Goal: Task Accomplishment & Management: Use online tool/utility

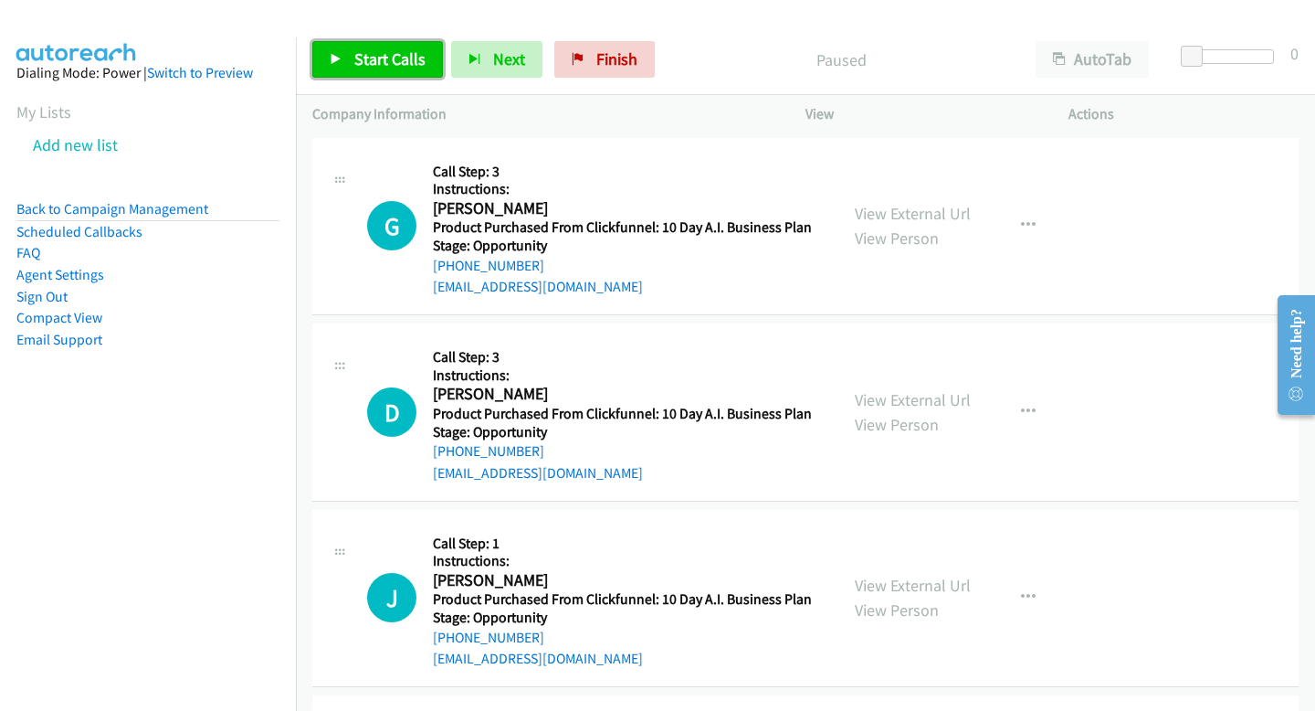
click at [403, 67] on span "Start Calls" at bounding box center [389, 58] width 71 height 21
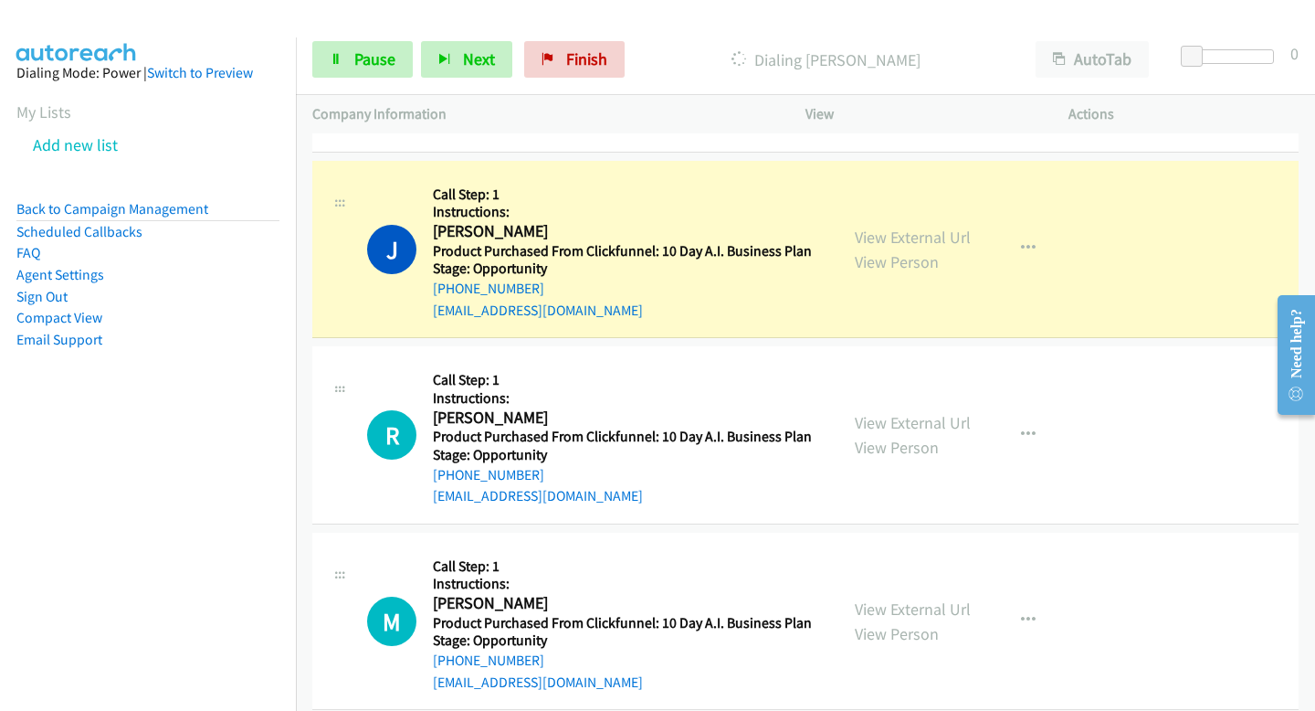
scroll to position [2933, 0]
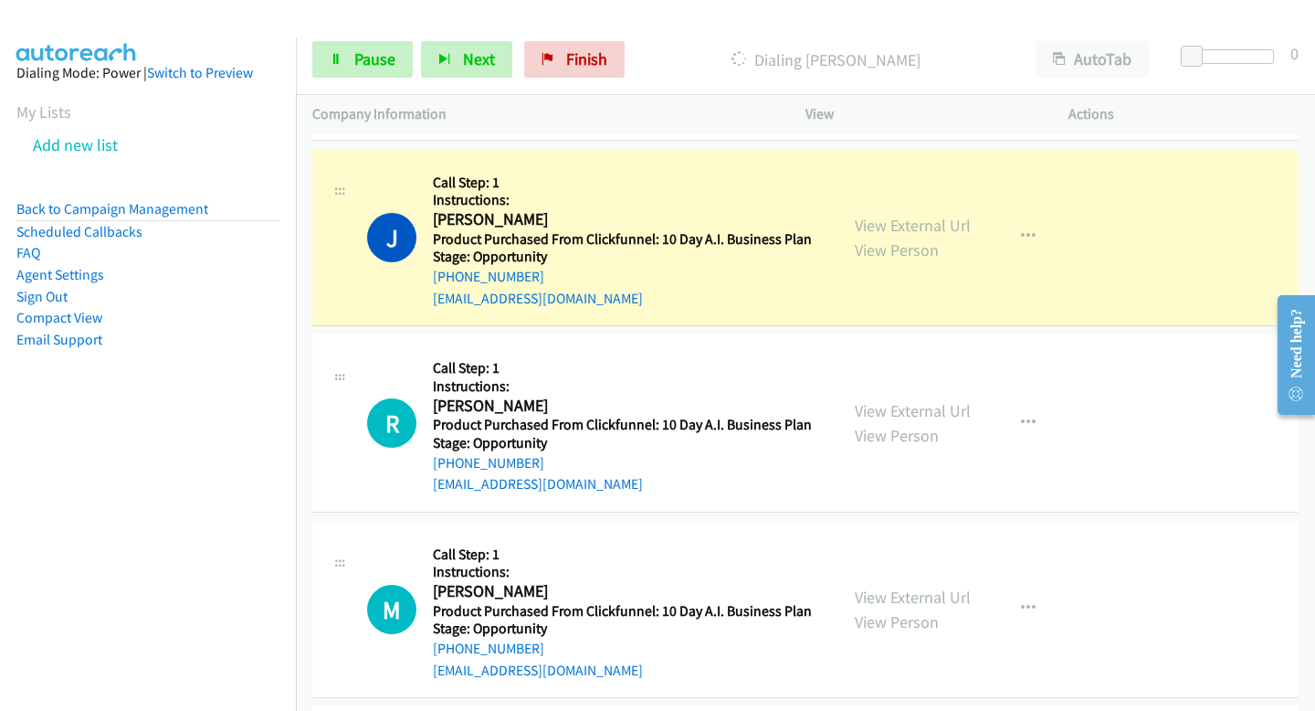
drag, startPoint x: 1308, startPoint y: 329, endPoint x: 1163, endPoint y: 92, distance: 277.6
click html "Need help? Resource Center AutoReach Help Help Get the help you need from our k…"
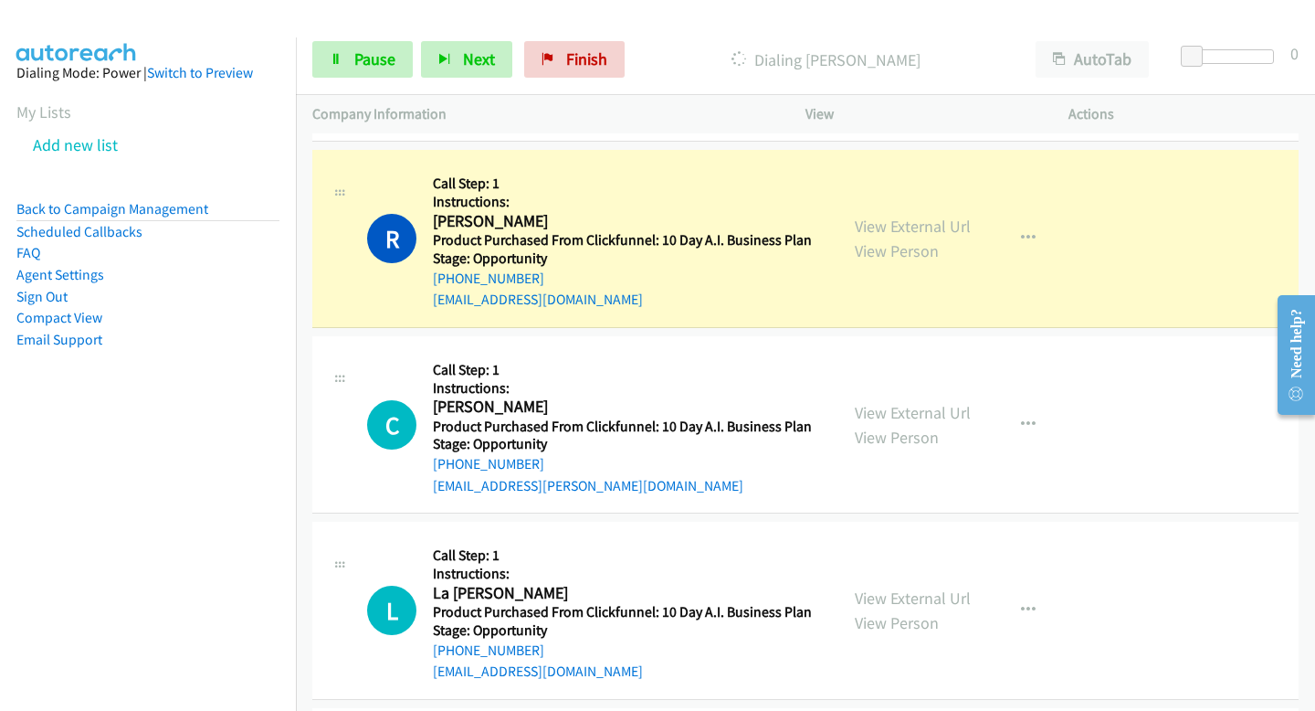
scroll to position [4056, 0]
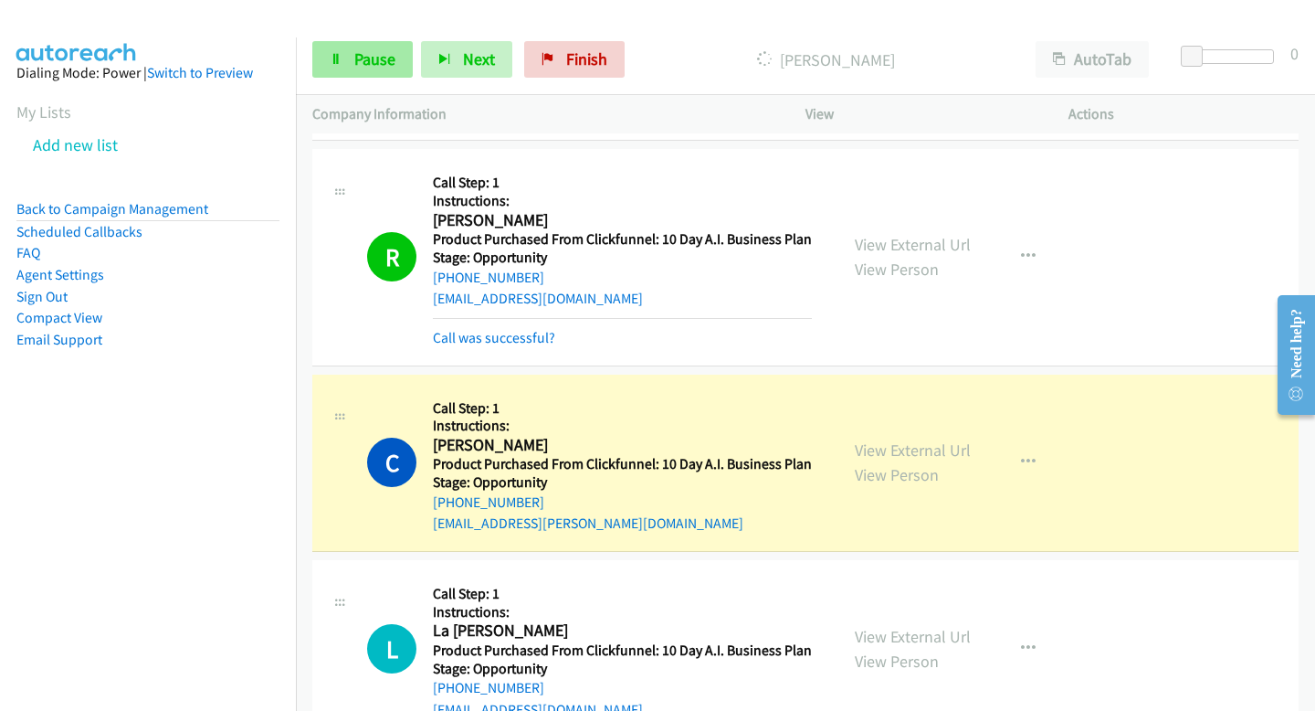
click at [350, 70] on link "Pause" at bounding box center [362, 59] width 100 height 37
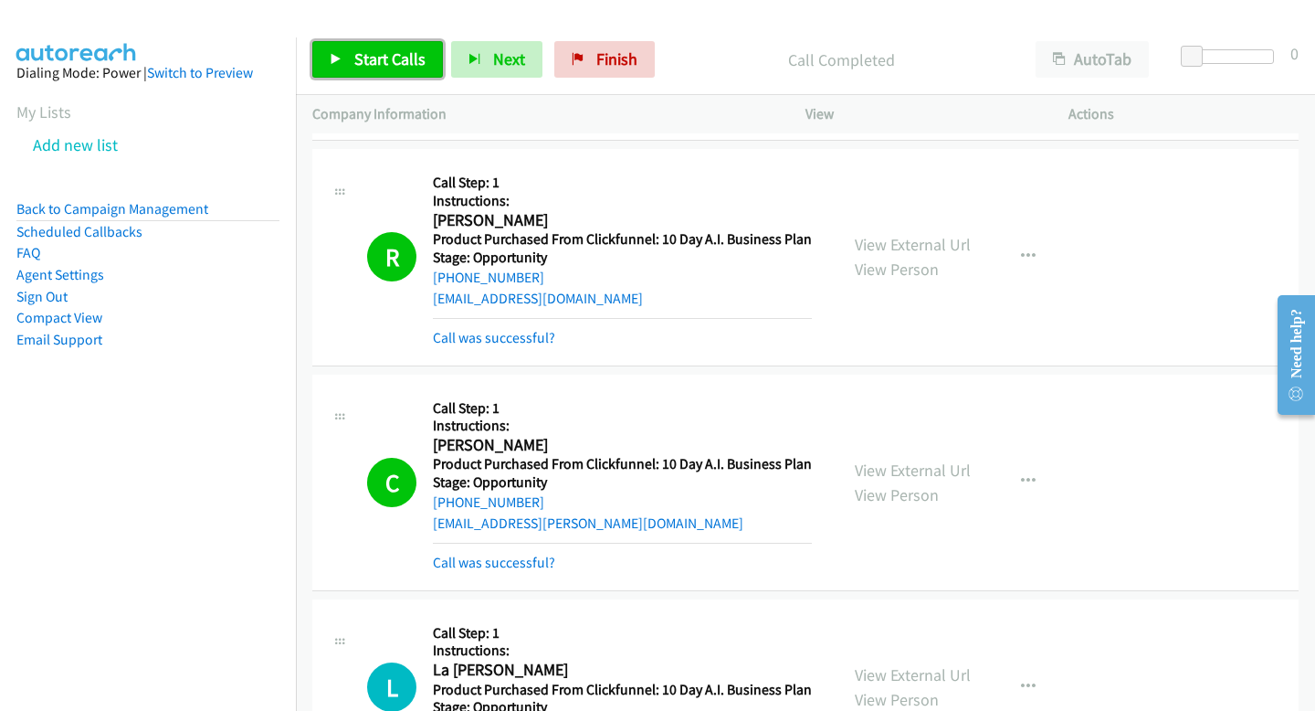
click at [350, 67] on link "Start Calls" at bounding box center [377, 59] width 131 height 37
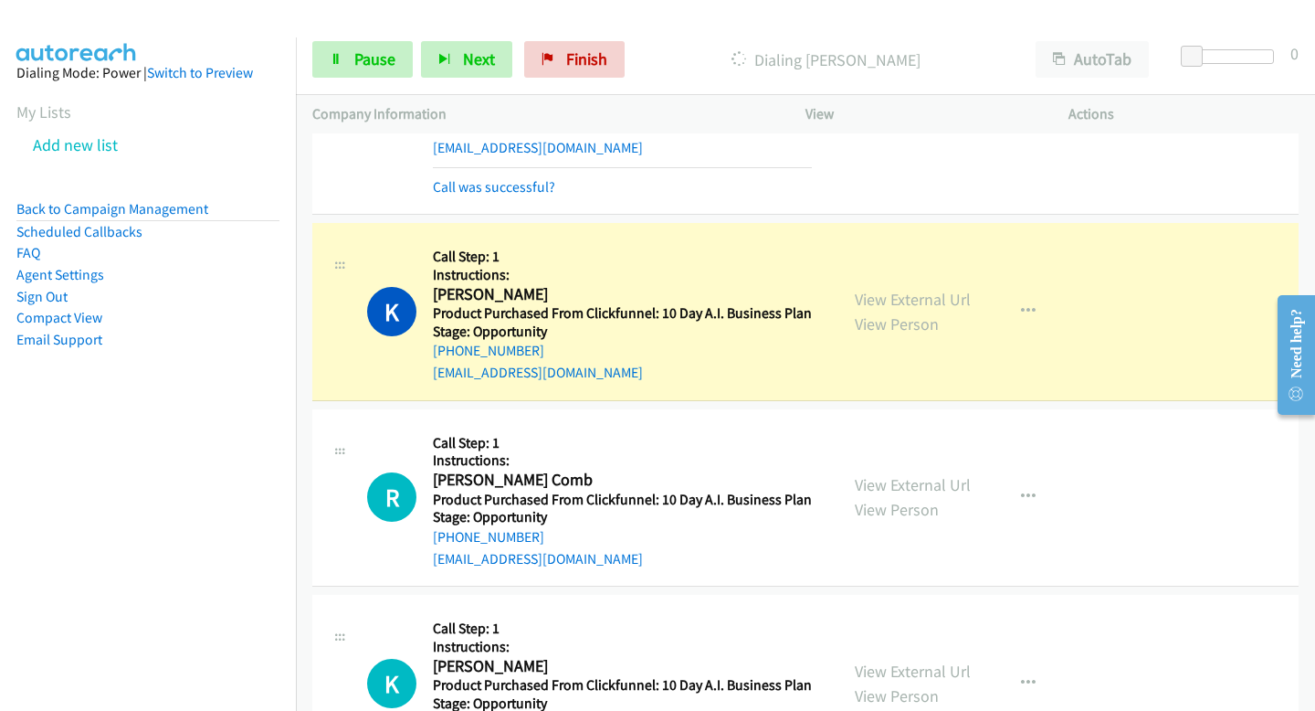
scroll to position [5403, 0]
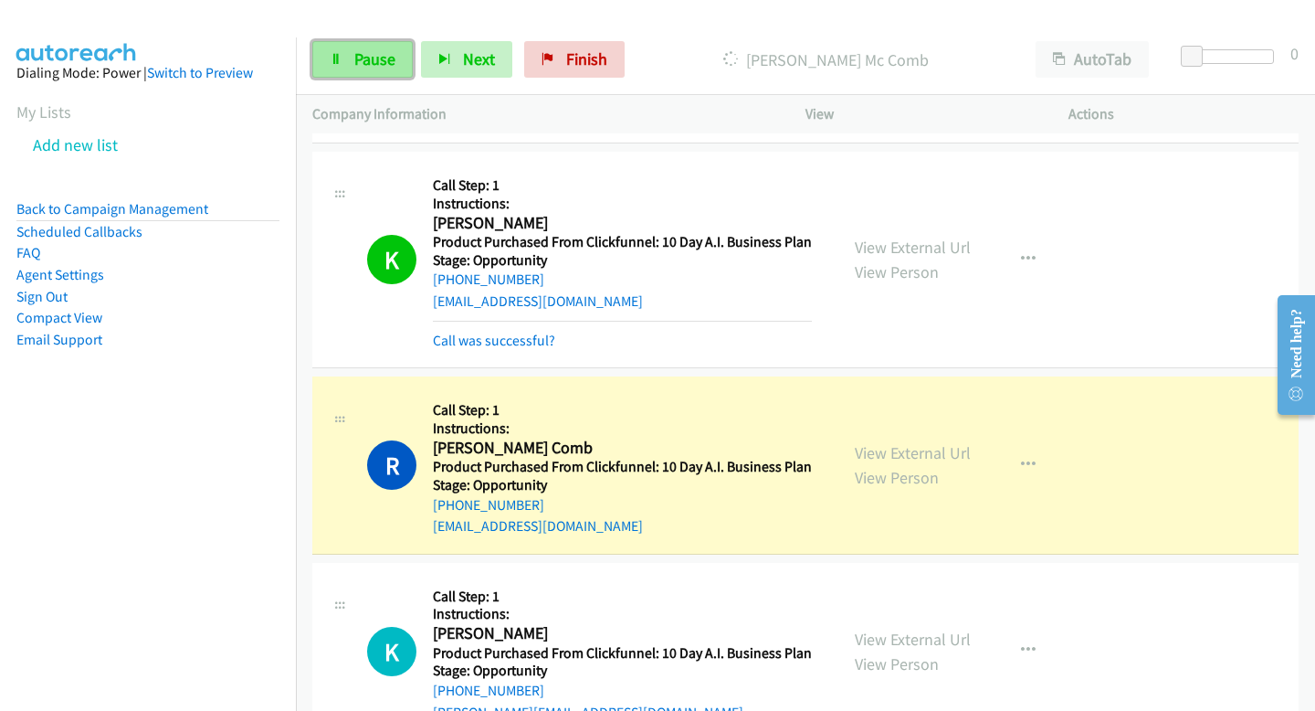
click at [362, 58] on span "Pause" at bounding box center [374, 58] width 41 height 21
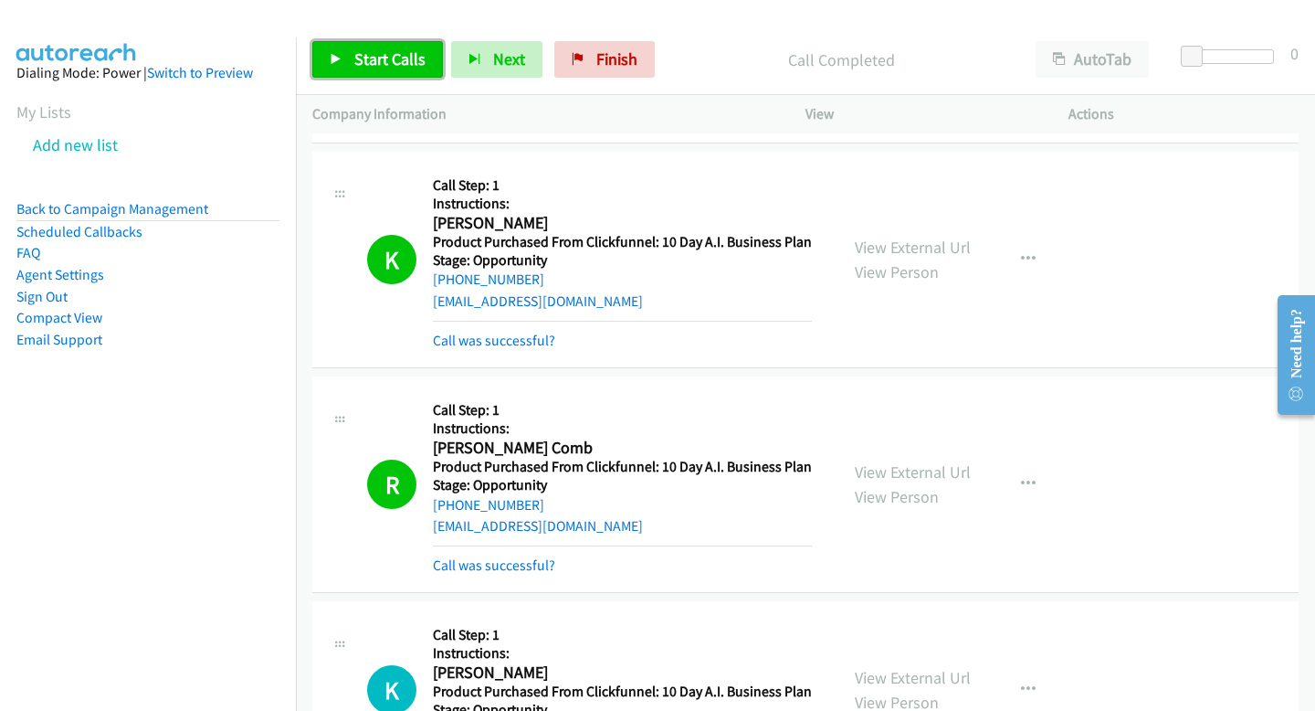
click at [363, 58] on span "Start Calls" at bounding box center [389, 58] width 71 height 21
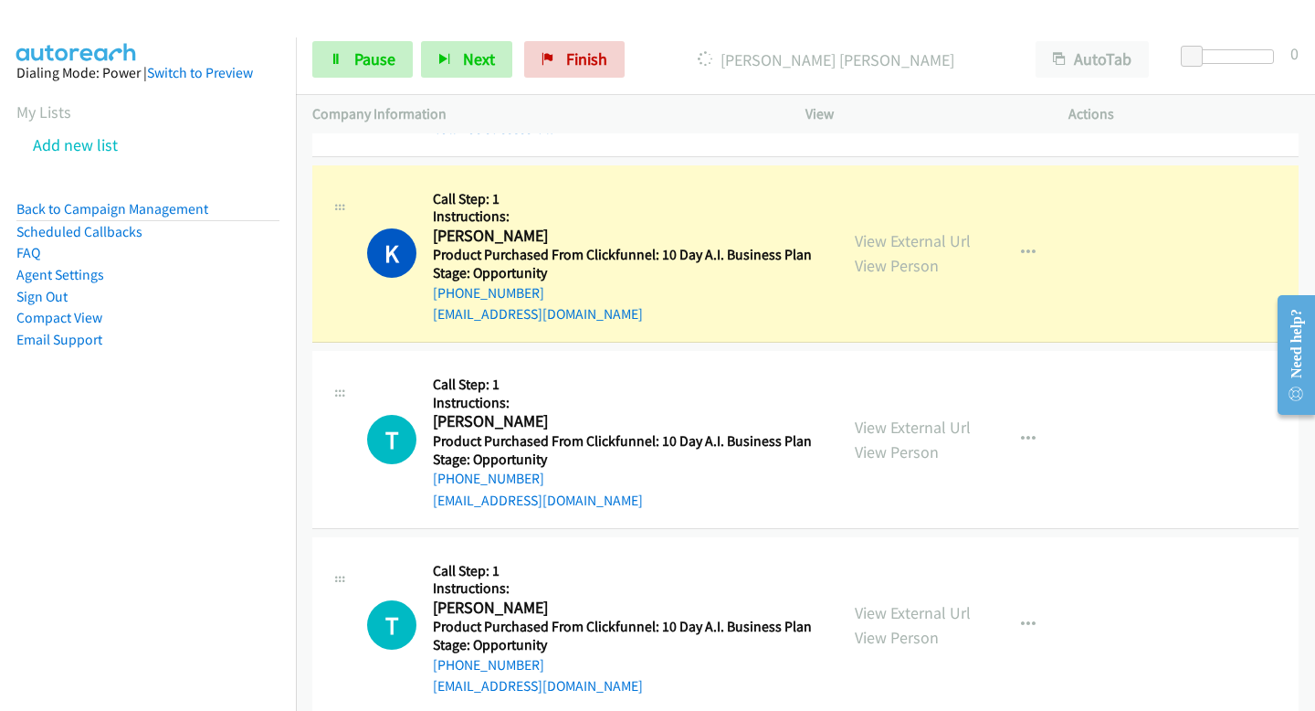
scroll to position [6113, 0]
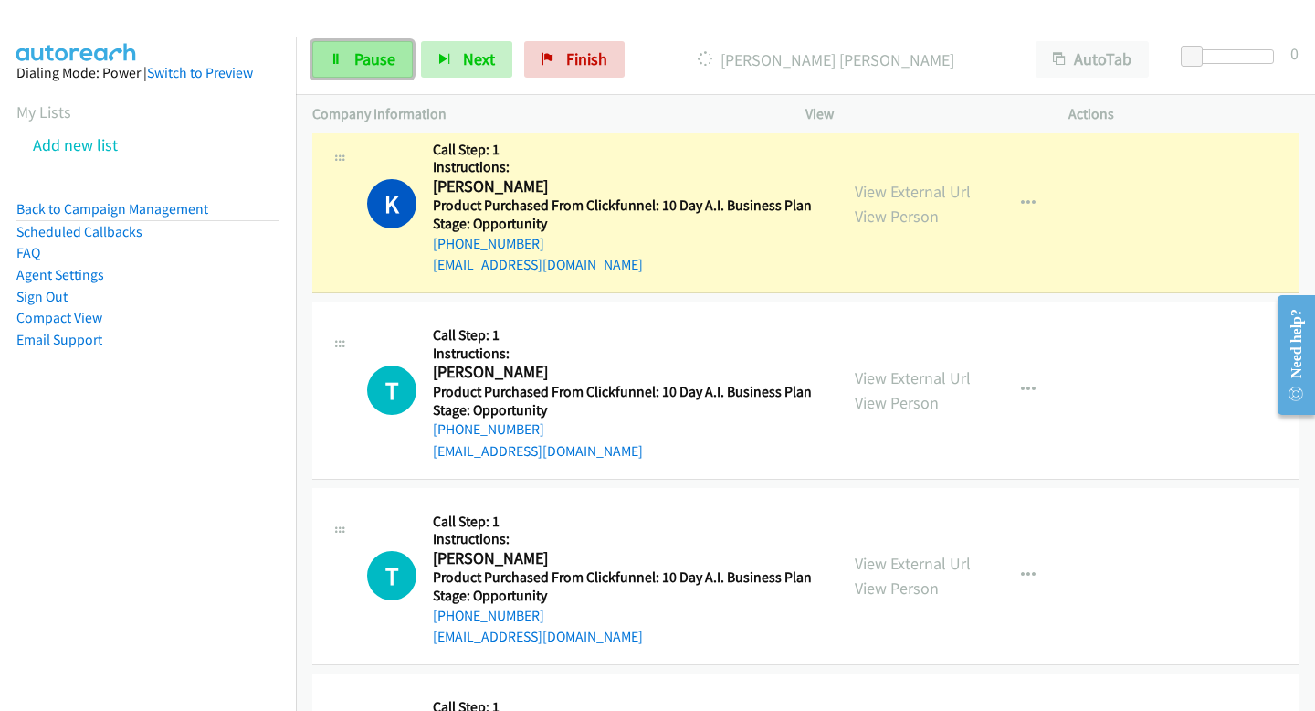
click at [379, 65] on span "Pause" at bounding box center [374, 58] width 41 height 21
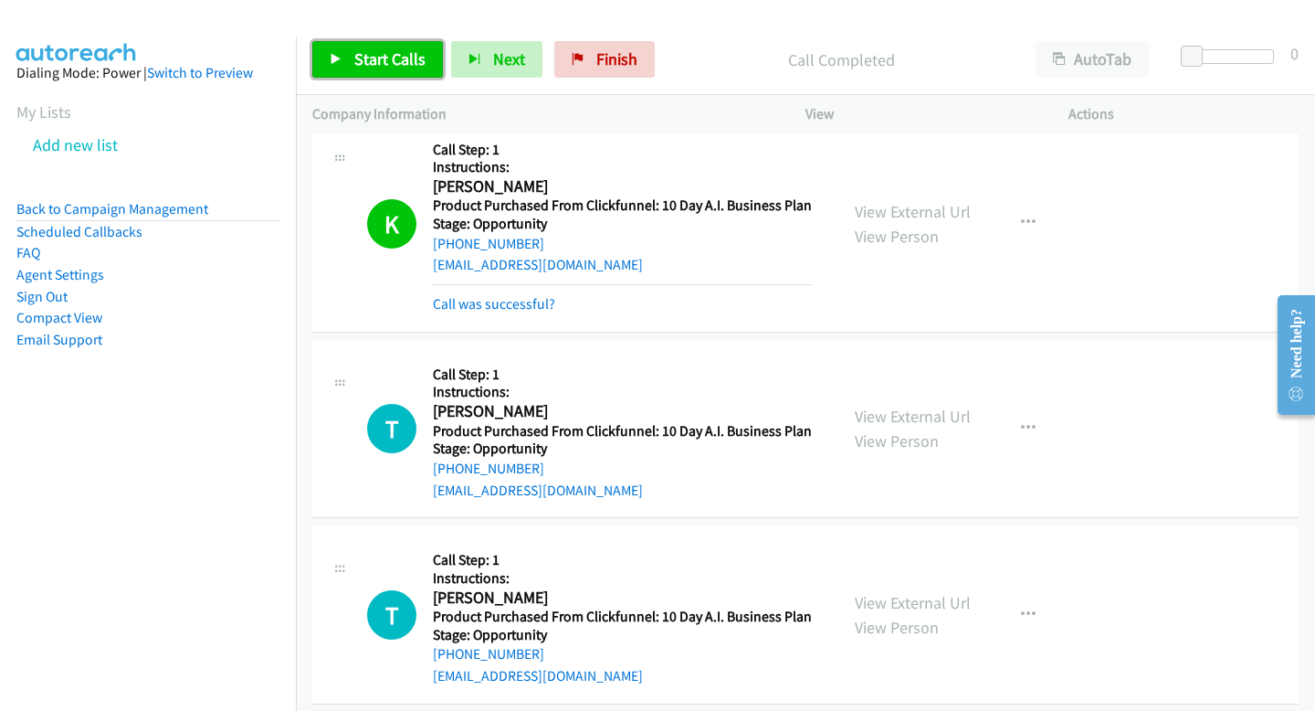
click at [390, 51] on span "Start Calls" at bounding box center [389, 58] width 71 height 21
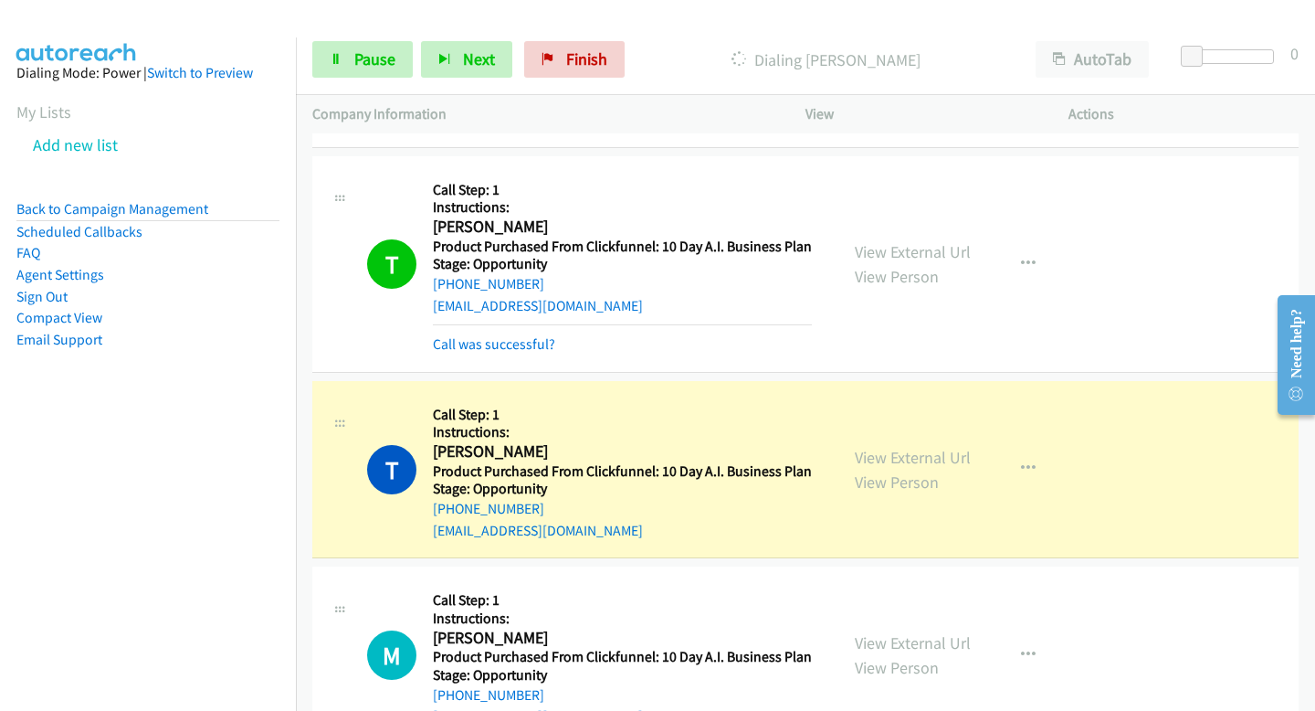
scroll to position [6329, 0]
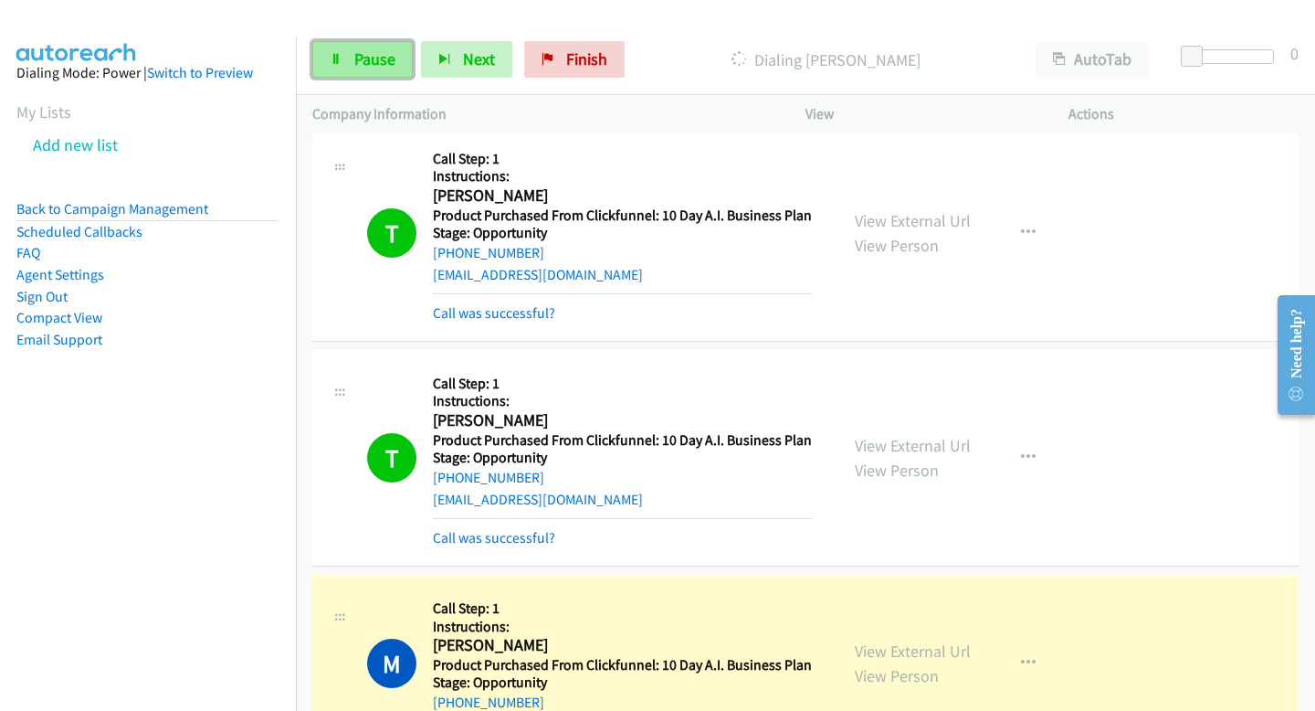
click at [383, 46] on link "Pause" at bounding box center [362, 59] width 100 height 37
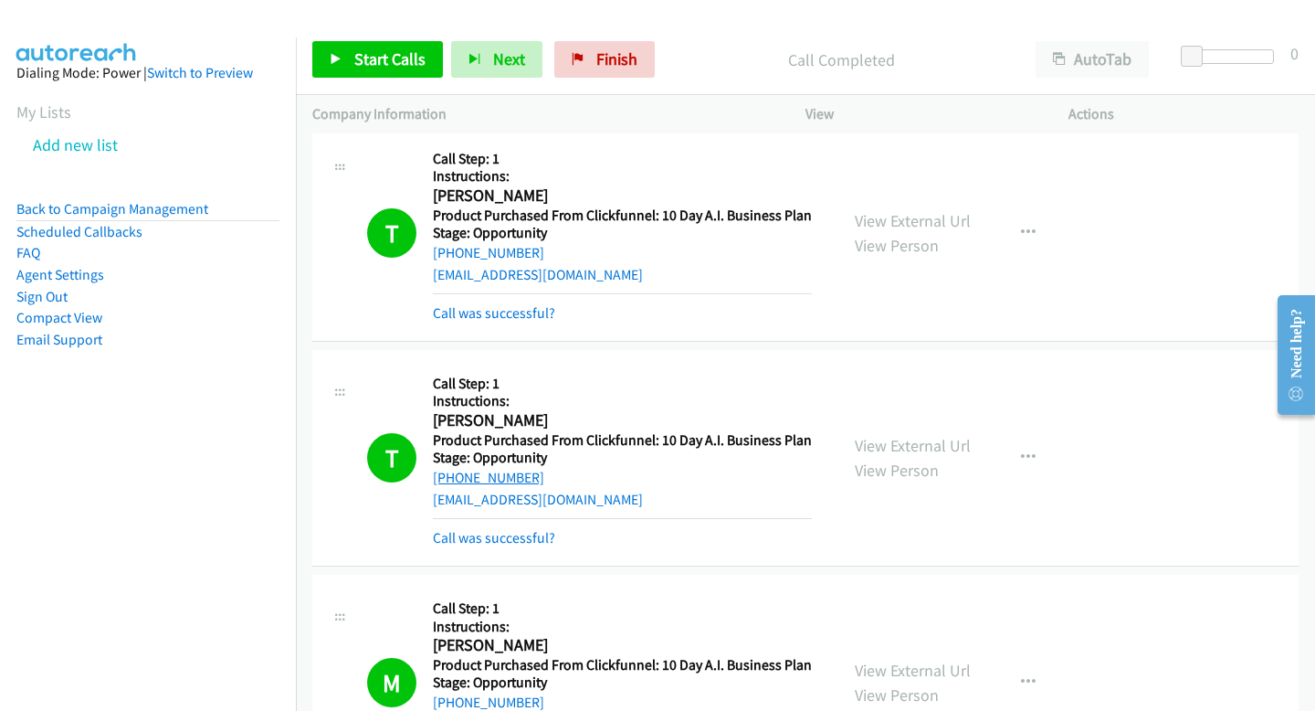
click at [476, 469] on link "+1 346-522-9987" at bounding box center [488, 477] width 111 height 17
click at [736, 111] on p "Company Information" at bounding box center [542, 114] width 460 height 22
drag, startPoint x: 540, startPoint y: 454, endPoint x: 435, endPoint y: 459, distance: 105.2
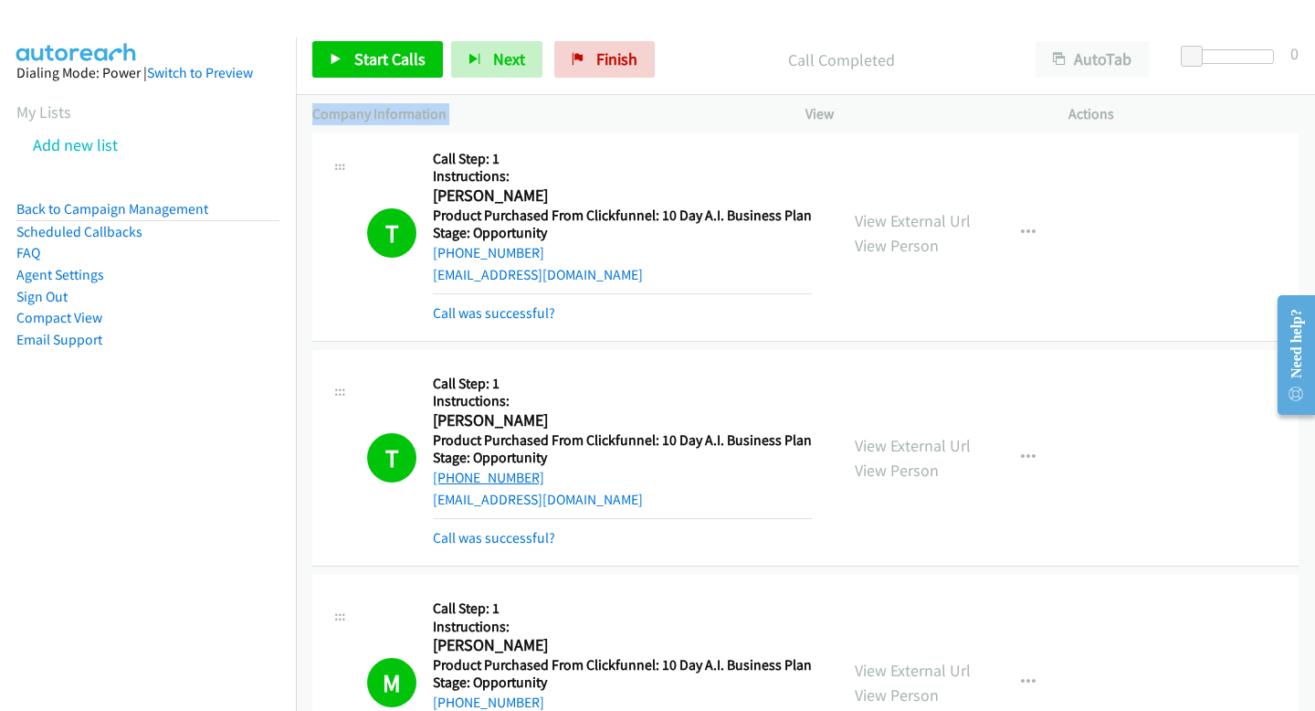
click at [435, 467] on div "+1 346-522-9987" at bounding box center [622, 478] width 379 height 22
click at [387, 58] on span "Start Calls" at bounding box center [389, 58] width 71 height 21
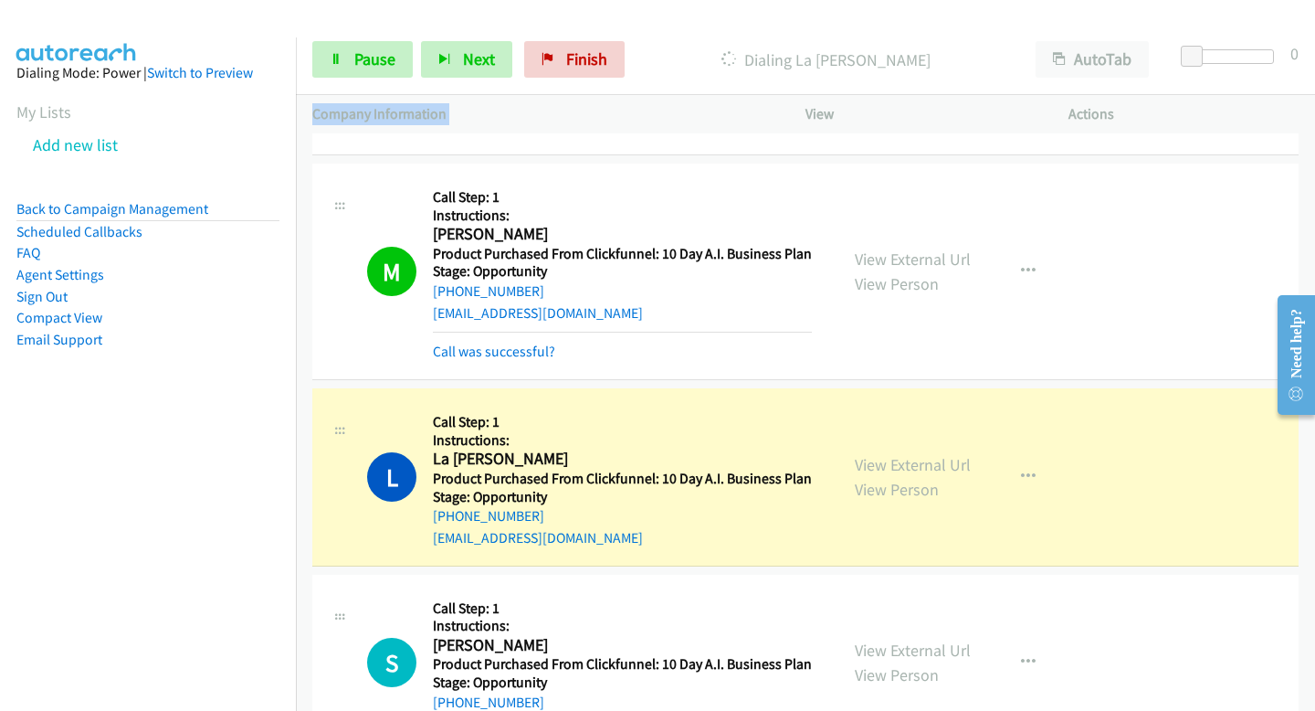
scroll to position [6755, 0]
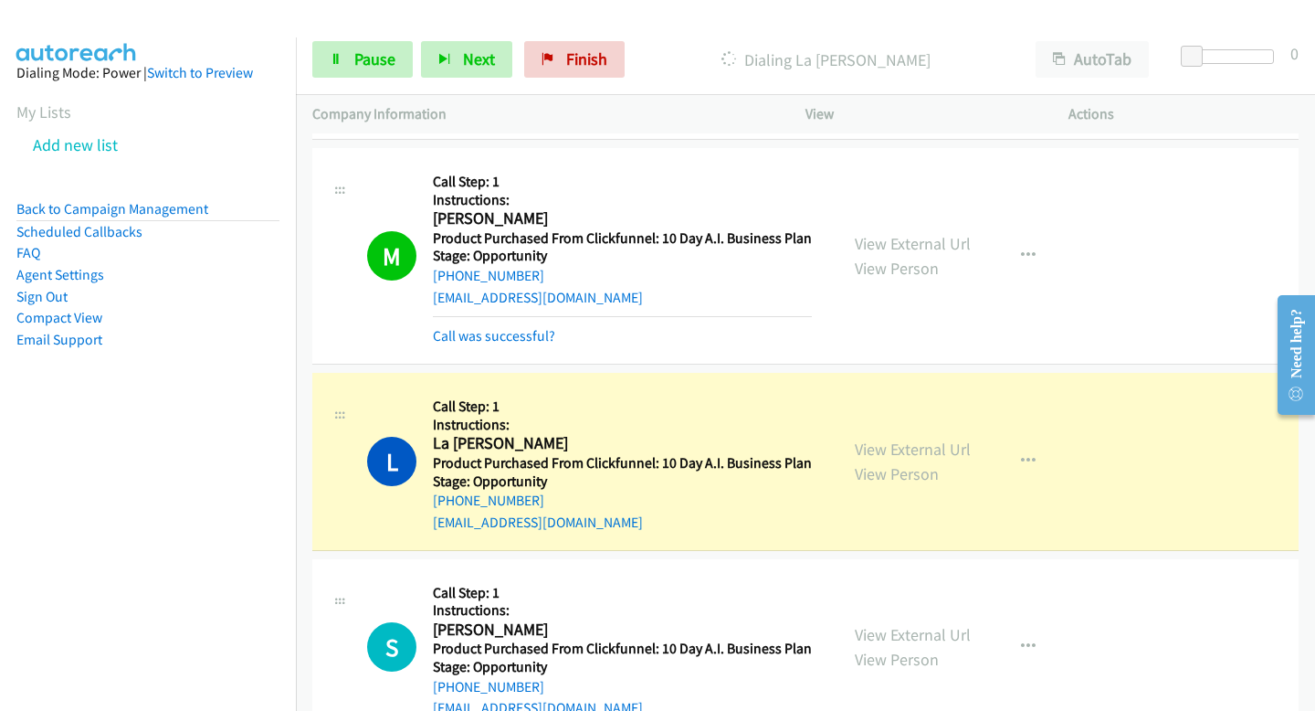
click at [197, 531] on nav "Dialing Mode: Power | Switch to Preview My Lists Add new list Back to Campaign …" at bounding box center [148, 392] width 297 height 711
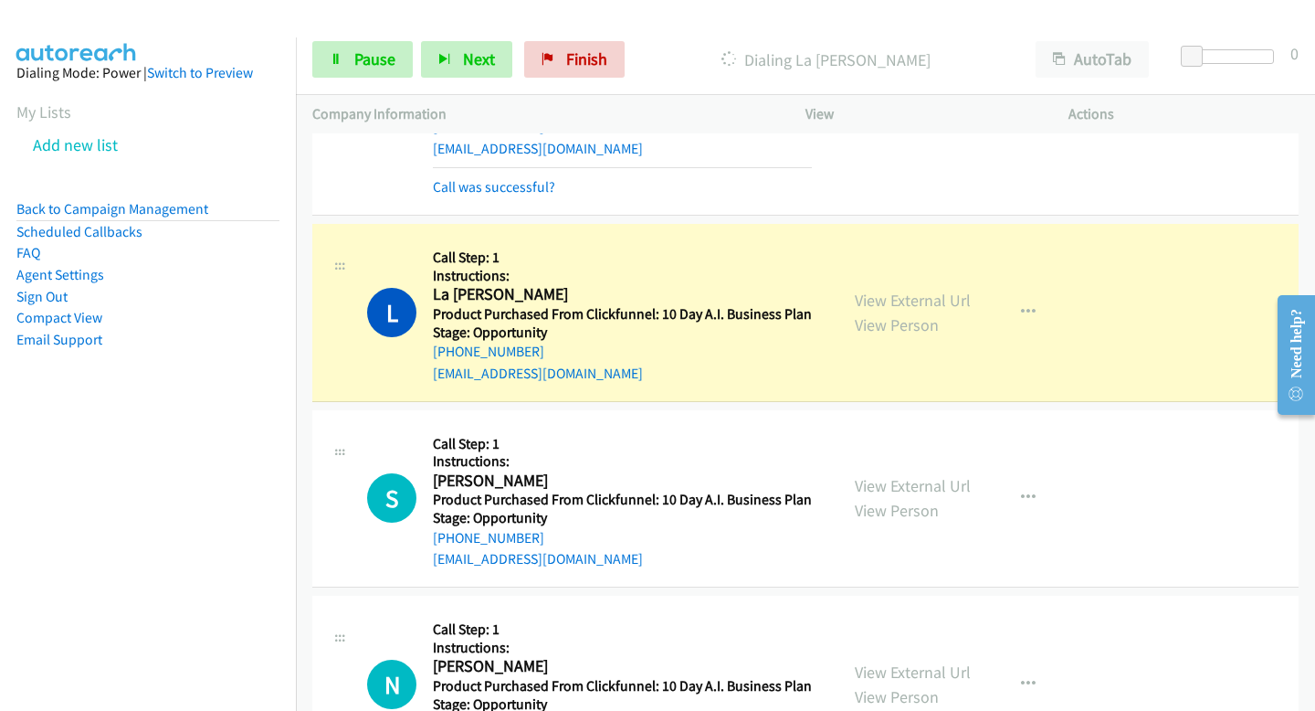
scroll to position [6909, 0]
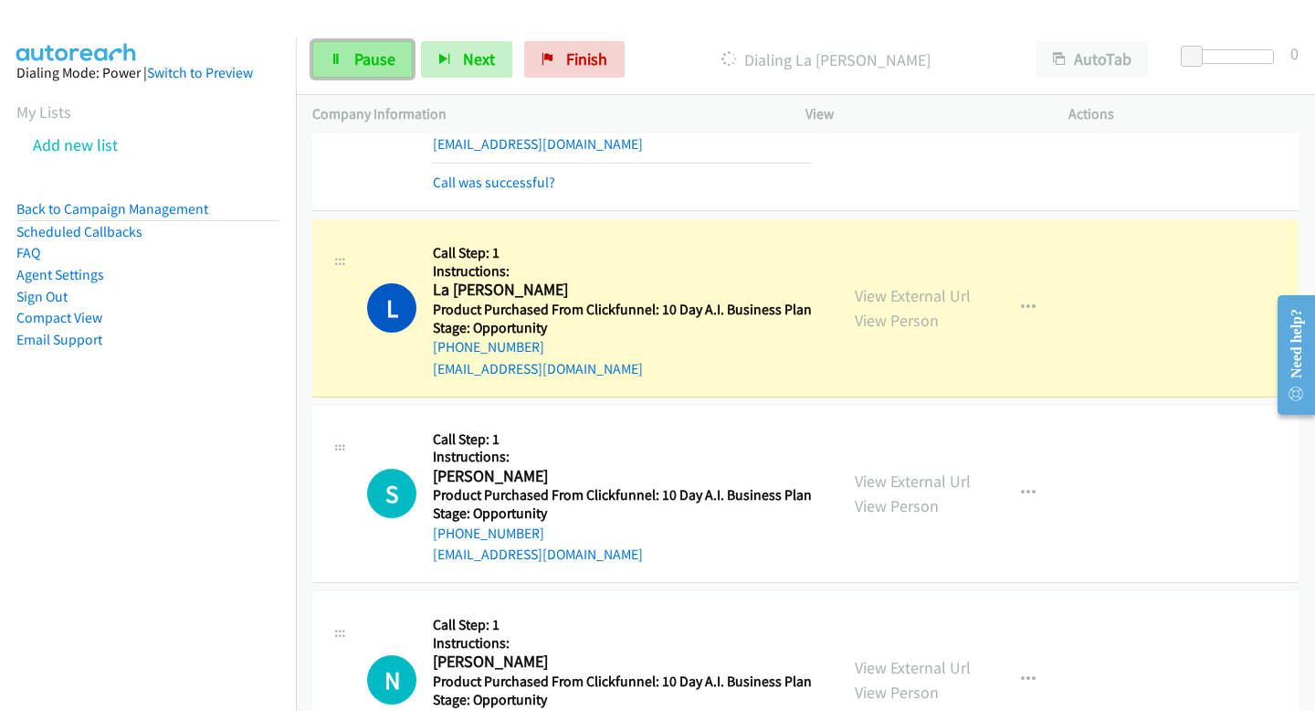
click at [375, 71] on link "Pause" at bounding box center [362, 59] width 100 height 37
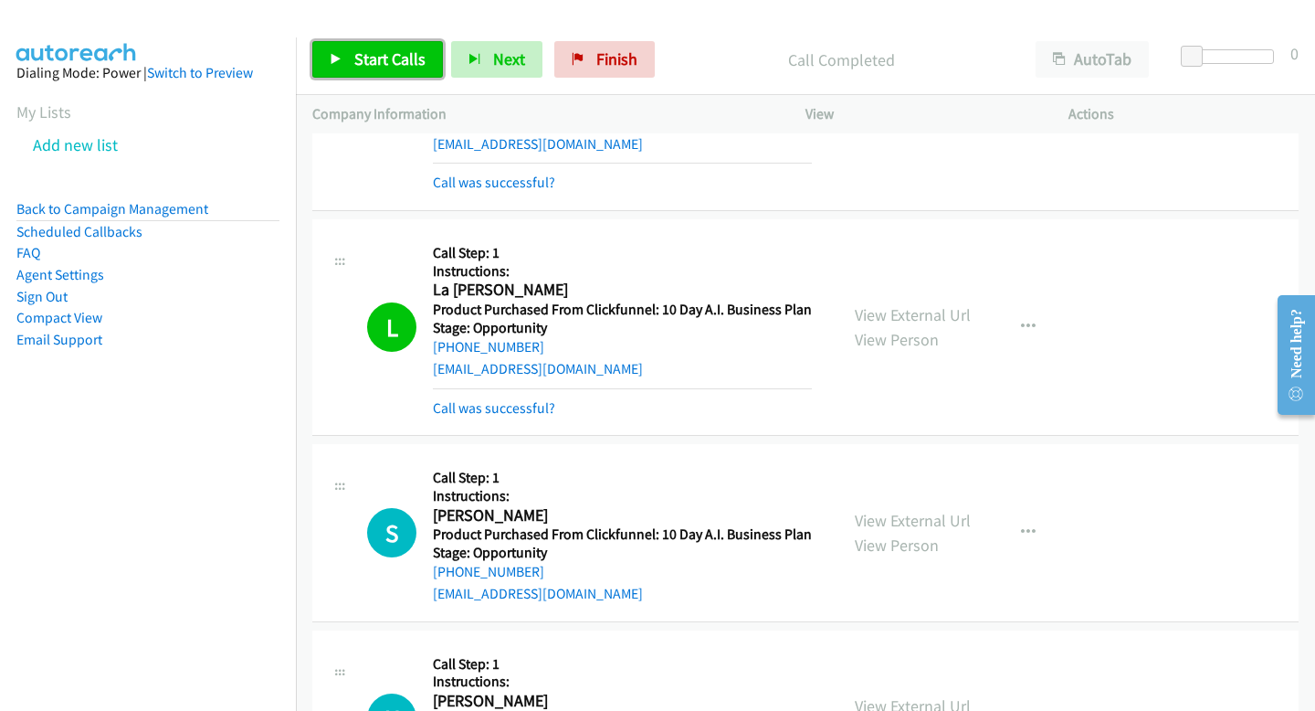
click at [409, 47] on link "Start Calls" at bounding box center [377, 59] width 131 height 37
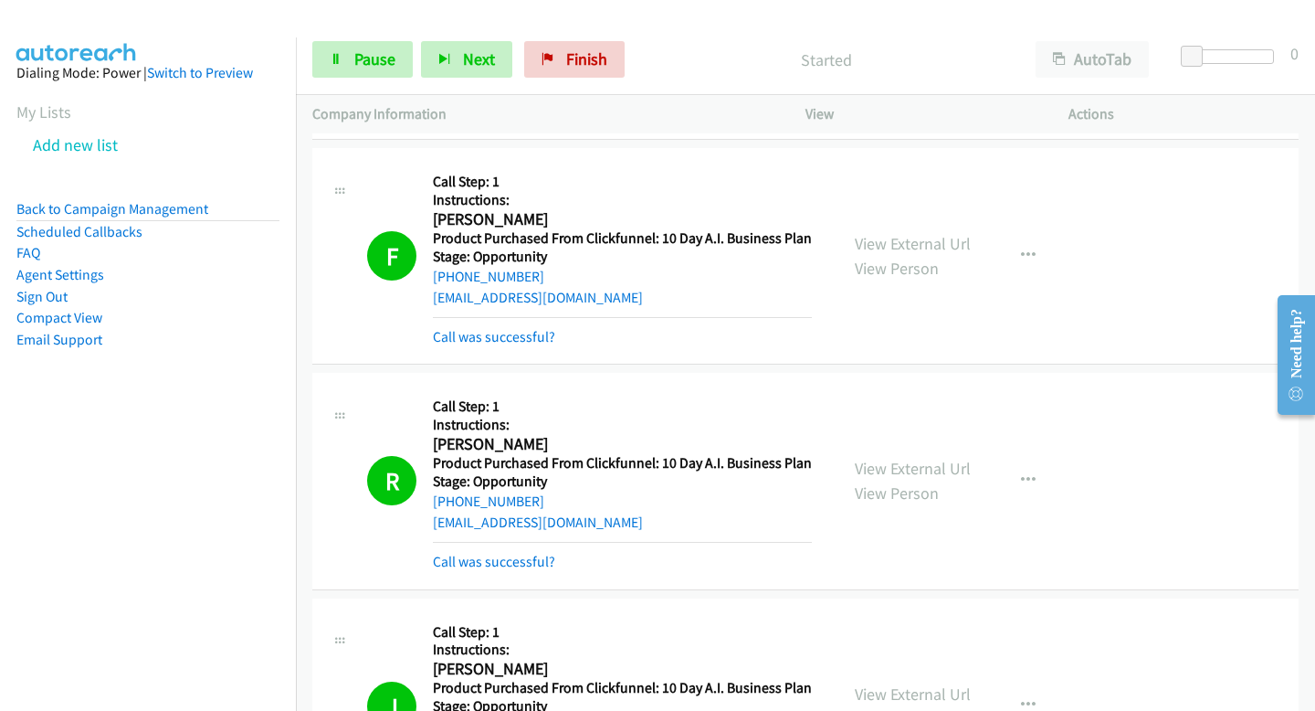
scroll to position [0, 0]
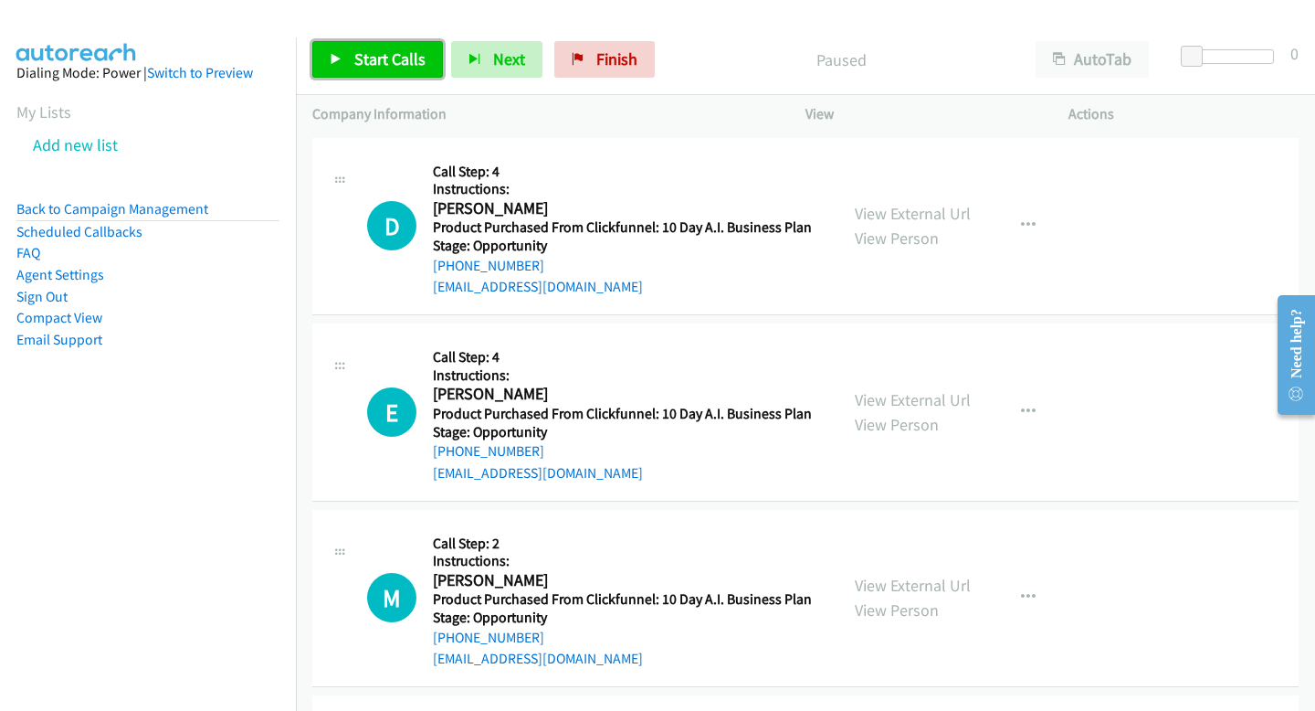
click at [361, 52] on span "Start Calls" at bounding box center [389, 58] width 71 height 21
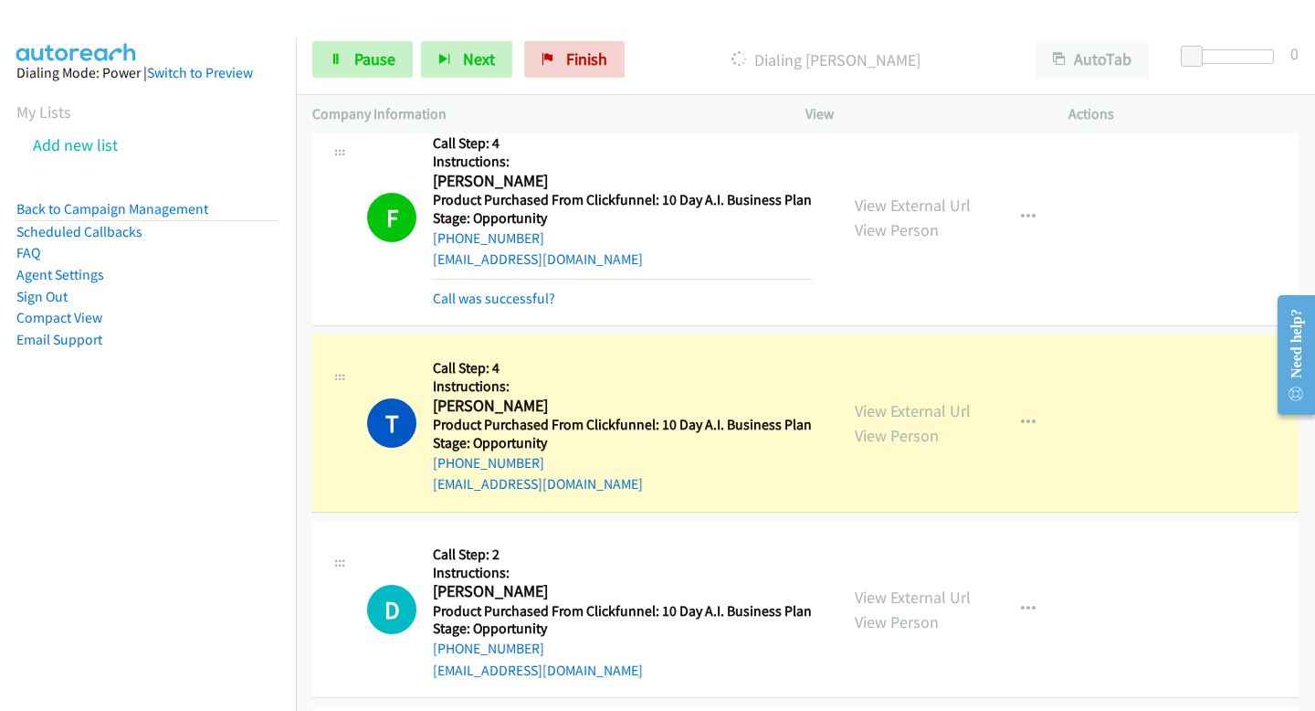
scroll to position [1389, 0]
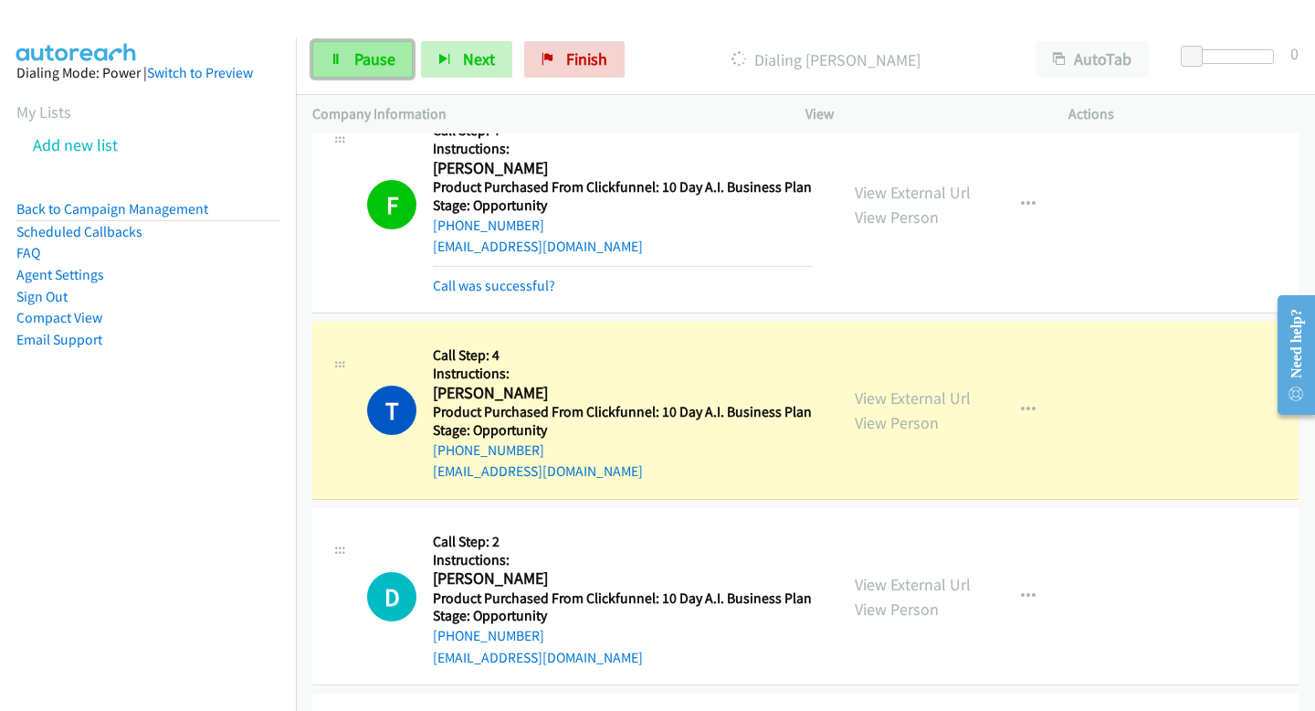
click at [396, 61] on link "Pause" at bounding box center [362, 59] width 100 height 37
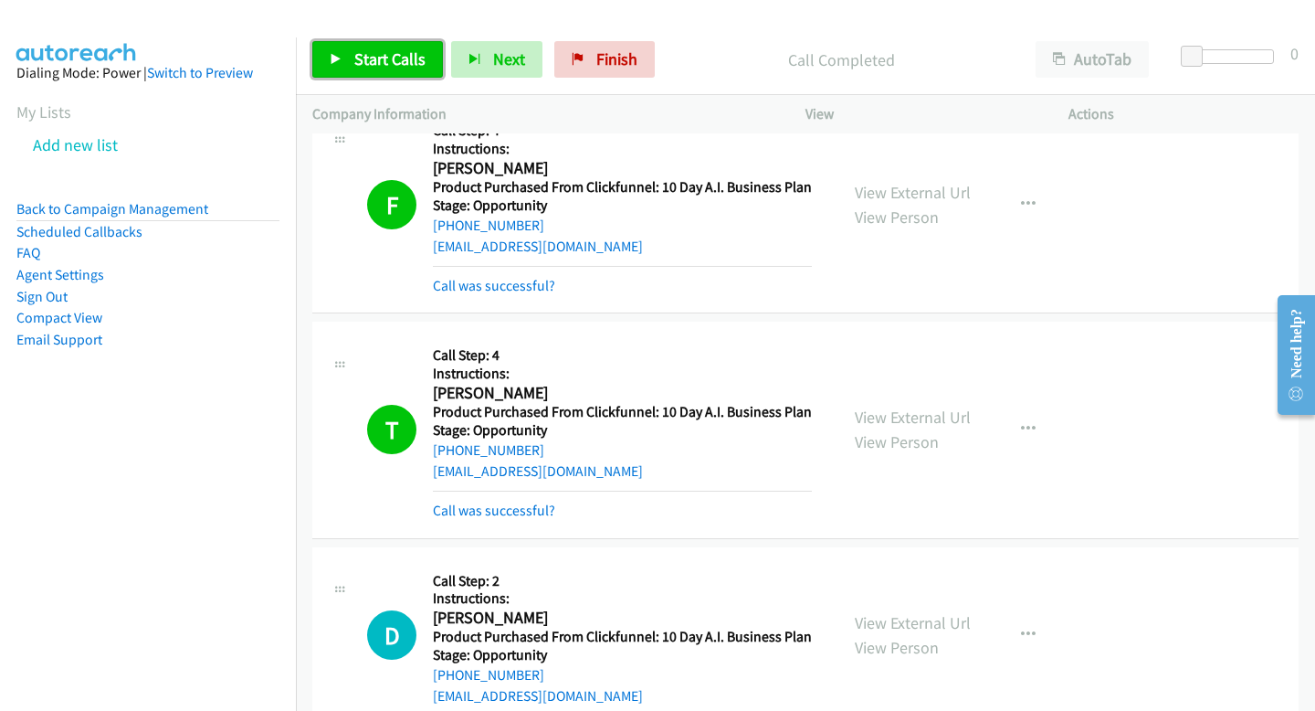
click at [354, 60] on span "Start Calls" at bounding box center [389, 58] width 71 height 21
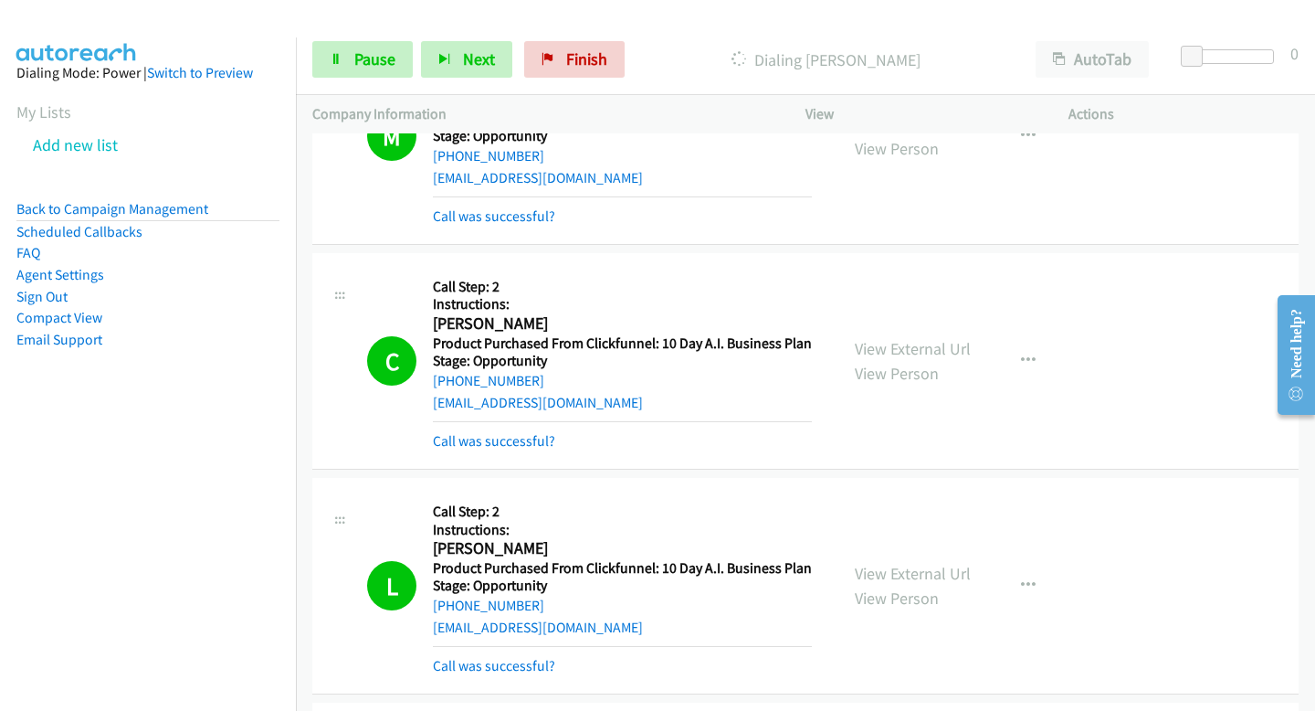
scroll to position [2140, 0]
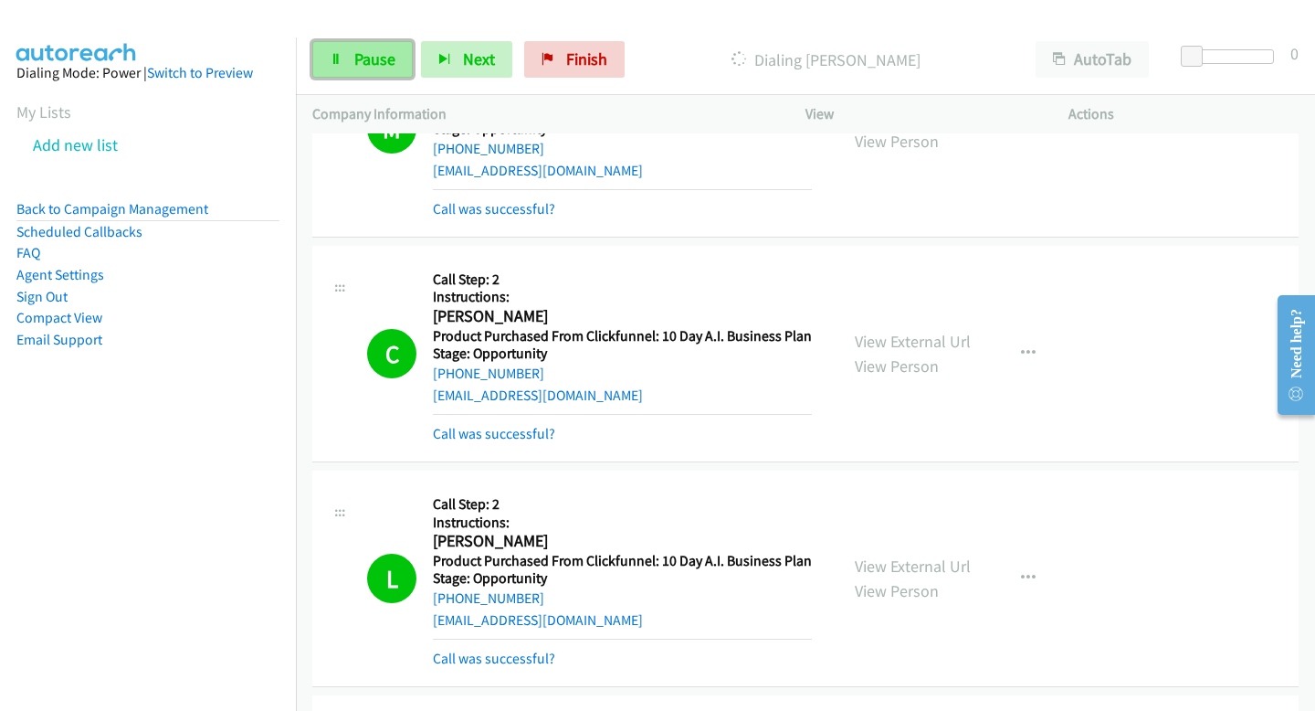
click at [333, 60] on icon at bounding box center [336, 60] width 13 height 13
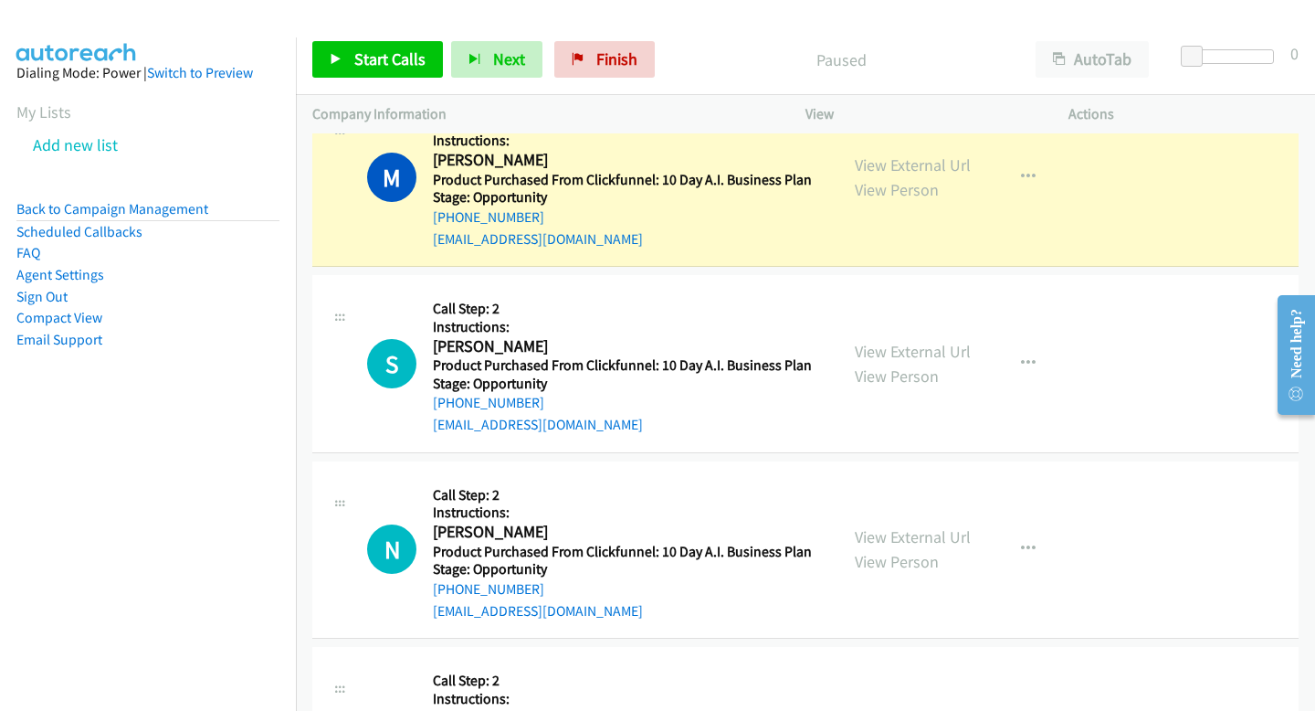
scroll to position [3860, 0]
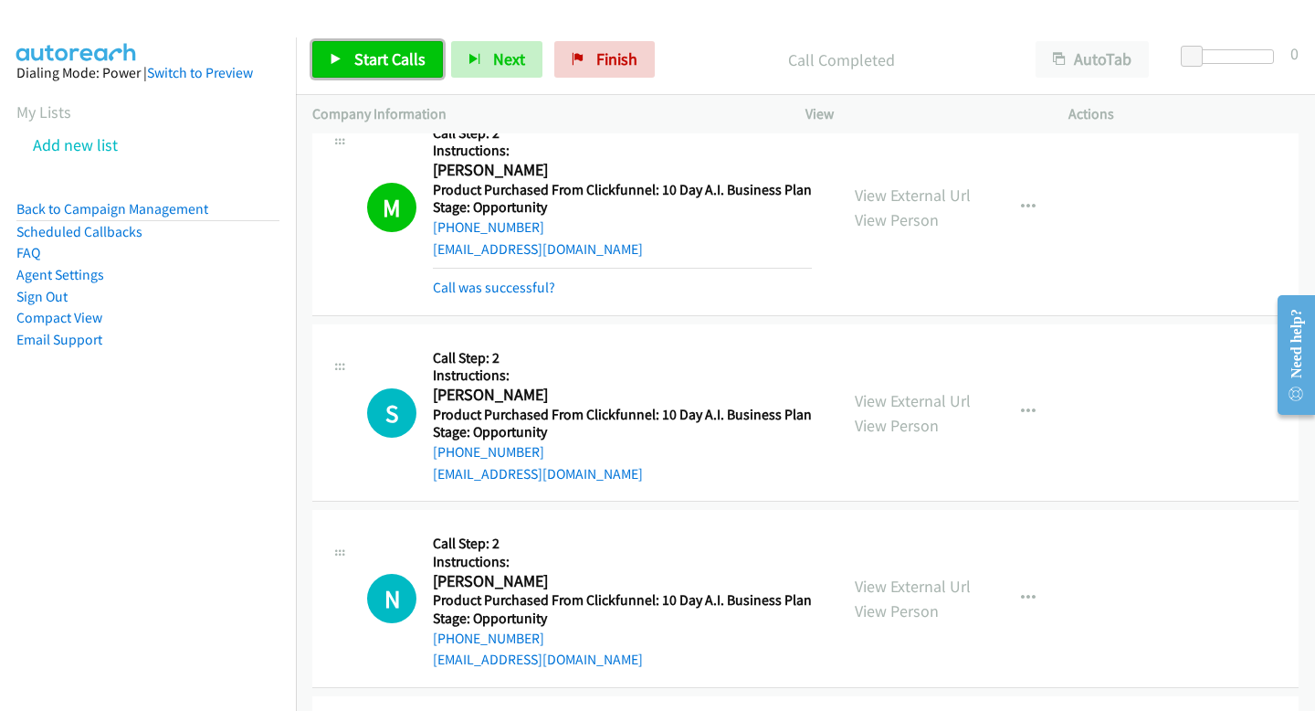
click at [386, 77] on link "Start Calls" at bounding box center [377, 59] width 131 height 37
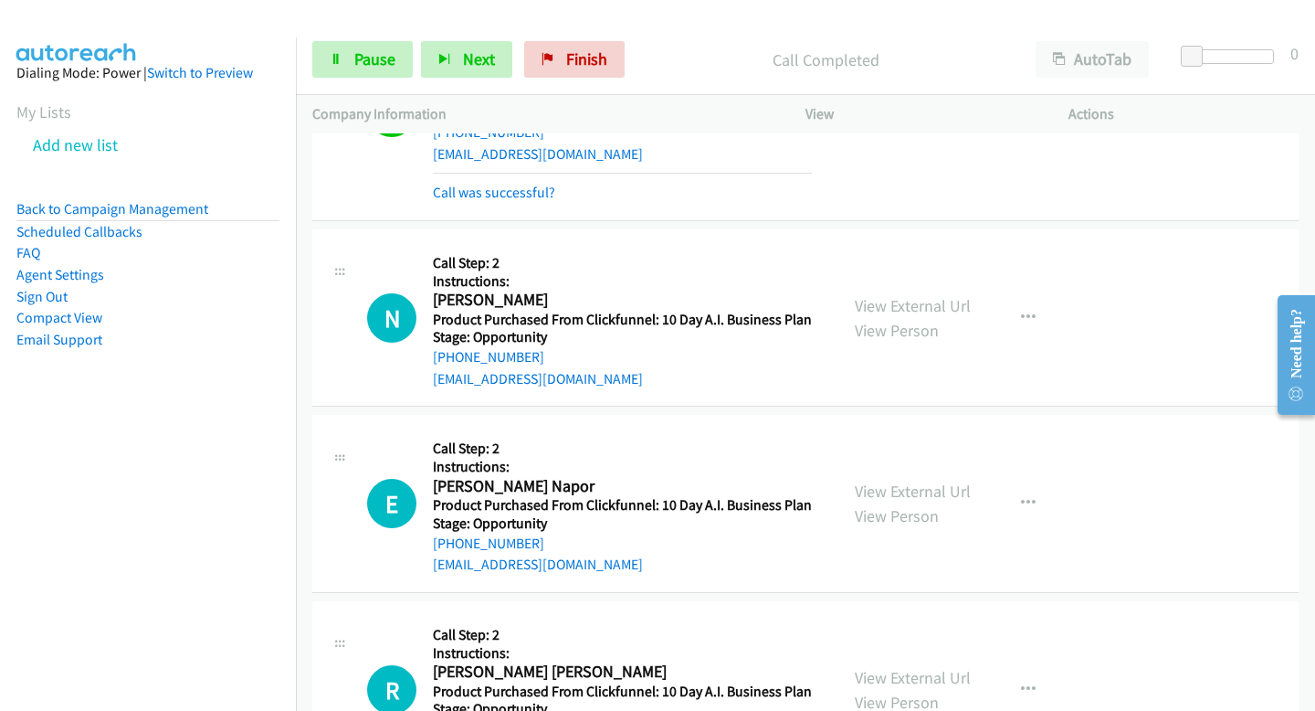
scroll to position [4191, 0]
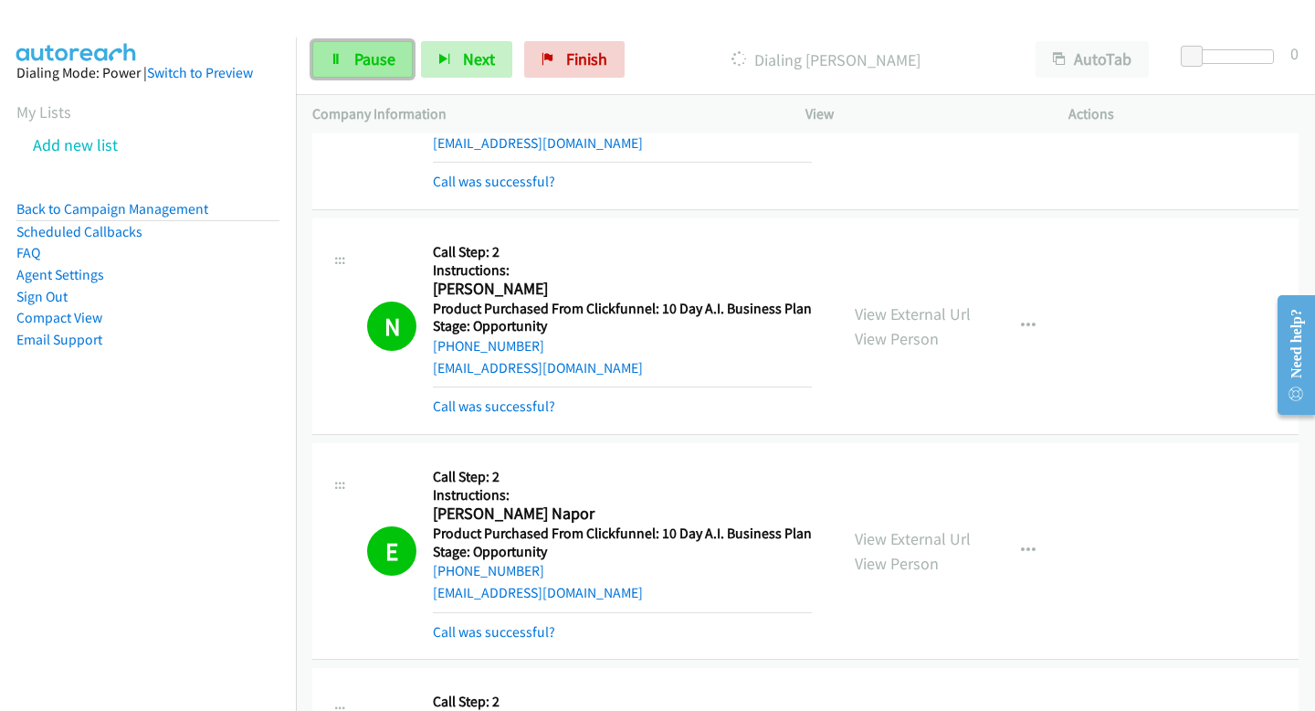
click at [374, 71] on link "Pause" at bounding box center [362, 59] width 100 height 37
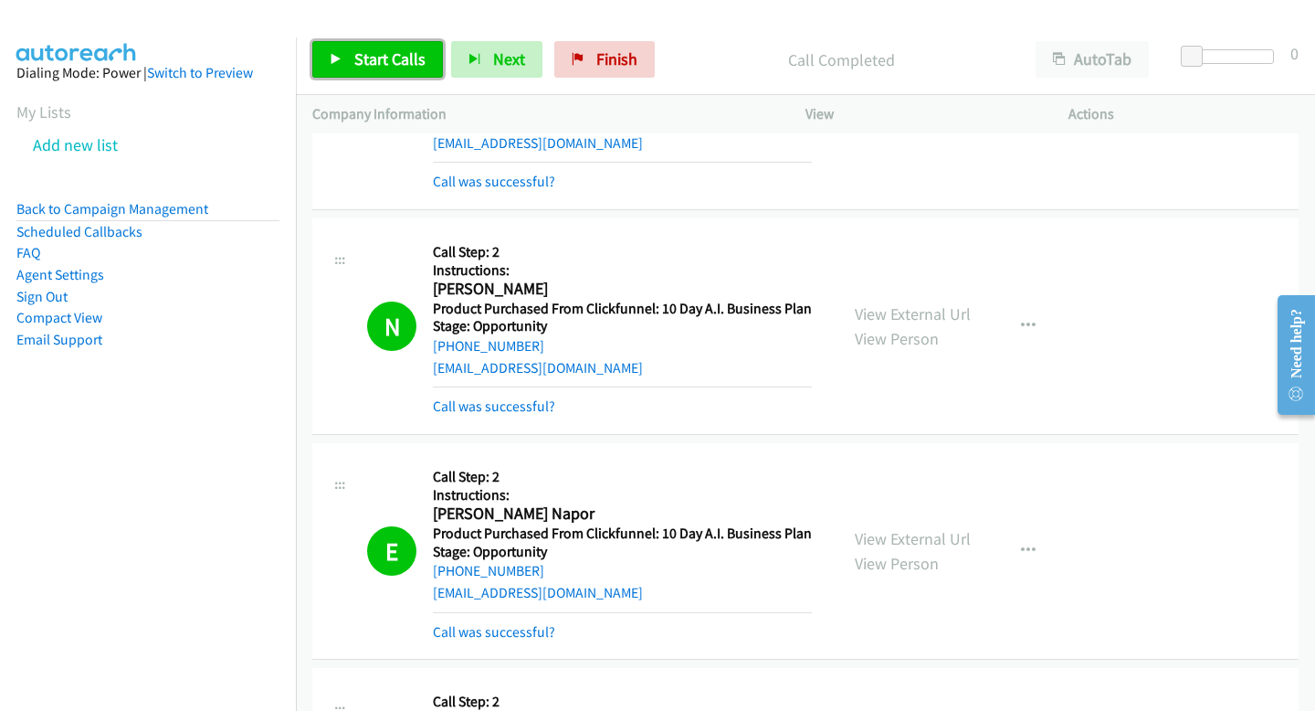
click at [398, 59] on span "Start Calls" at bounding box center [389, 58] width 71 height 21
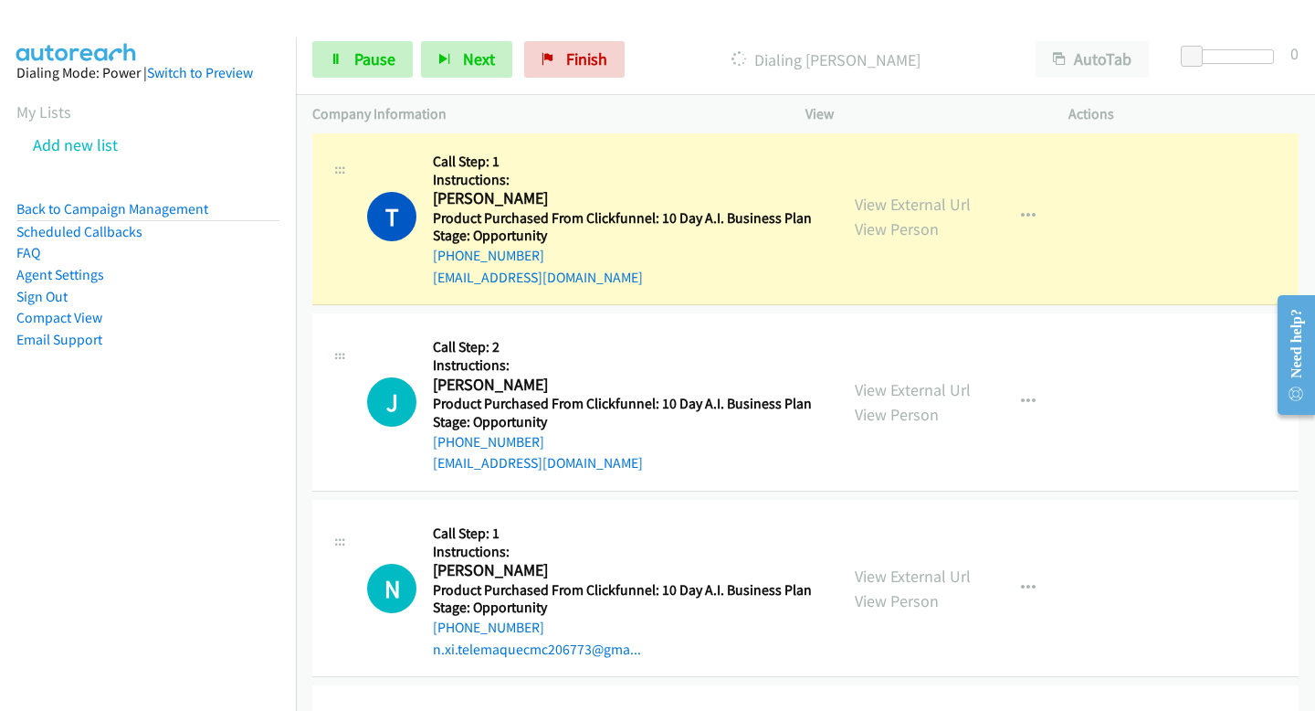
scroll to position [9676, 0]
click at [354, 55] on span "Pause" at bounding box center [374, 58] width 41 height 21
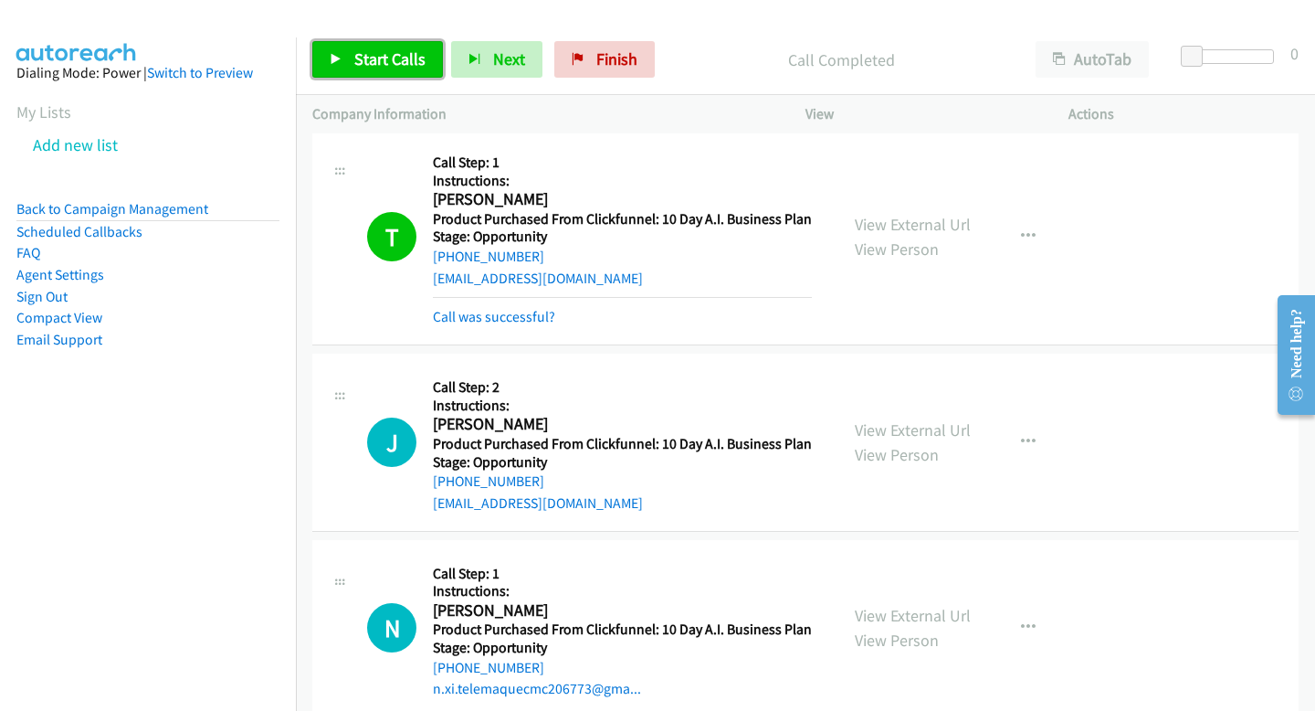
click at [409, 60] on span "Start Calls" at bounding box center [389, 58] width 71 height 21
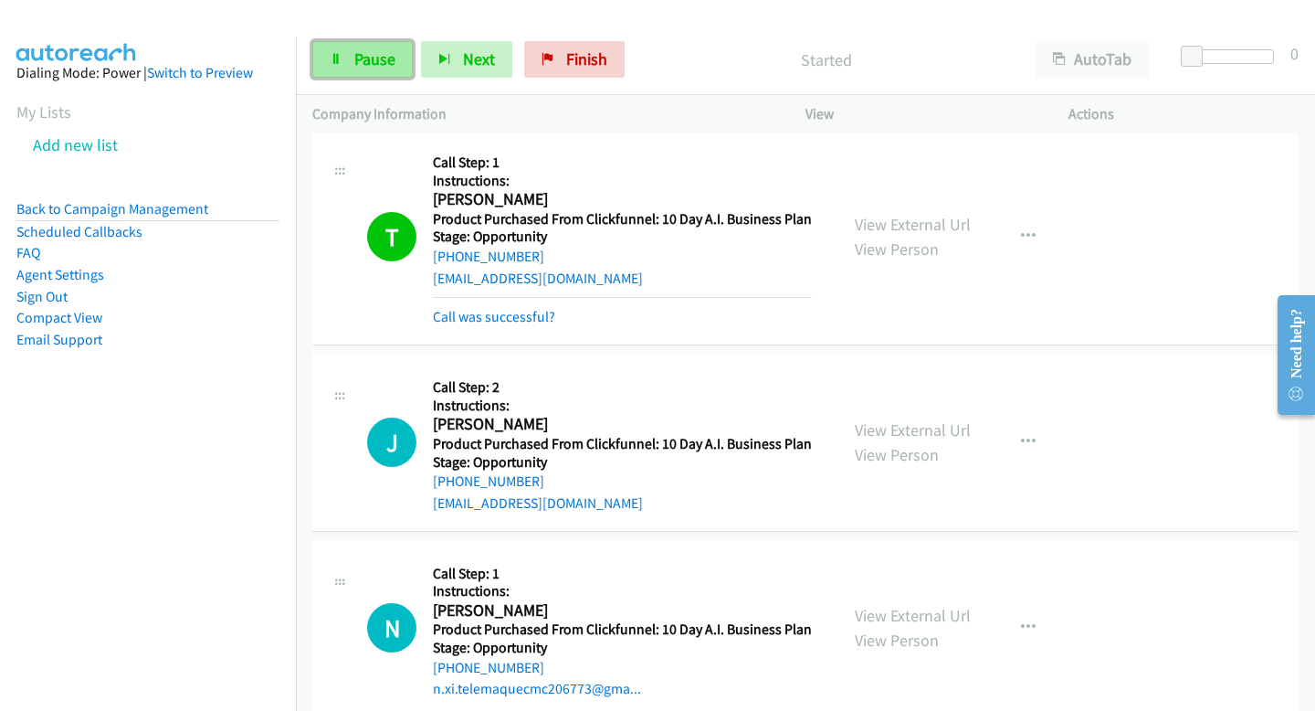
click at [381, 57] on span "Pause" at bounding box center [374, 58] width 41 height 21
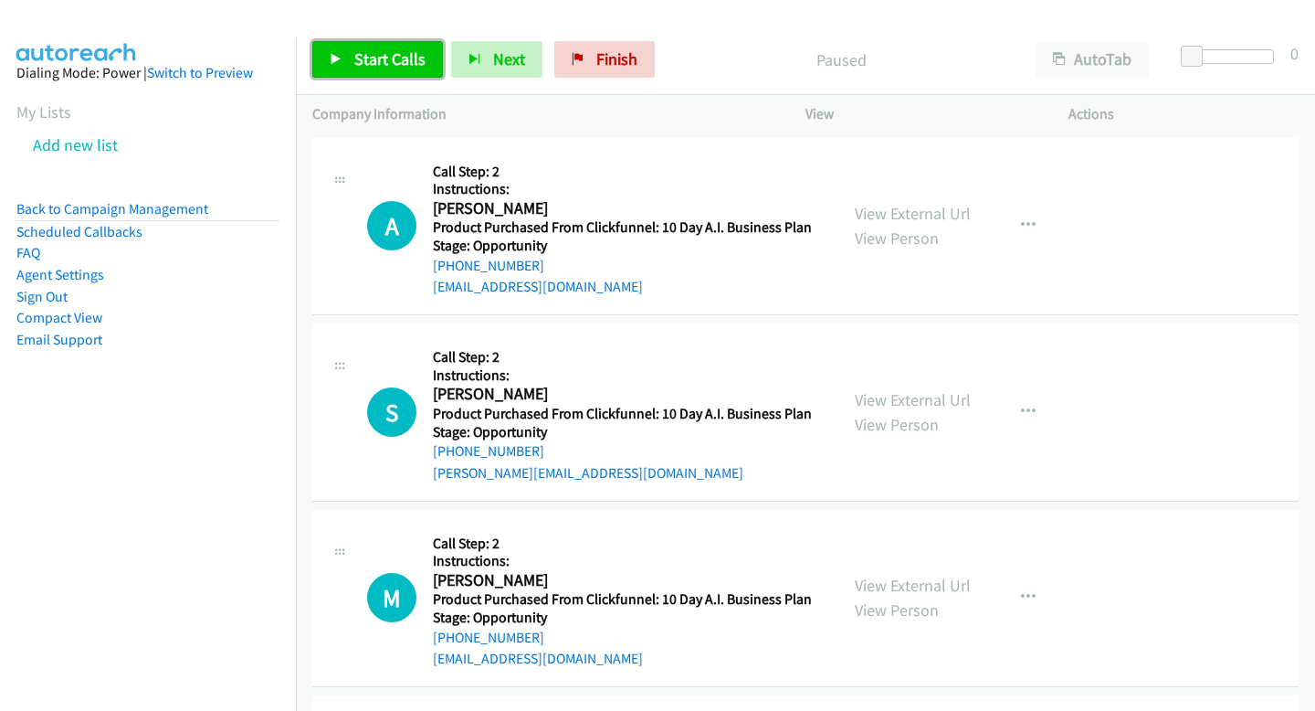
click at [344, 52] on link "Start Calls" at bounding box center [377, 59] width 131 height 37
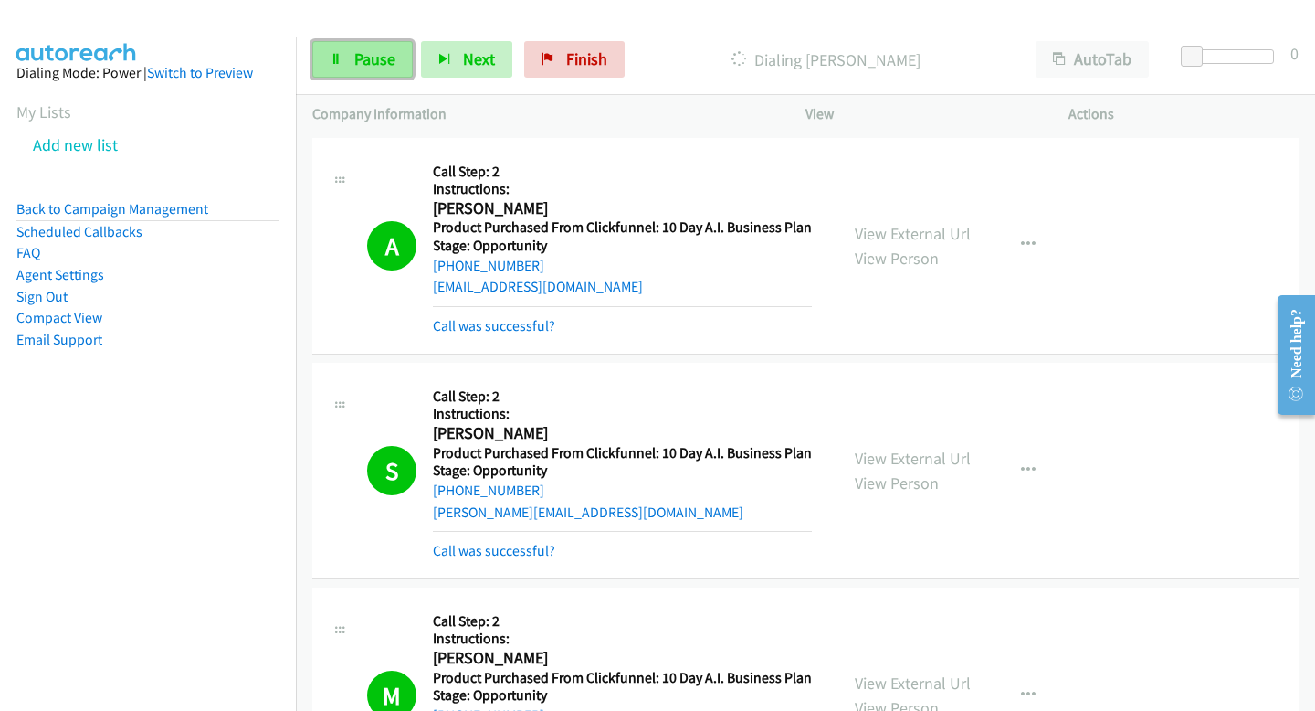
click at [381, 67] on span "Pause" at bounding box center [374, 58] width 41 height 21
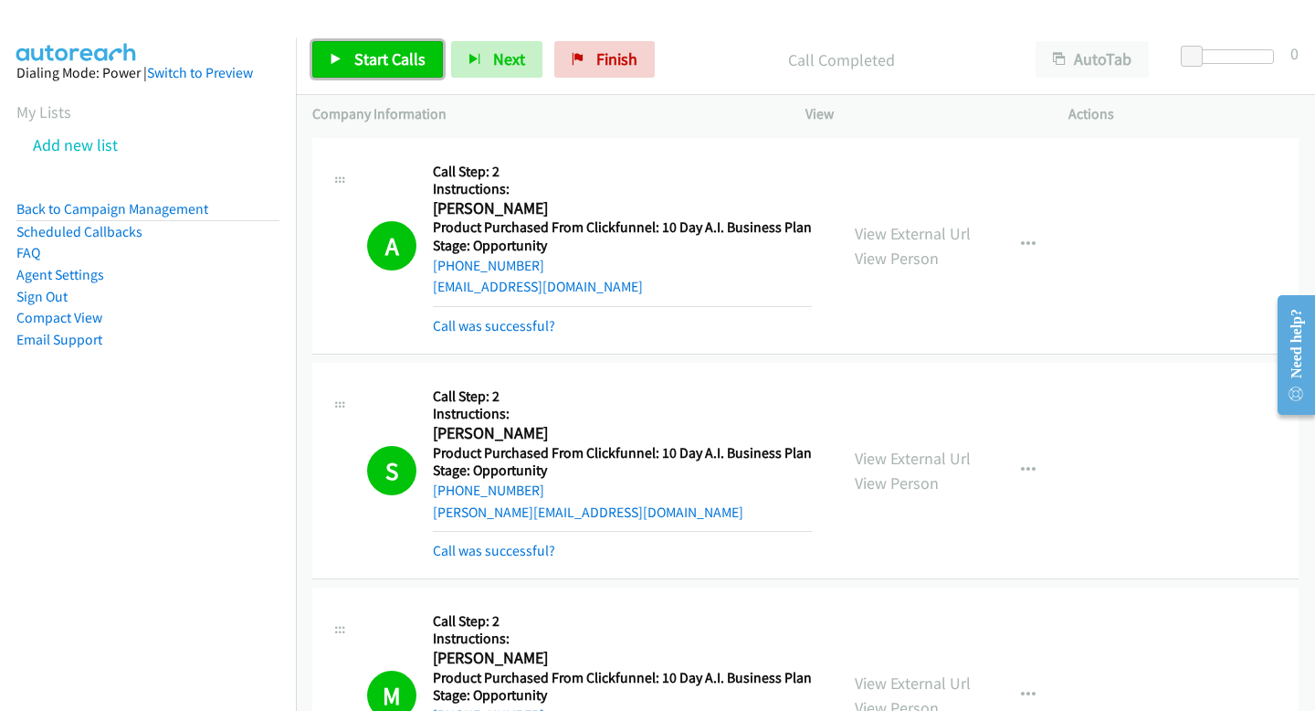
click at [419, 53] on span "Start Calls" at bounding box center [389, 58] width 71 height 21
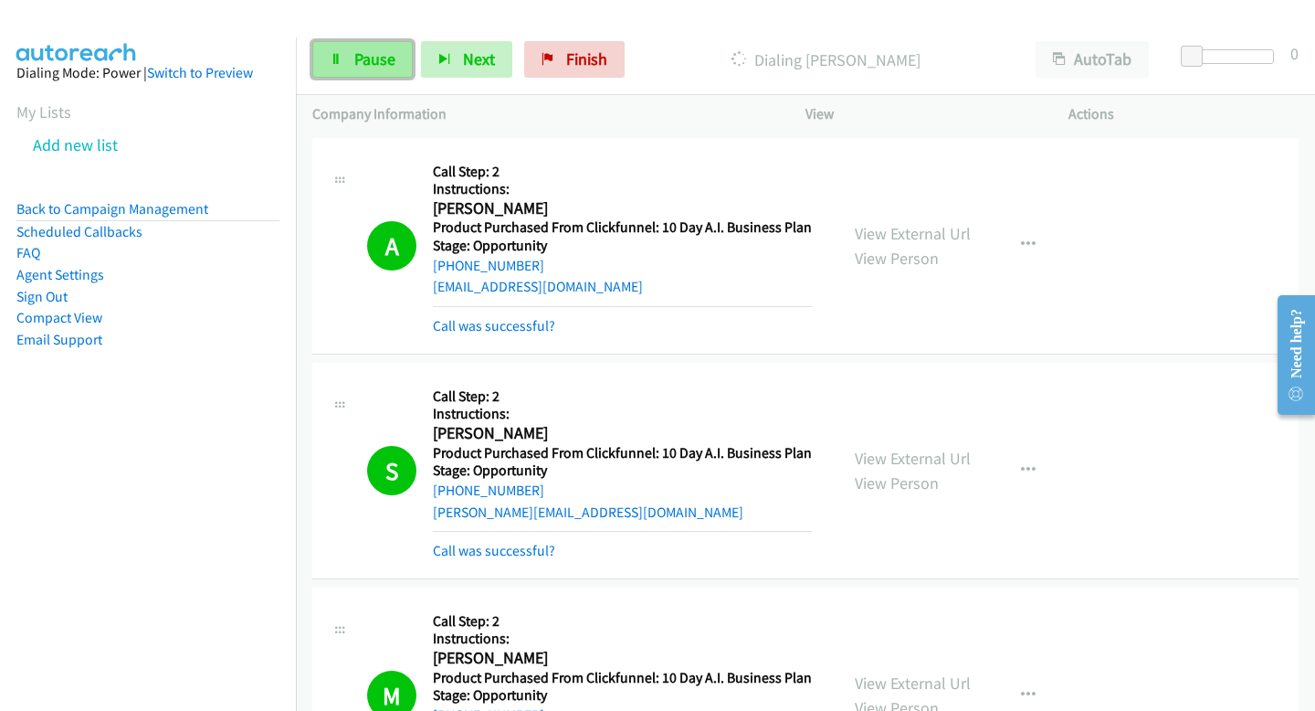
click at [361, 62] on span "Pause" at bounding box center [374, 58] width 41 height 21
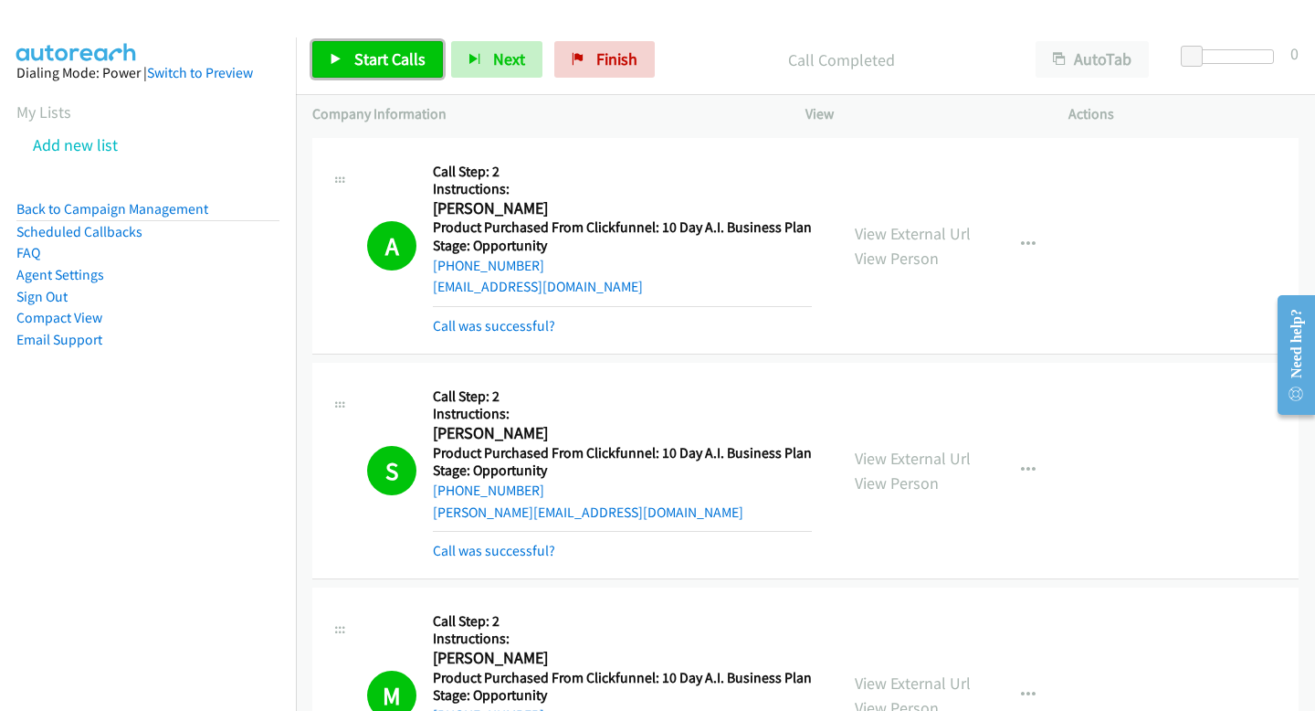
click at [329, 62] on link "Start Calls" at bounding box center [377, 59] width 131 height 37
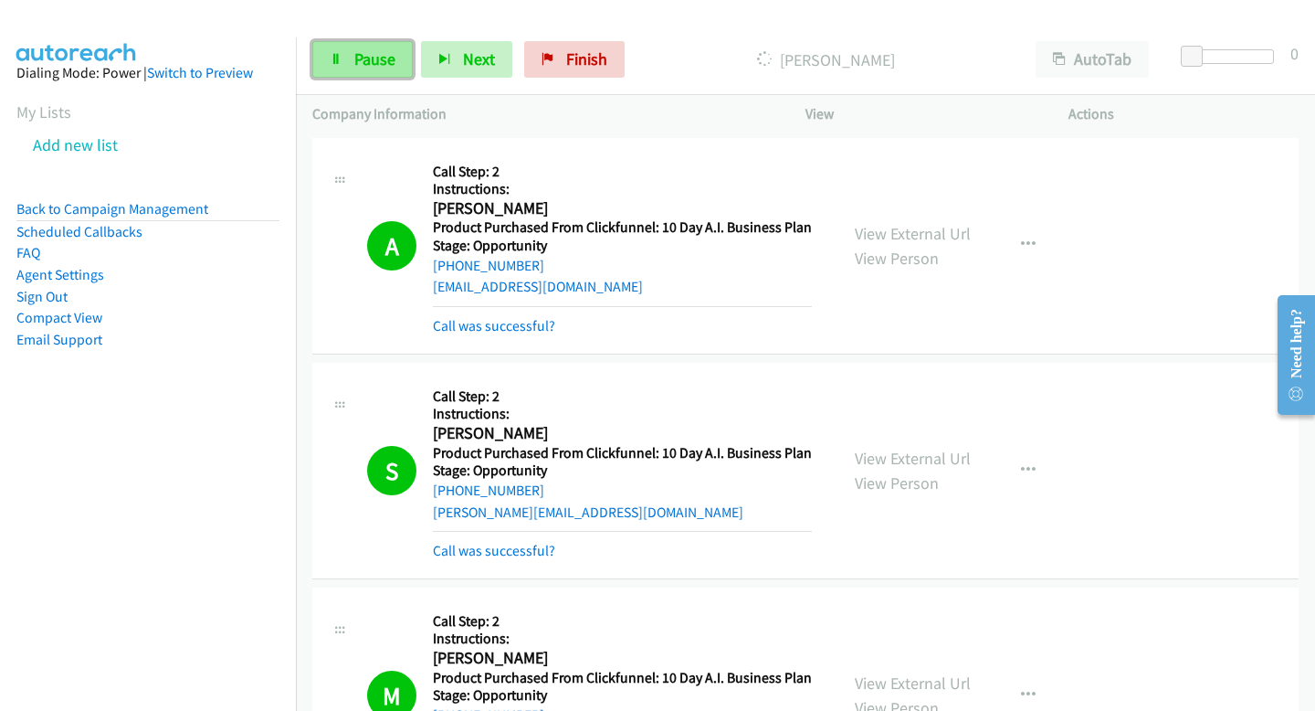
click at [376, 53] on span "Pause" at bounding box center [374, 58] width 41 height 21
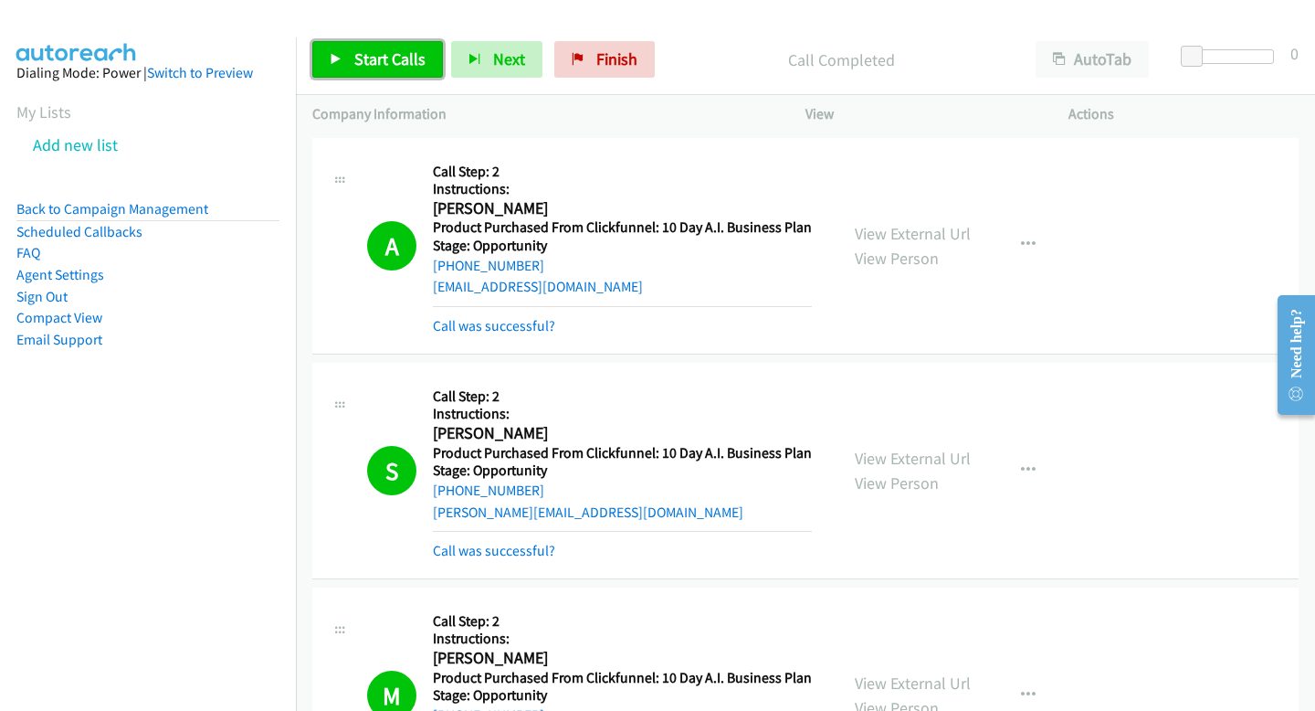
click at [377, 58] on span "Start Calls" at bounding box center [389, 58] width 71 height 21
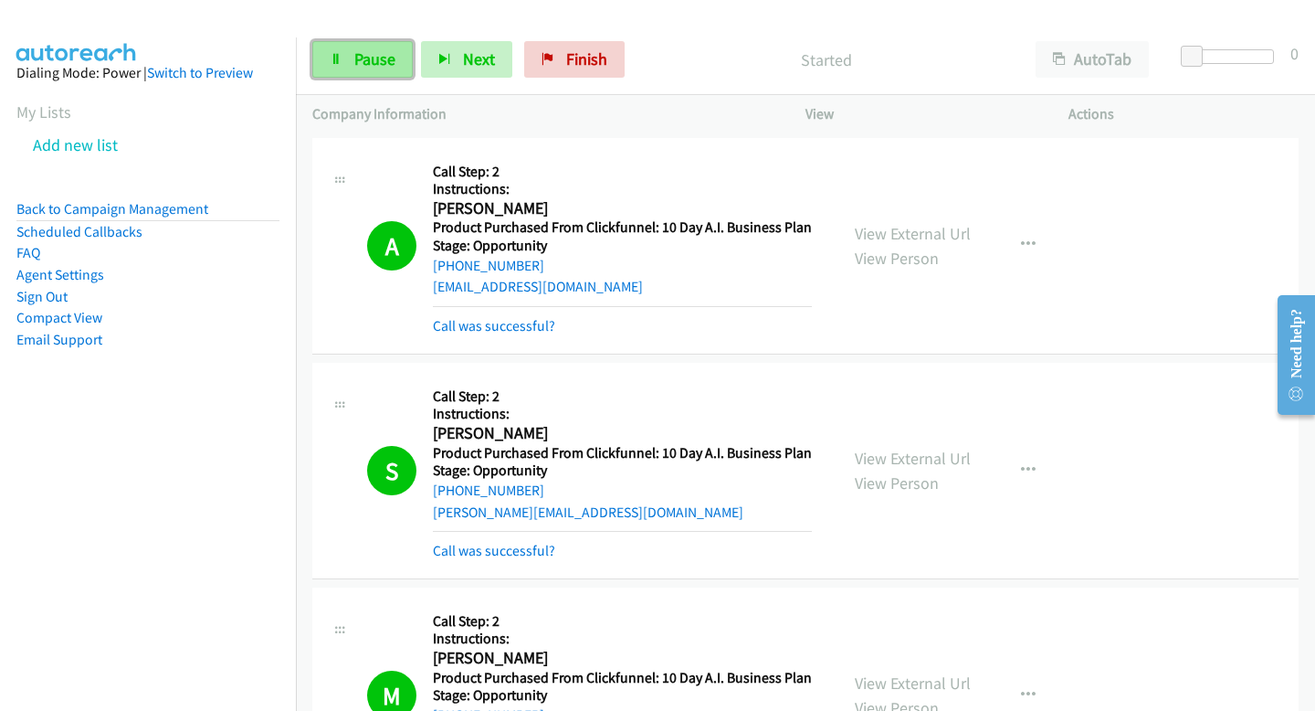
click at [364, 70] on link "Pause" at bounding box center [362, 59] width 100 height 37
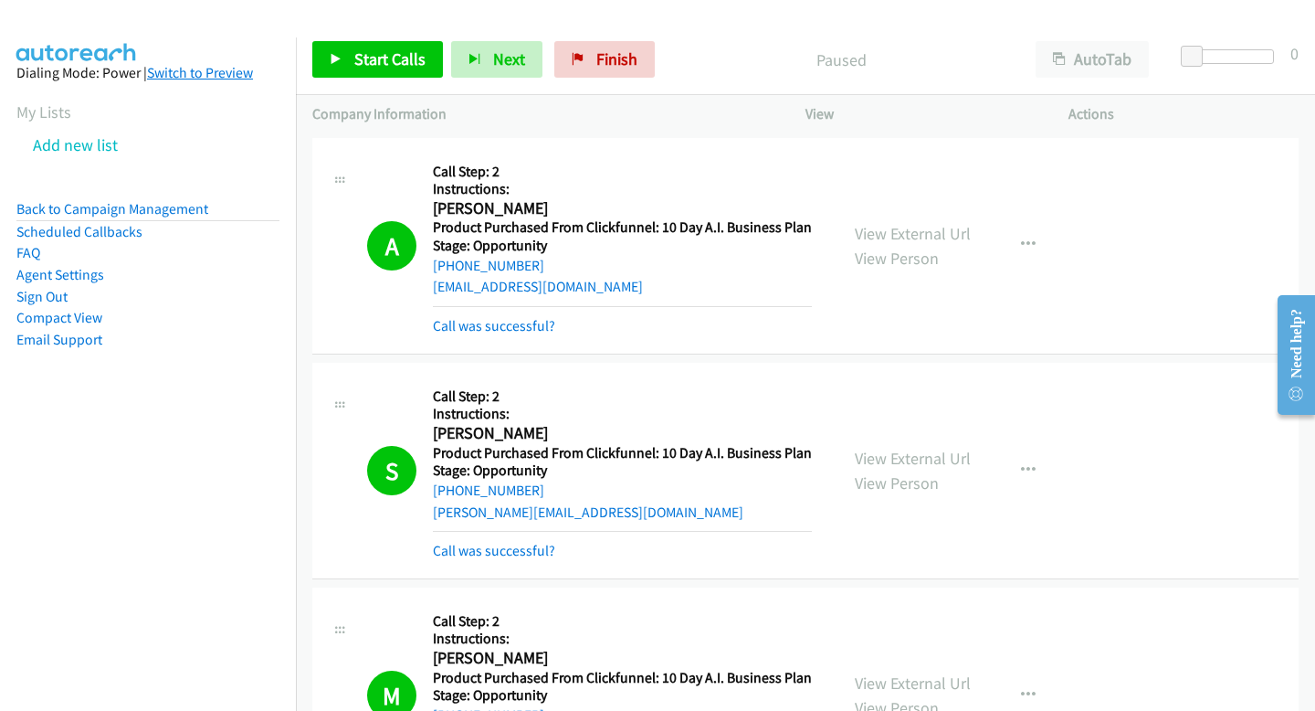
click at [174, 70] on link "Switch to Preview" at bounding box center [200, 72] width 106 height 17
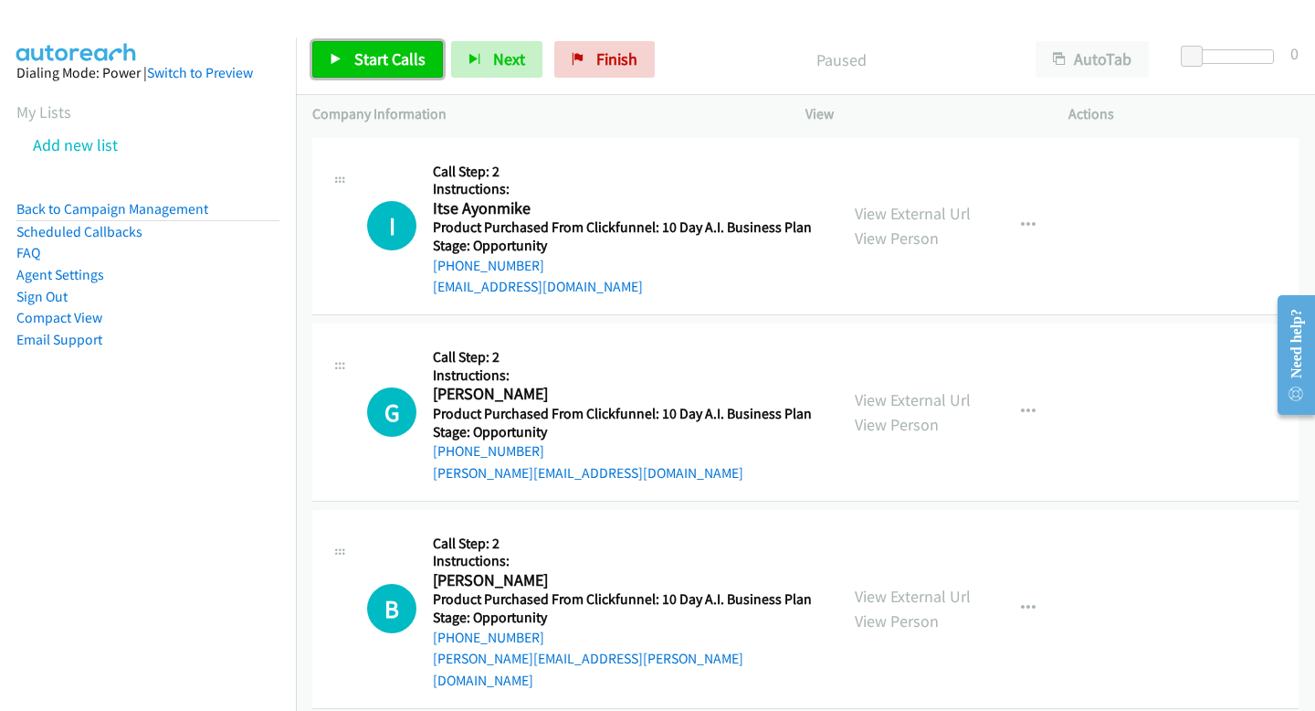
click at [392, 59] on span "Start Calls" at bounding box center [389, 58] width 71 height 21
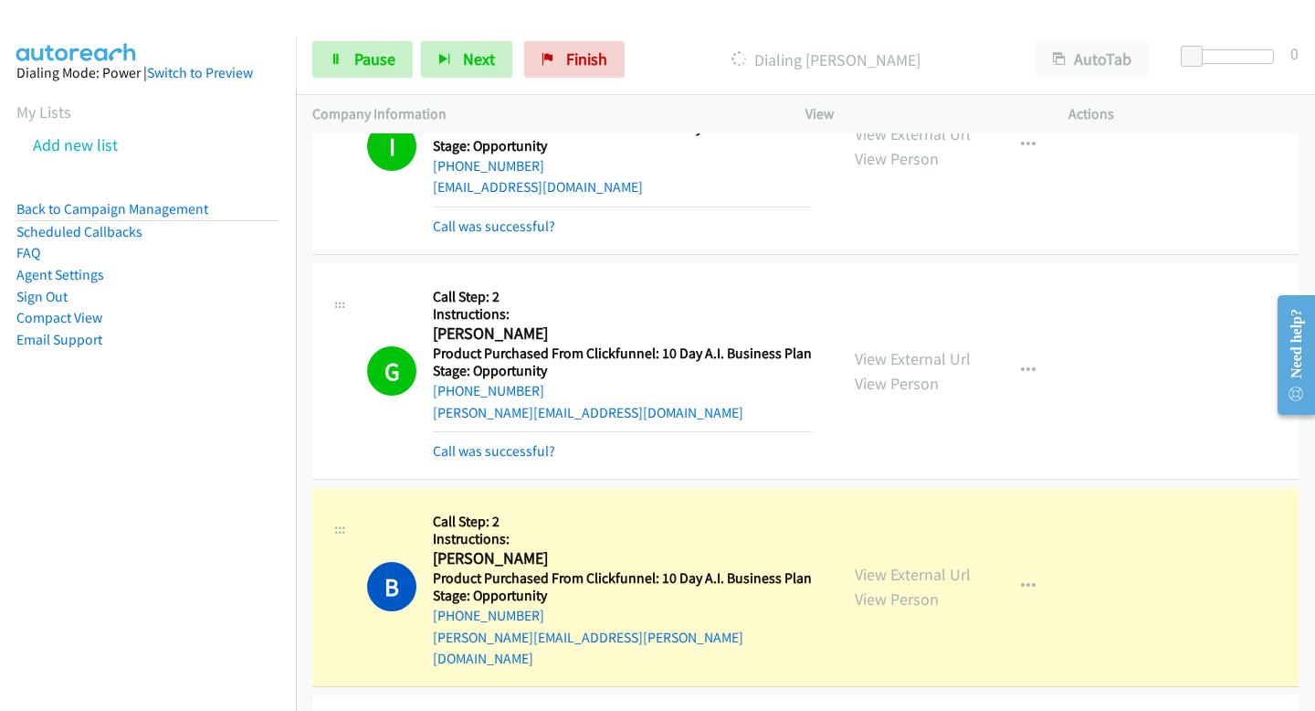
scroll to position [103, 0]
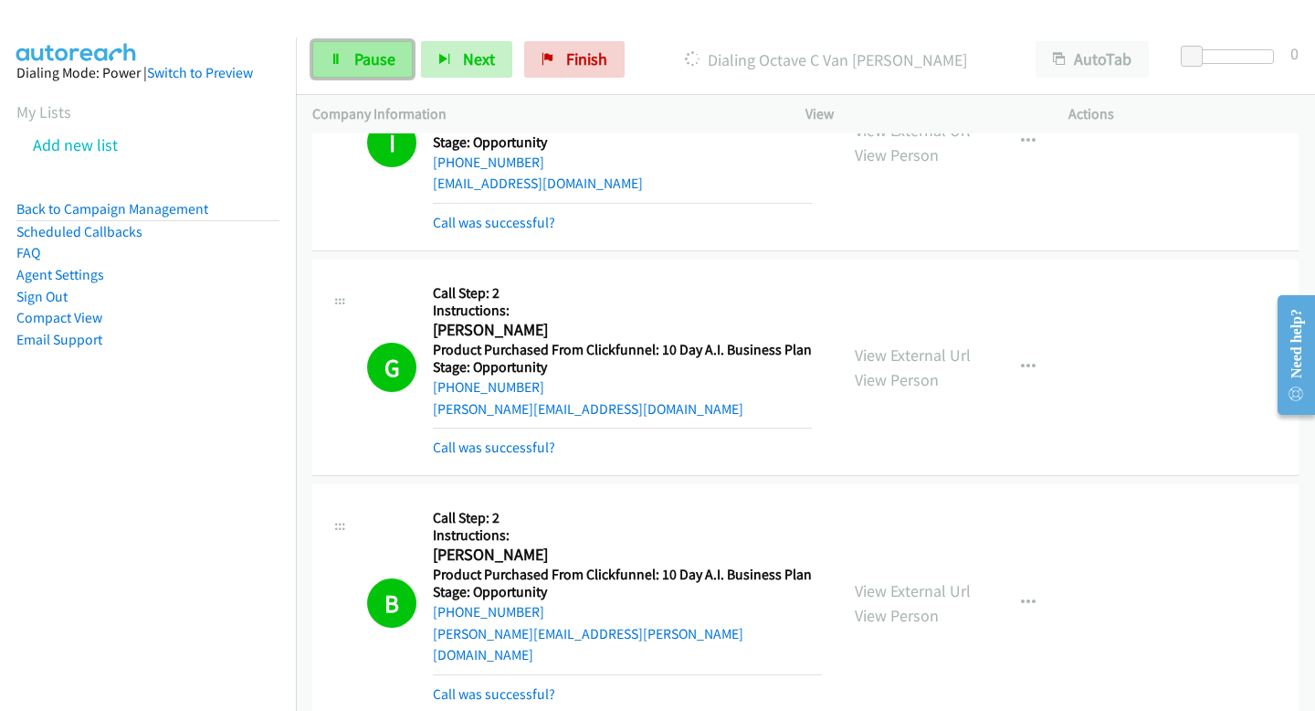
click at [353, 41] on link "Pause" at bounding box center [362, 59] width 100 height 37
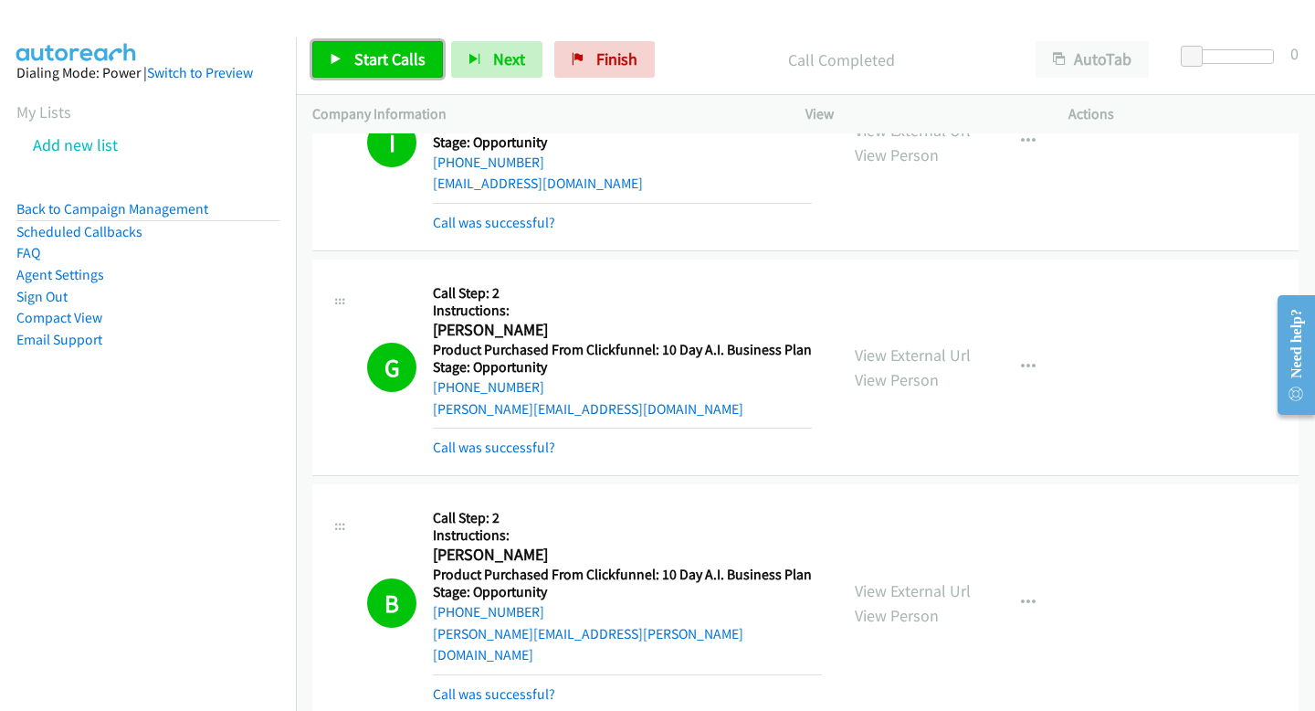
click at [359, 57] on span "Start Calls" at bounding box center [389, 58] width 71 height 21
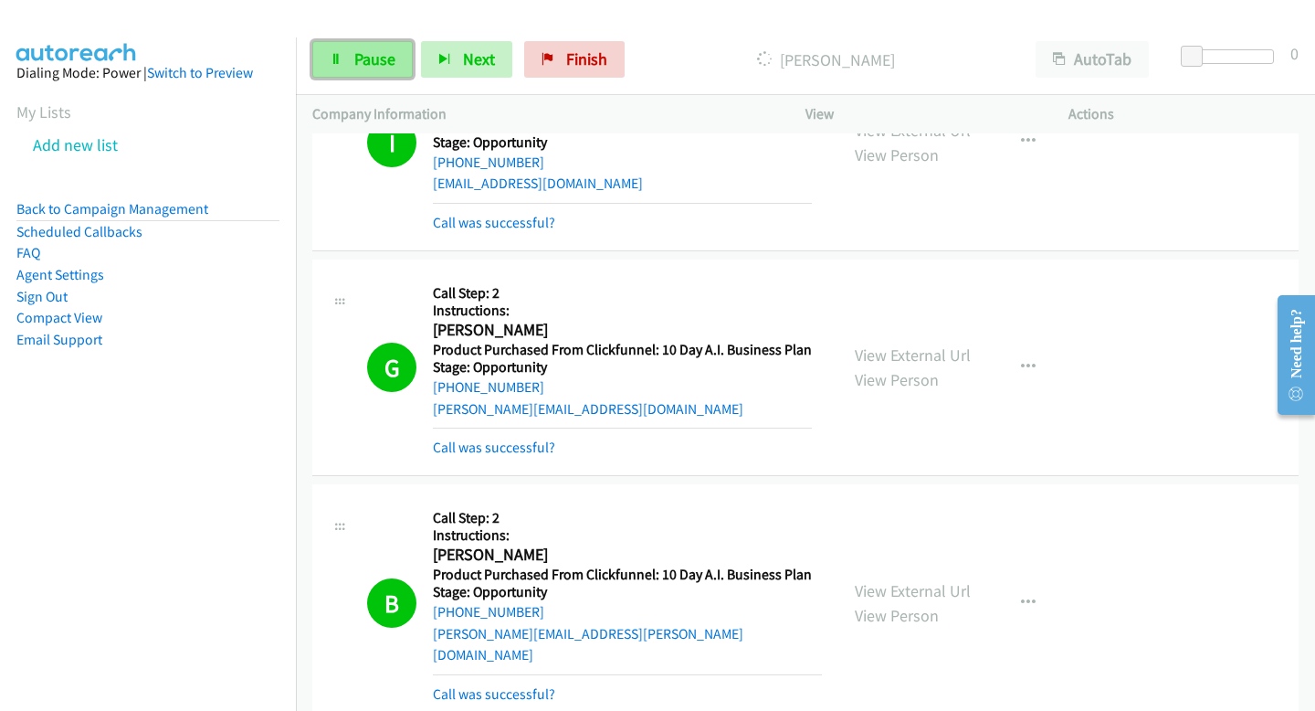
click at [374, 66] on span "Pause" at bounding box center [374, 58] width 41 height 21
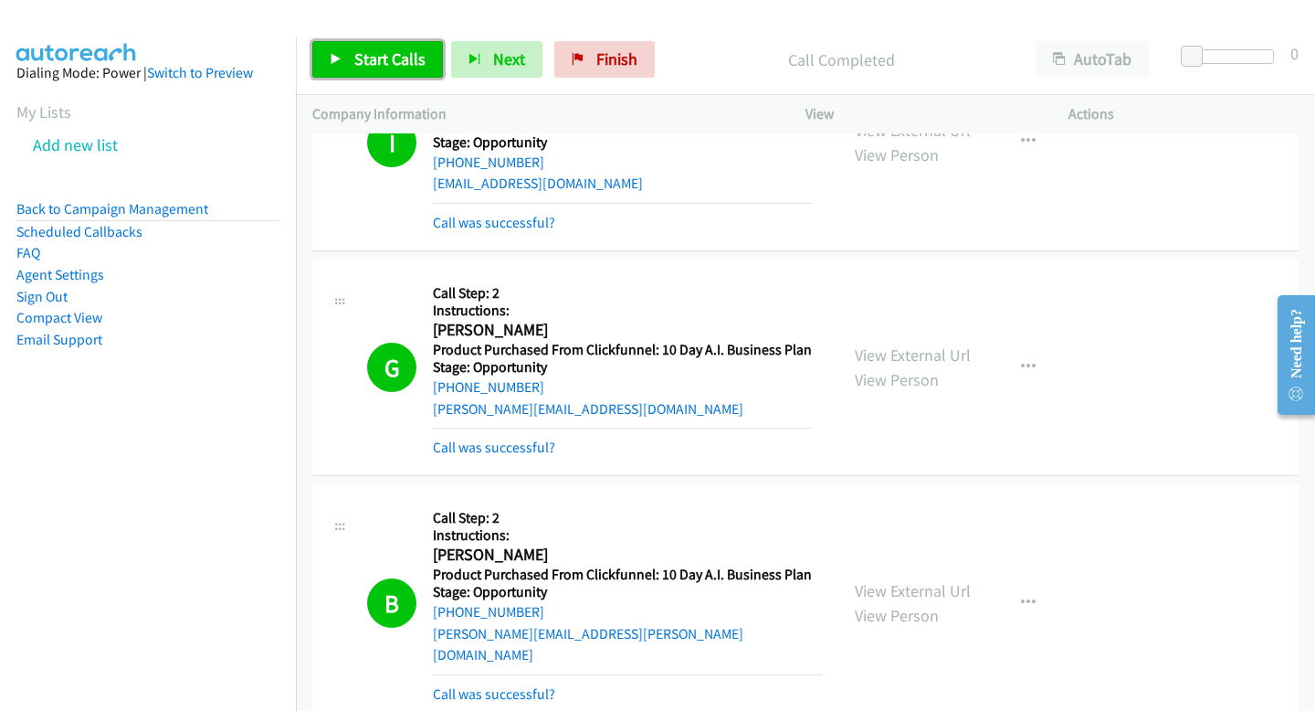
click at [364, 55] on span "Start Calls" at bounding box center [389, 58] width 71 height 21
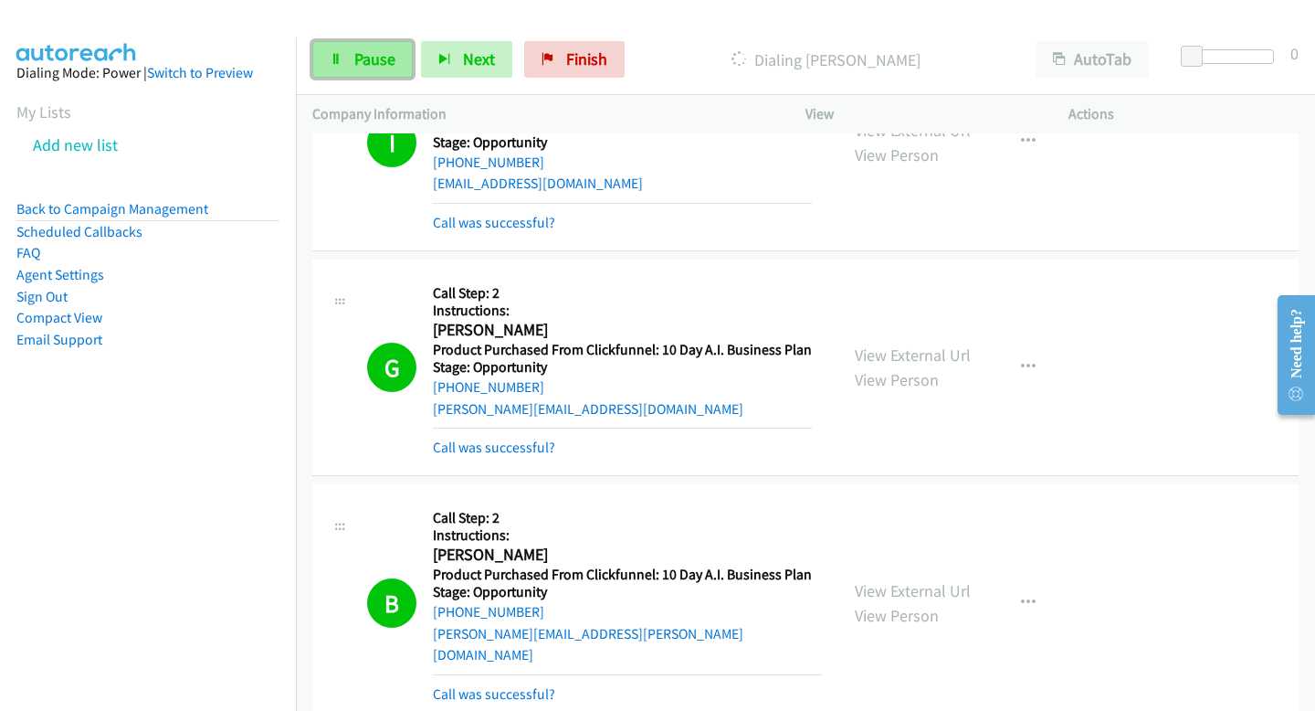
click at [392, 64] on span "Pause" at bounding box center [374, 58] width 41 height 21
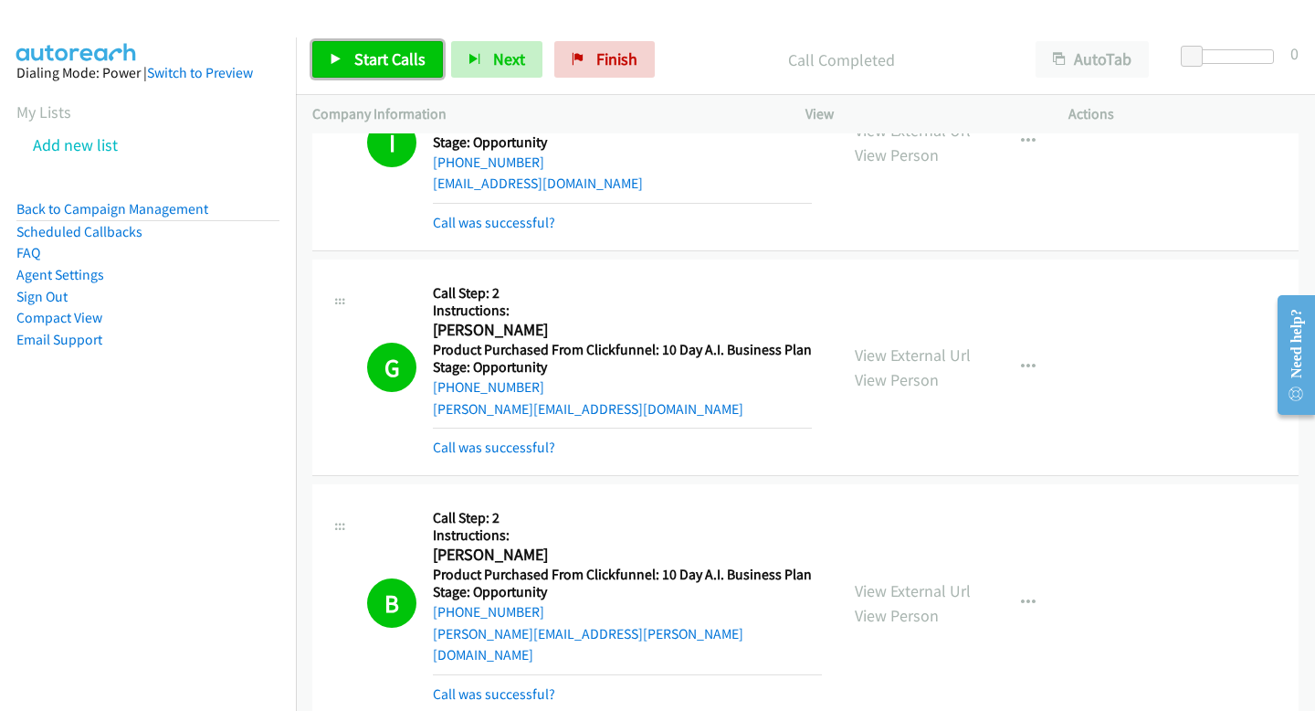
click at [410, 76] on link "Start Calls" at bounding box center [377, 59] width 131 height 37
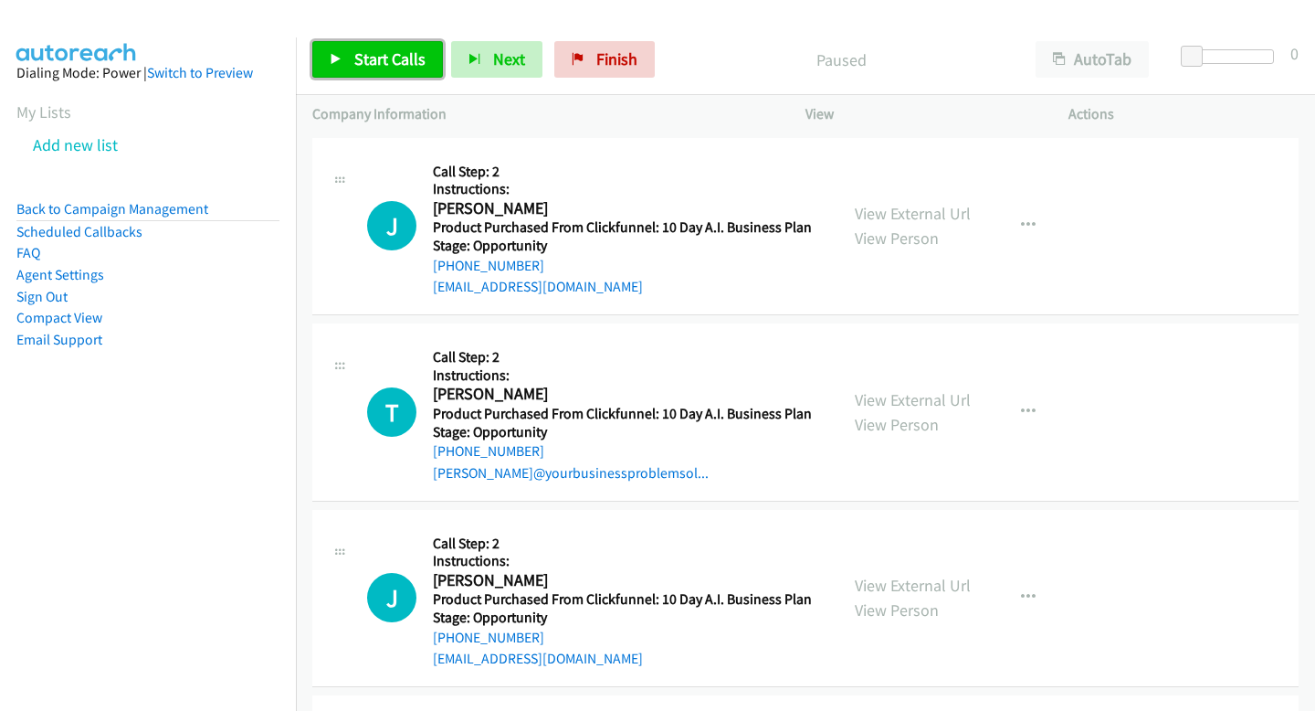
click at [327, 48] on link "Start Calls" at bounding box center [377, 59] width 131 height 37
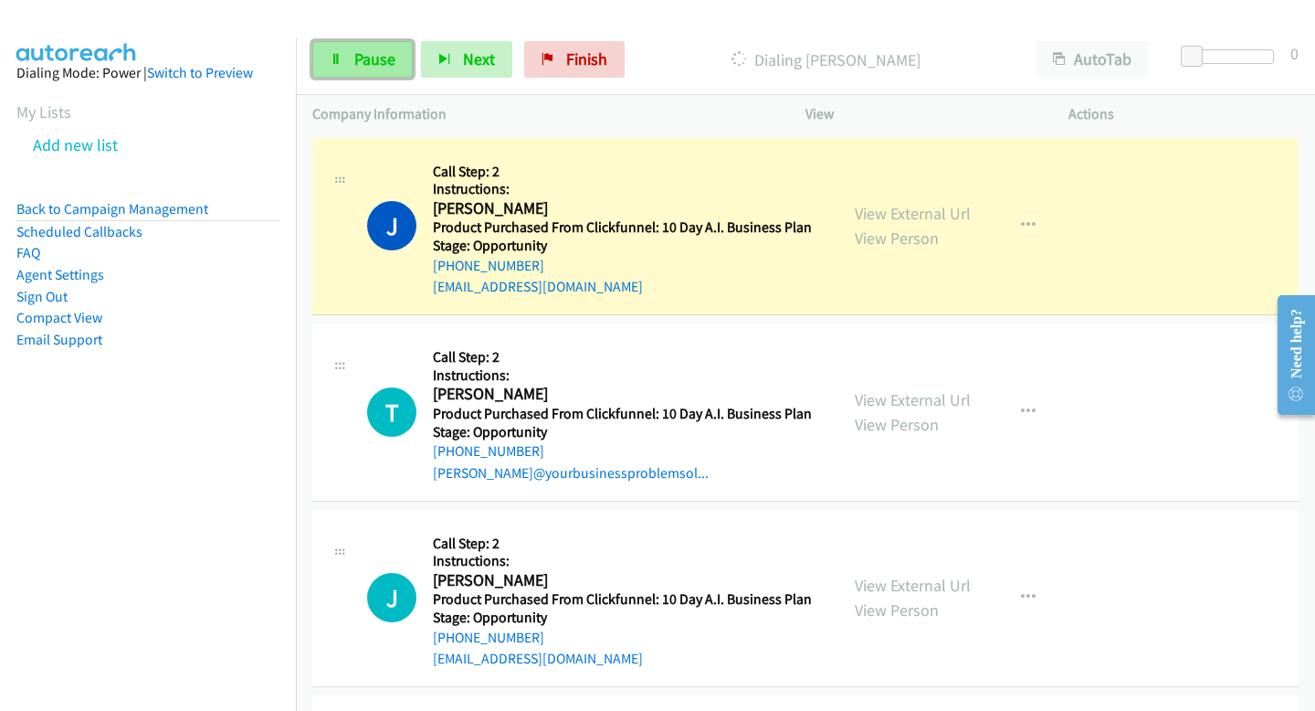
click at [374, 46] on link "Pause" at bounding box center [362, 59] width 100 height 37
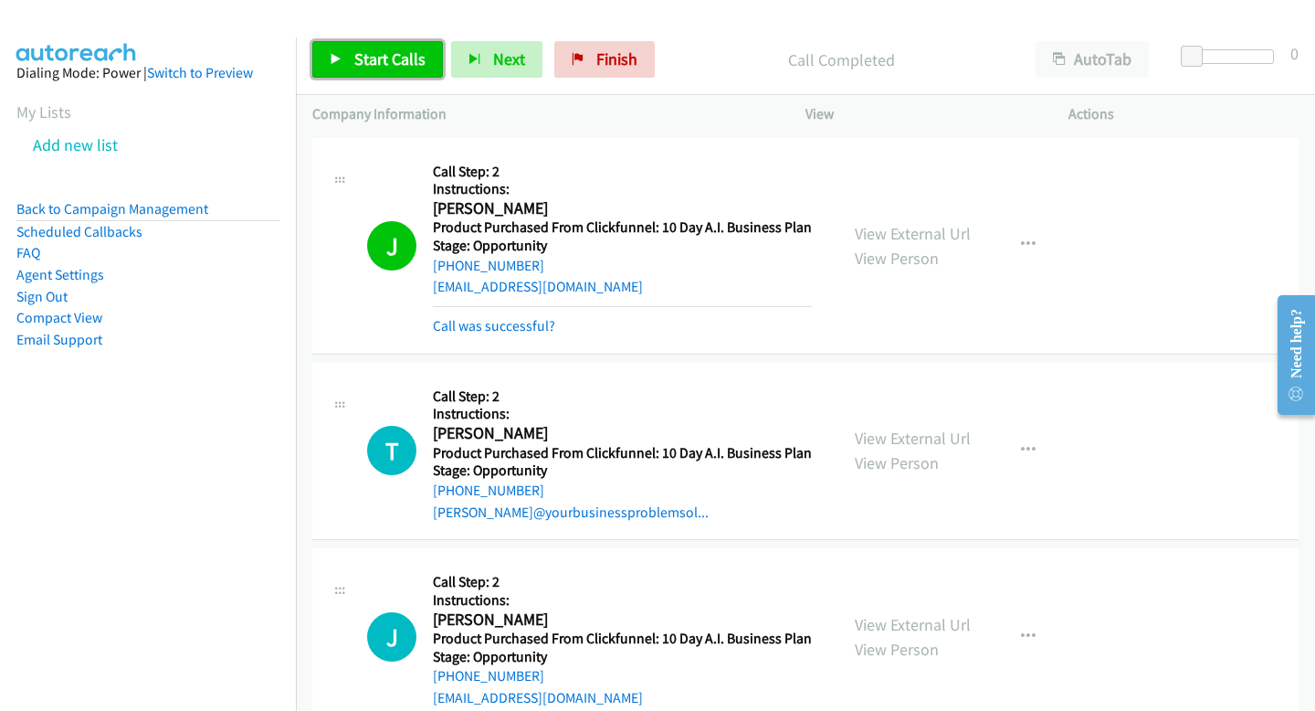
click at [392, 56] on span "Start Calls" at bounding box center [389, 58] width 71 height 21
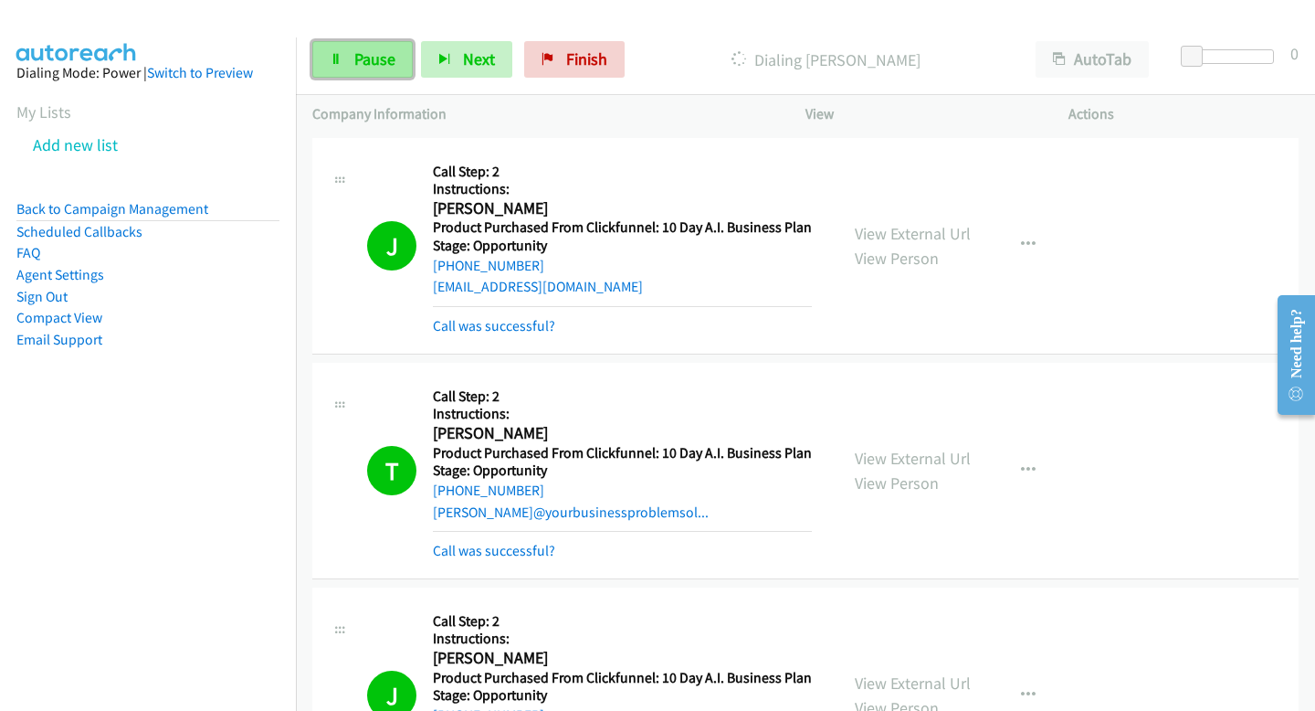
click at [406, 71] on link "Pause" at bounding box center [362, 59] width 100 height 37
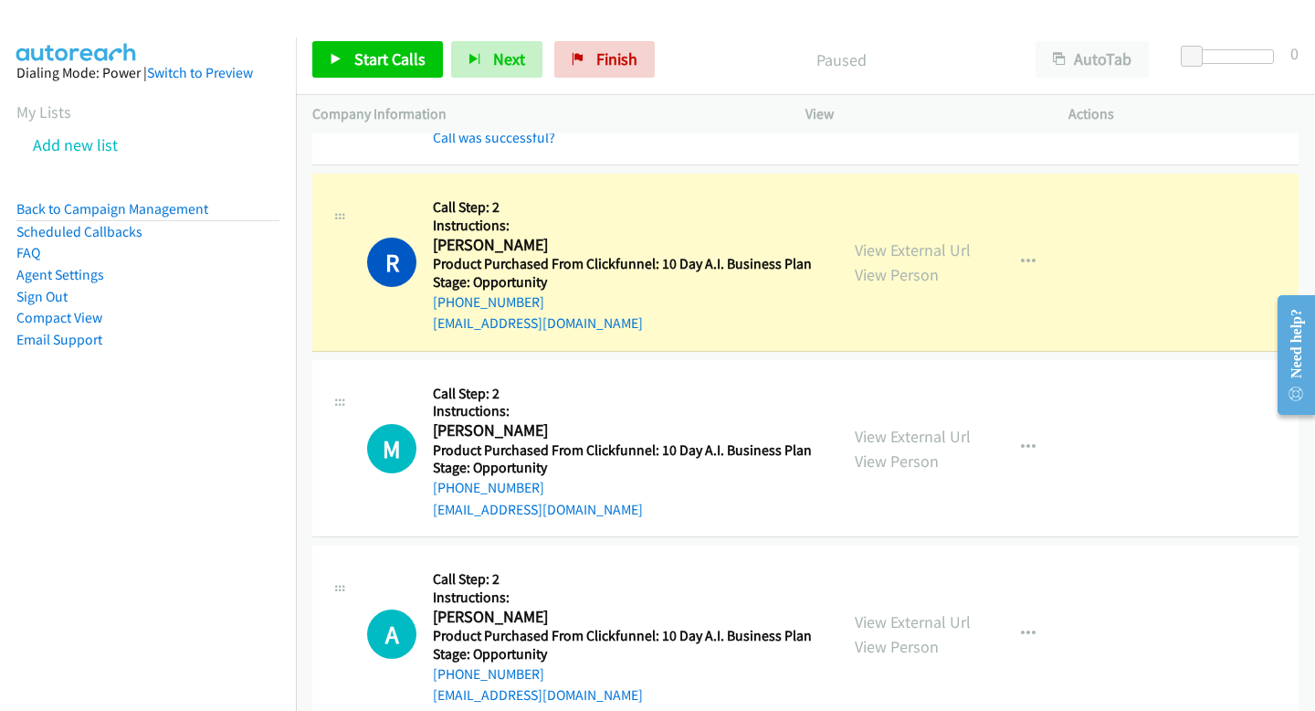
scroll to position [1308, 0]
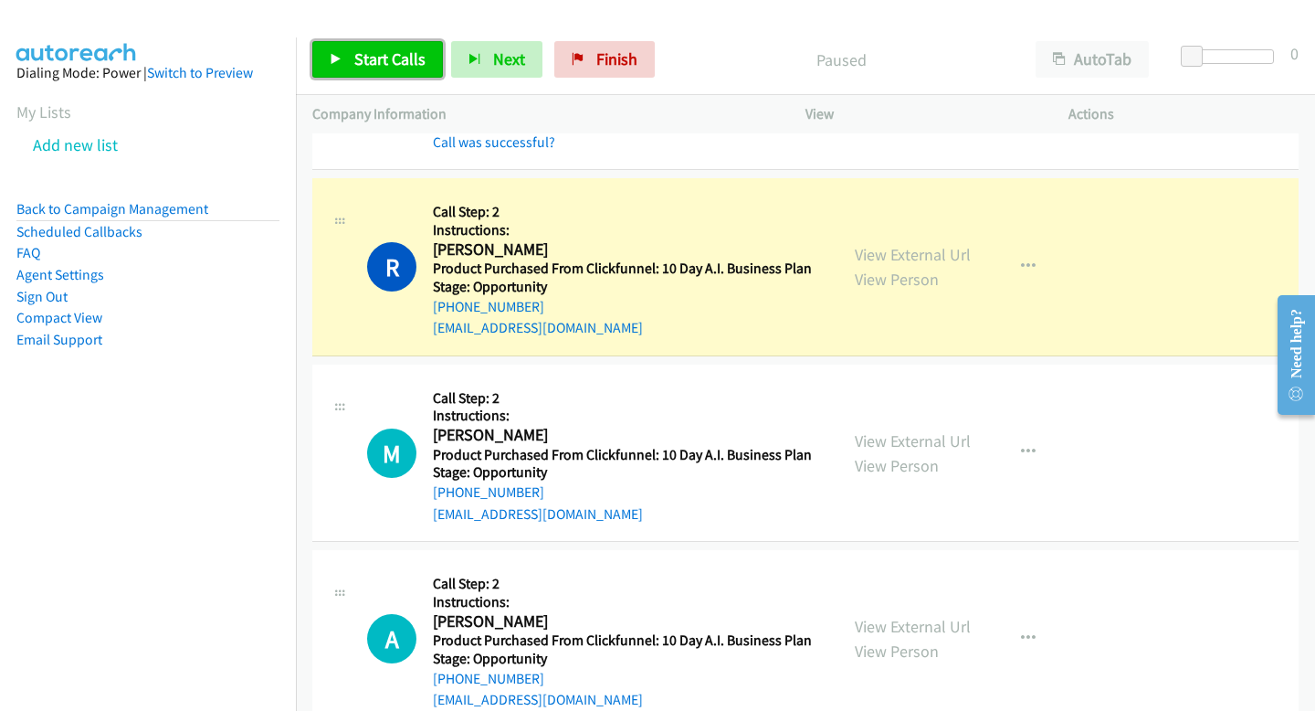
click at [370, 60] on span "Start Calls" at bounding box center [389, 58] width 71 height 21
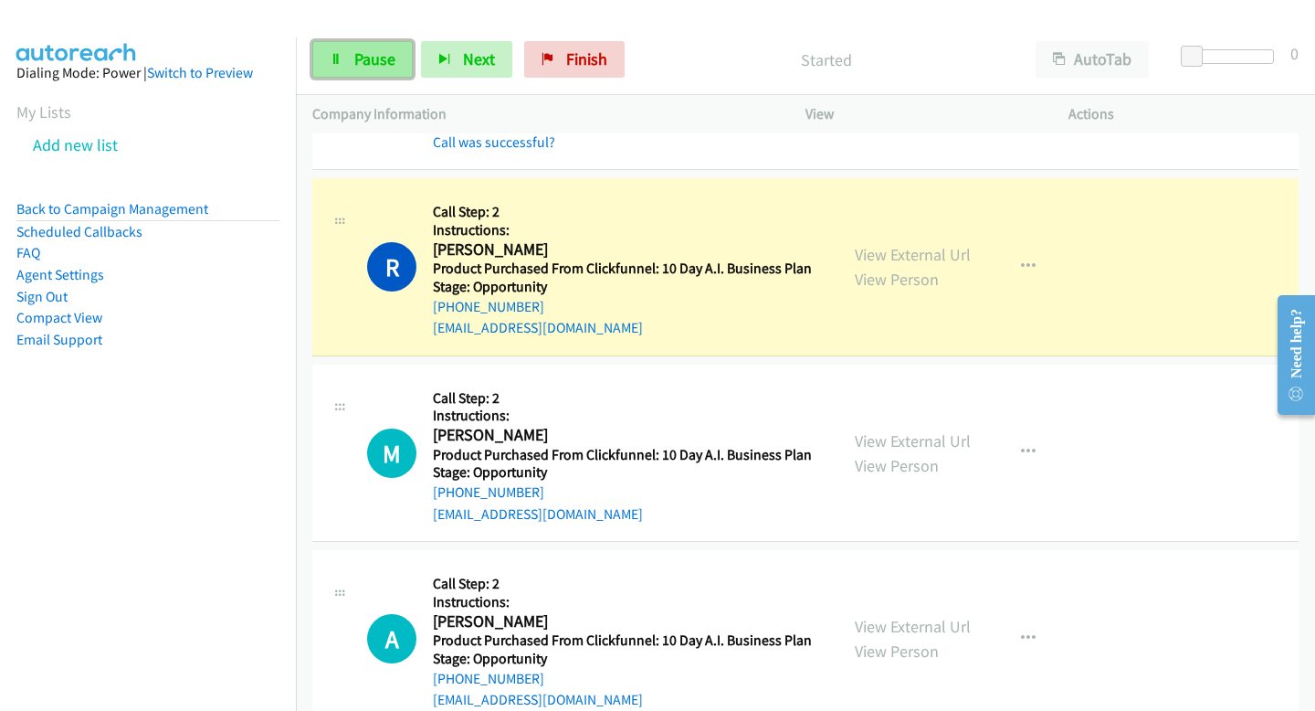
click at [350, 68] on link "Pause" at bounding box center [362, 59] width 100 height 37
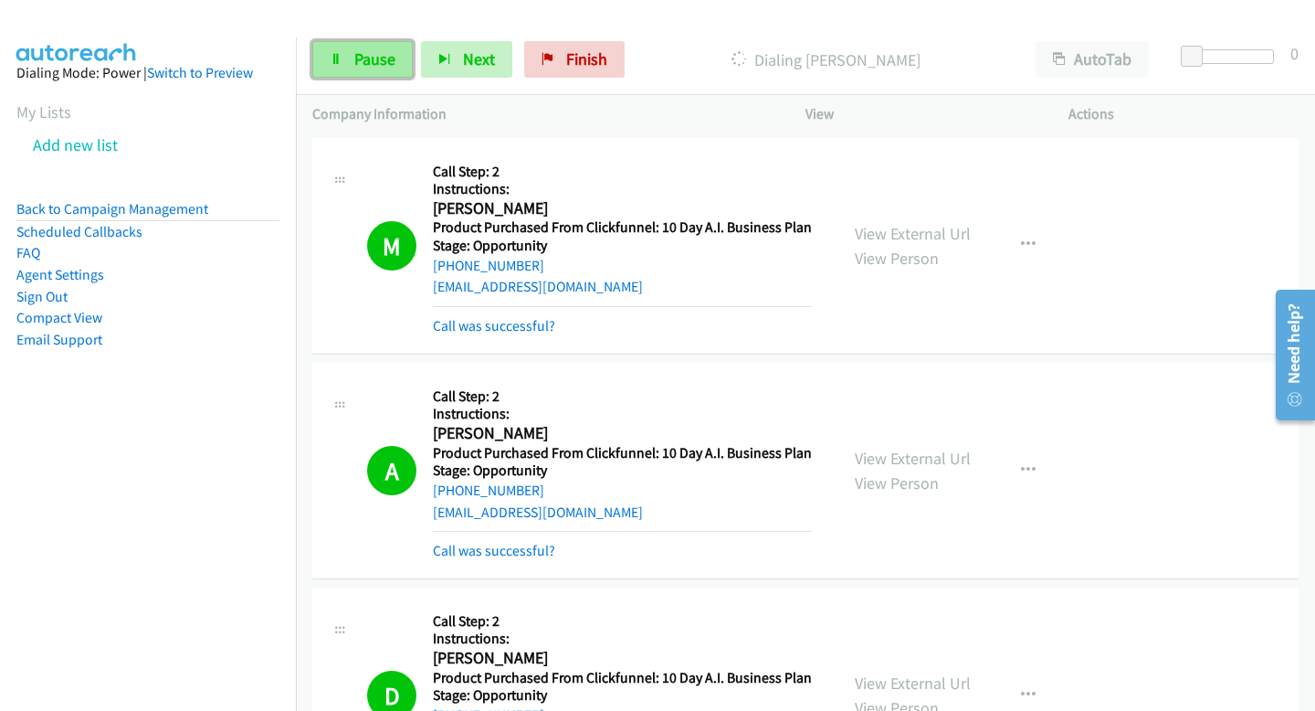
click at [374, 51] on span "Pause" at bounding box center [374, 58] width 41 height 21
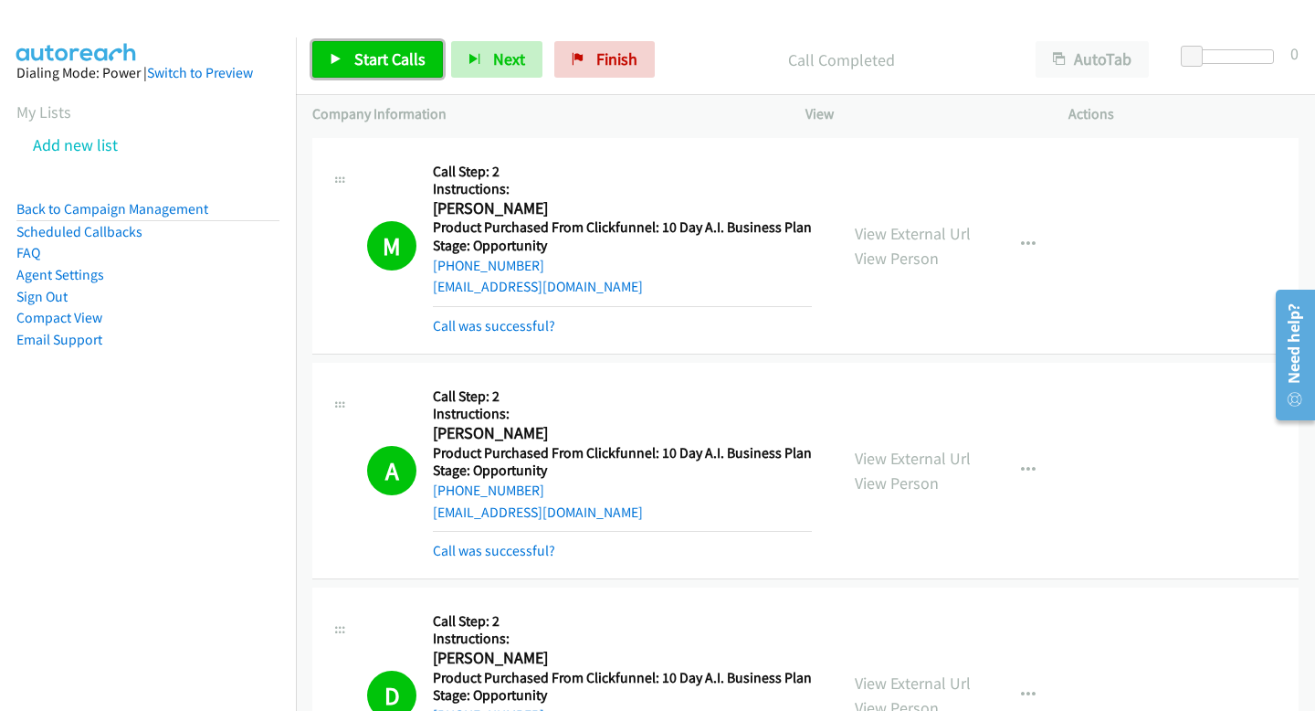
click at [400, 47] on link "Start Calls" at bounding box center [377, 59] width 131 height 37
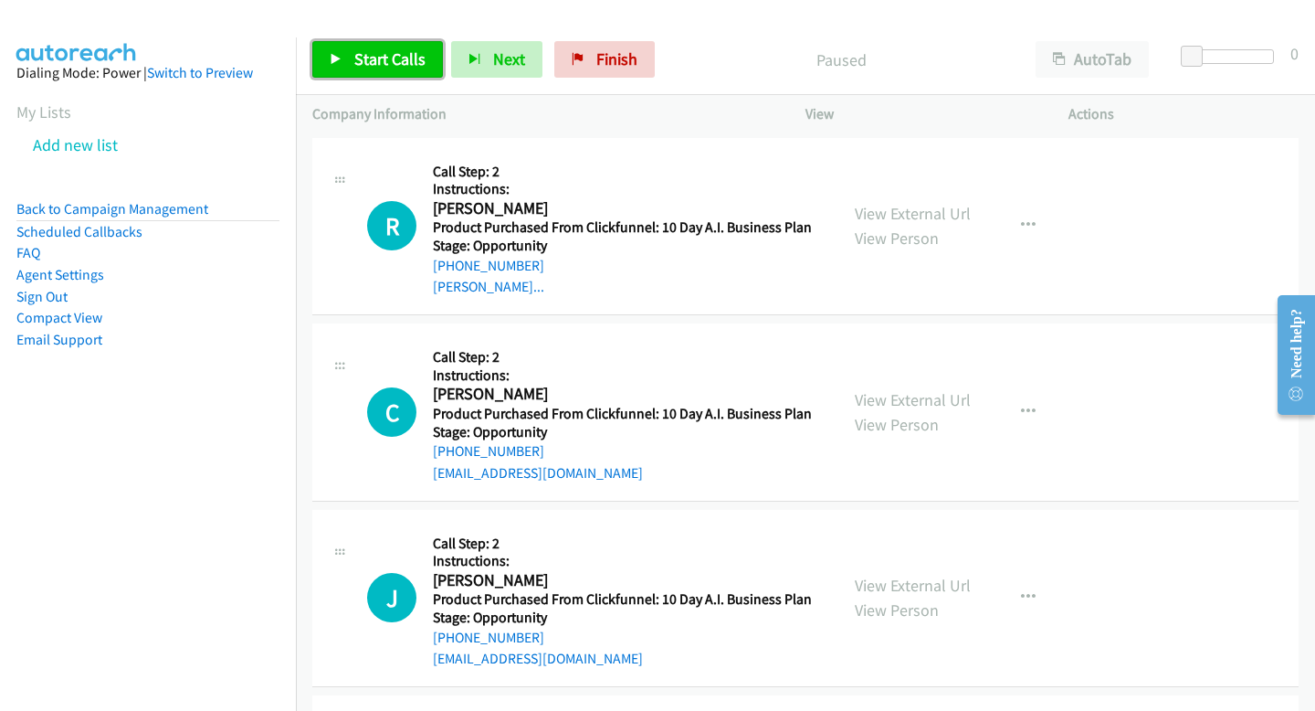
click at [343, 58] on link "Start Calls" at bounding box center [377, 59] width 131 height 37
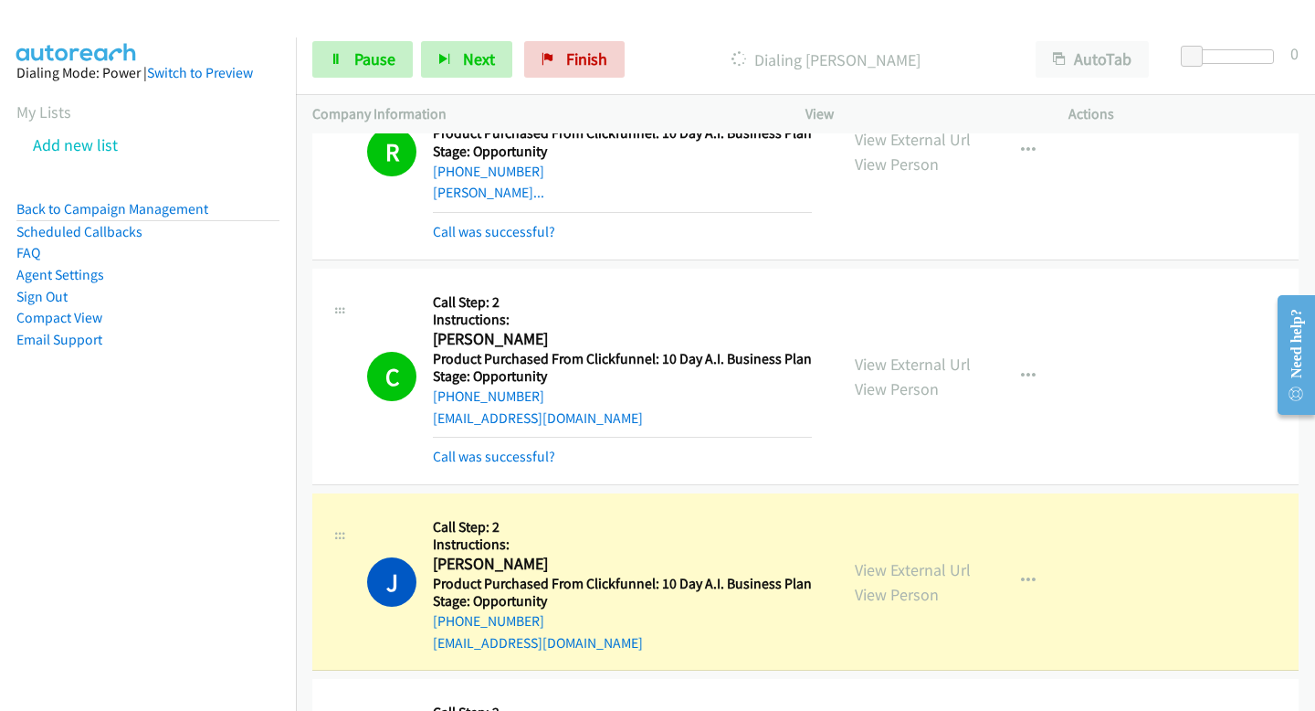
scroll to position [103, 0]
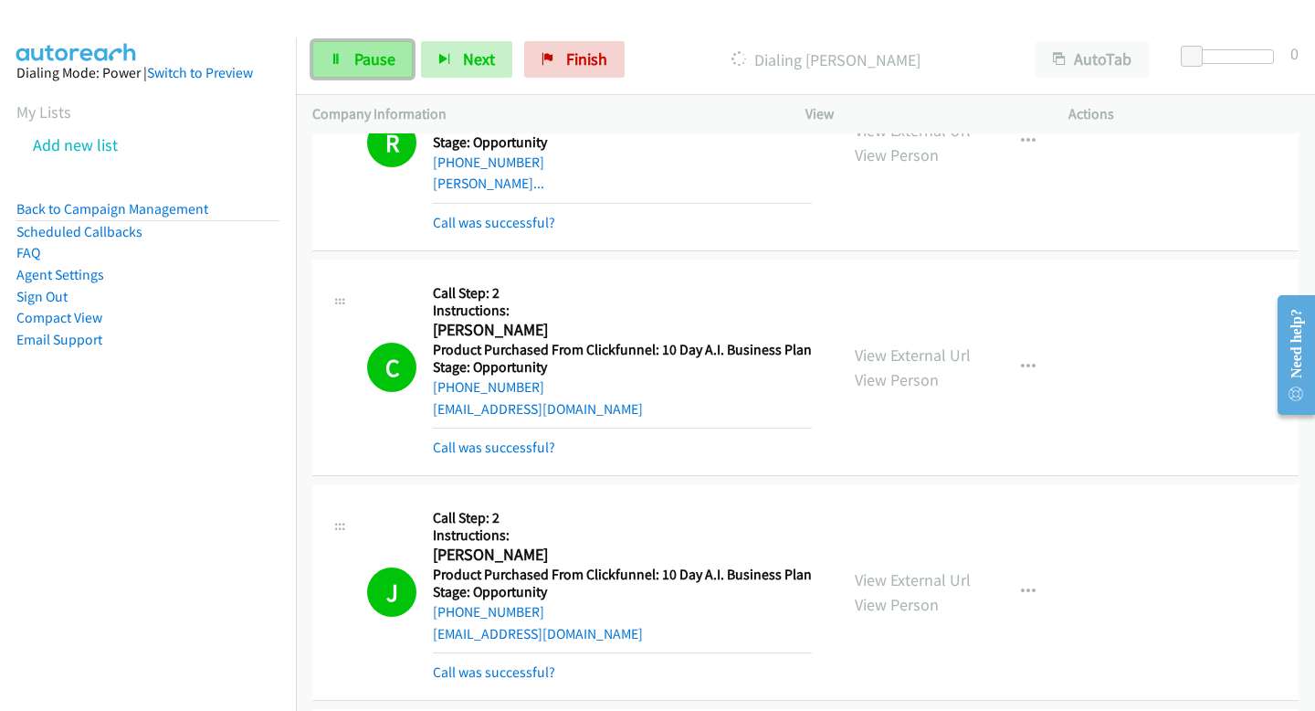
click at [388, 58] on span "Pause" at bounding box center [374, 58] width 41 height 21
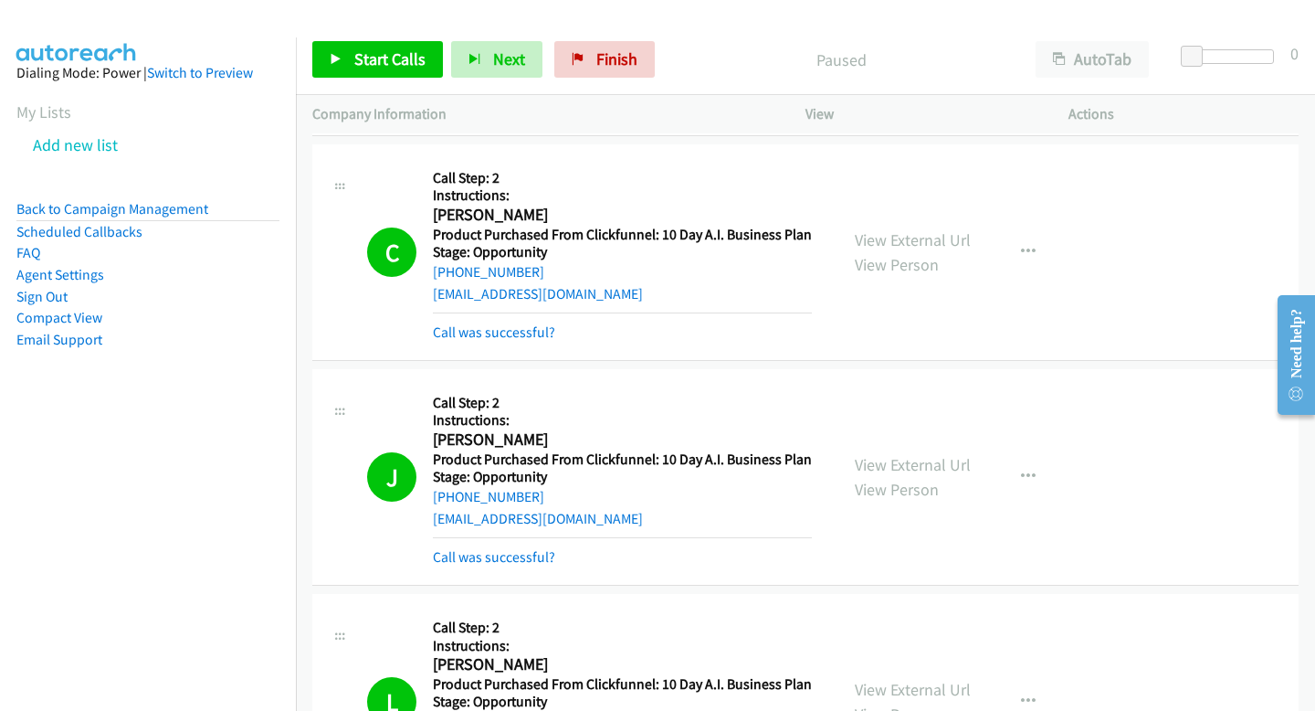
scroll to position [229, 0]
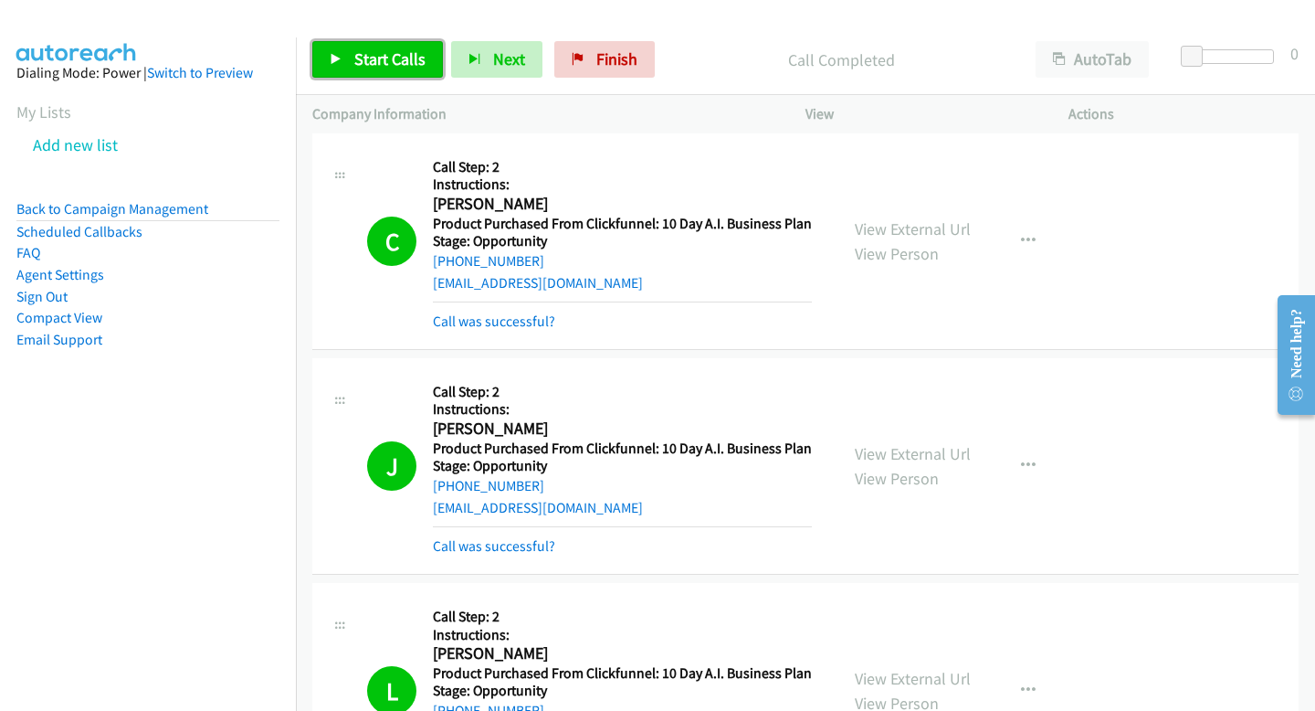
click at [371, 69] on link "Start Calls" at bounding box center [377, 59] width 131 height 37
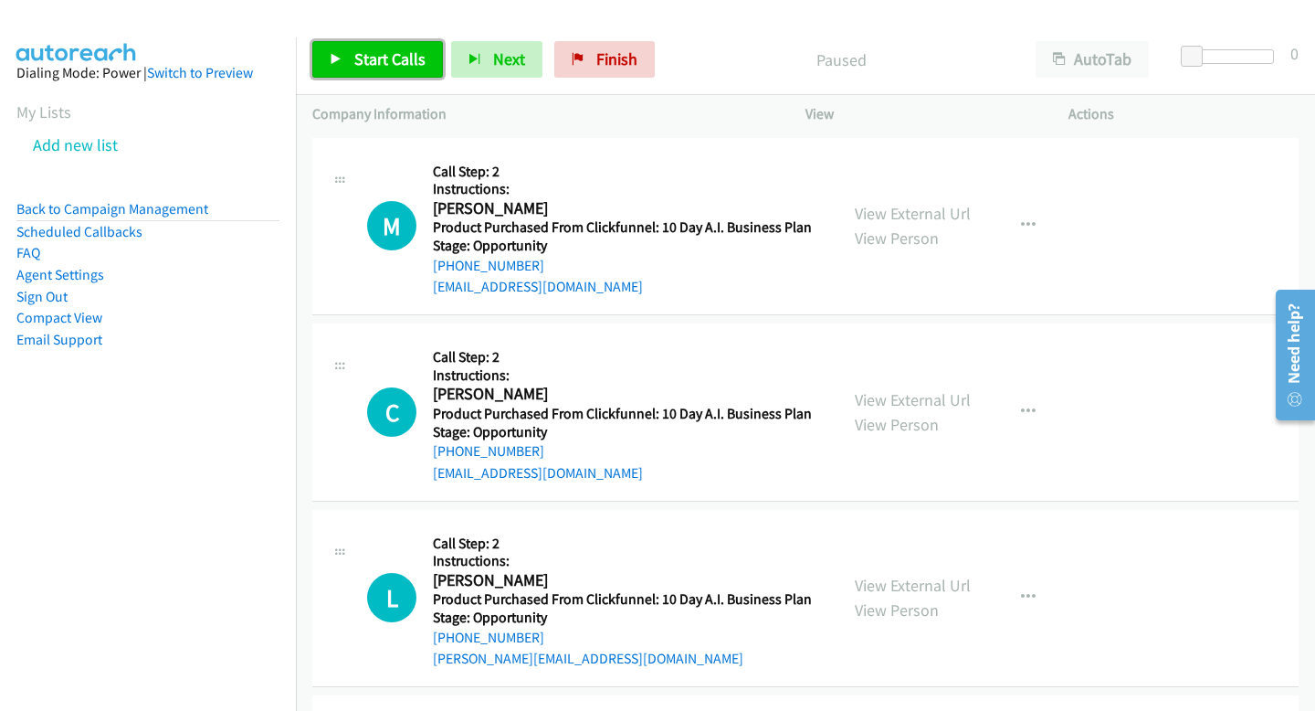
click at [402, 67] on span "Start Calls" at bounding box center [389, 58] width 71 height 21
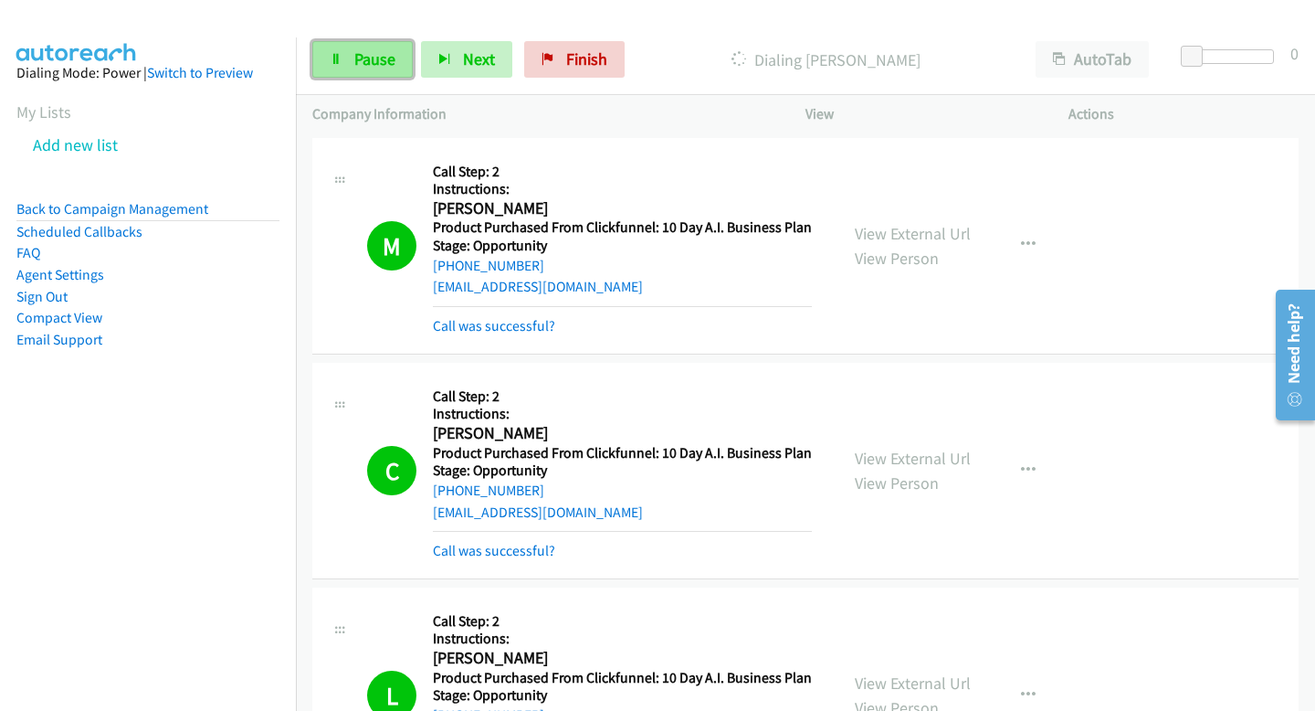
click at [368, 50] on span "Pause" at bounding box center [374, 58] width 41 height 21
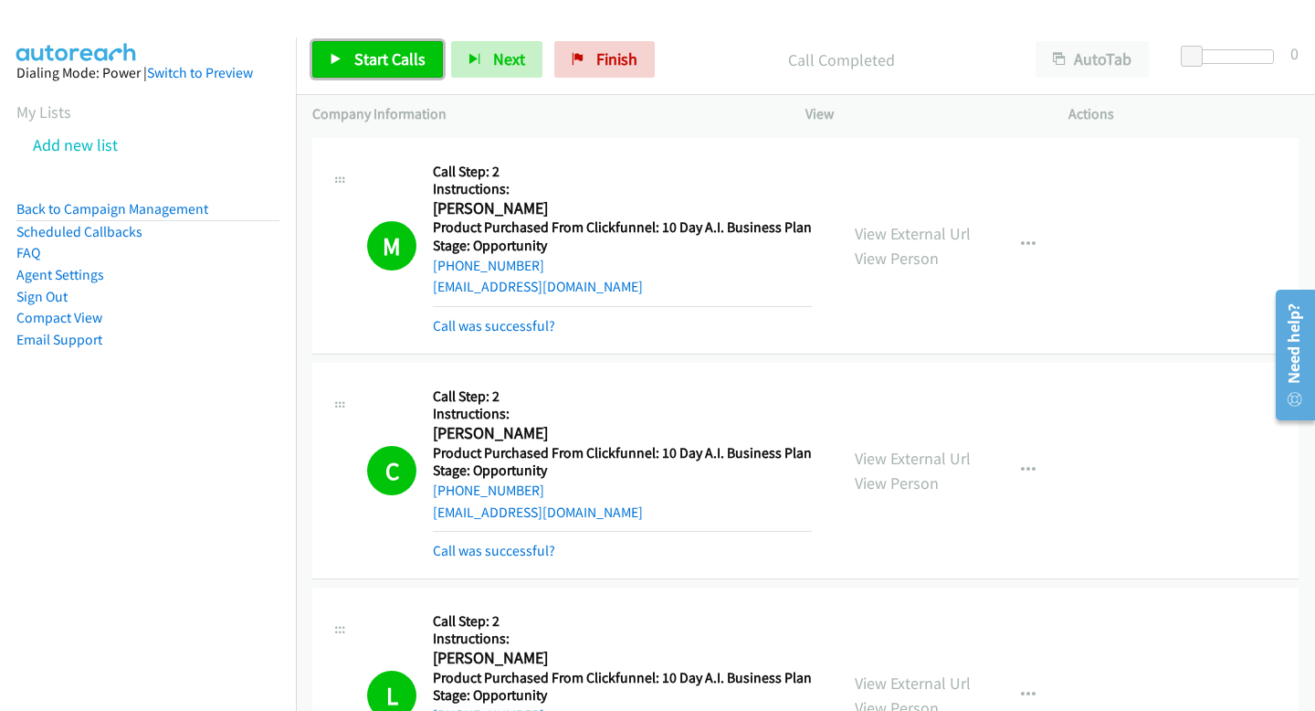
click at [356, 60] on span "Start Calls" at bounding box center [389, 58] width 71 height 21
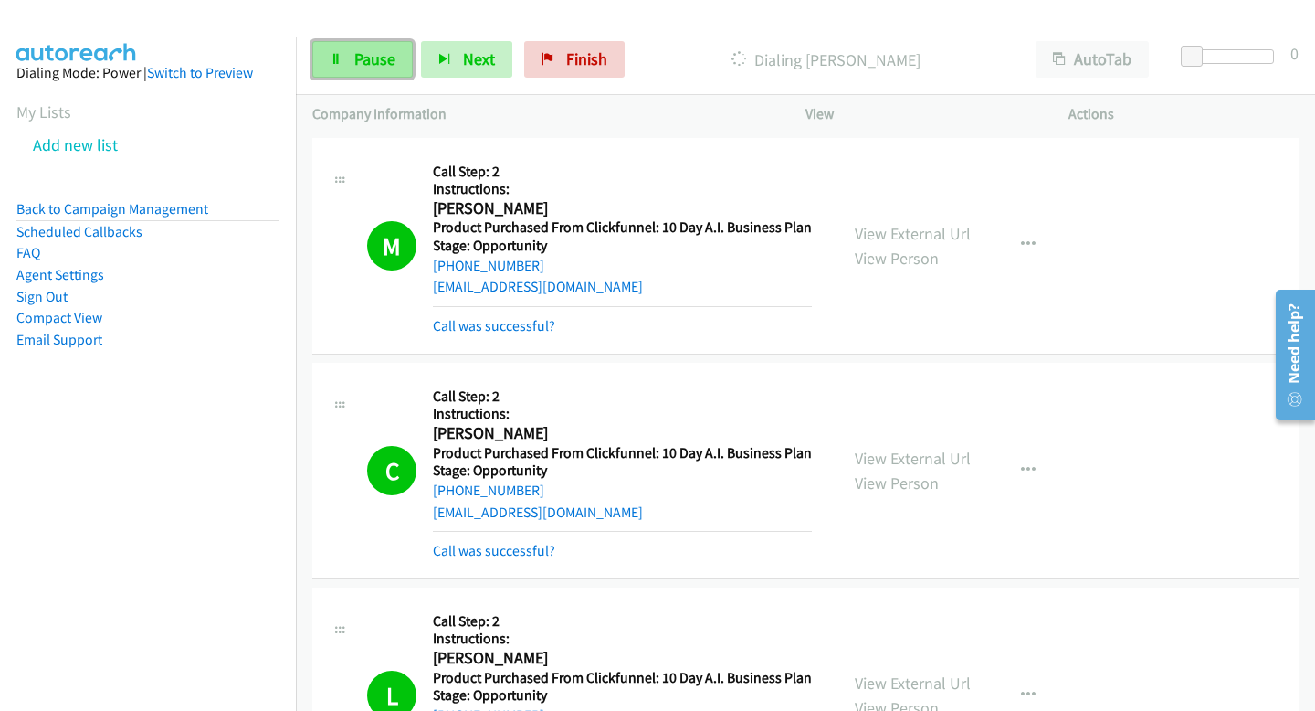
click at [369, 57] on span "Pause" at bounding box center [374, 58] width 41 height 21
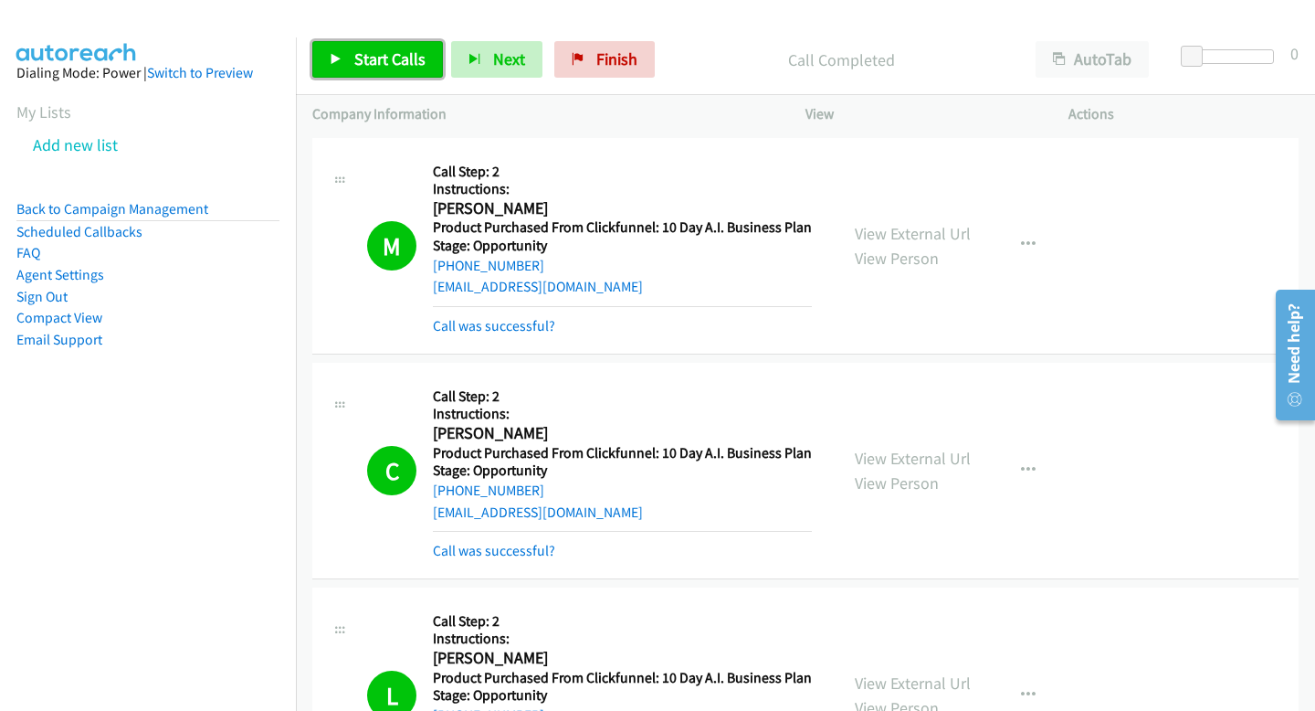
click at [397, 65] on span "Start Calls" at bounding box center [389, 58] width 71 height 21
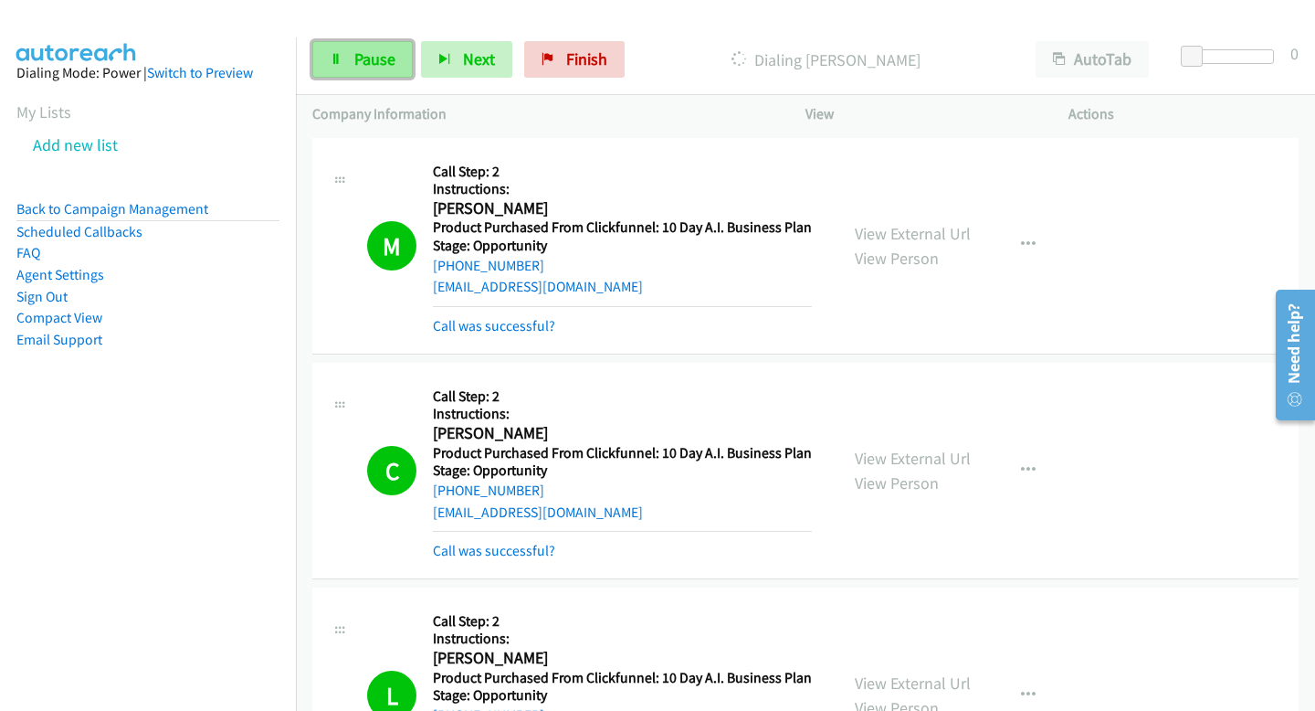
click at [389, 57] on span "Pause" at bounding box center [374, 58] width 41 height 21
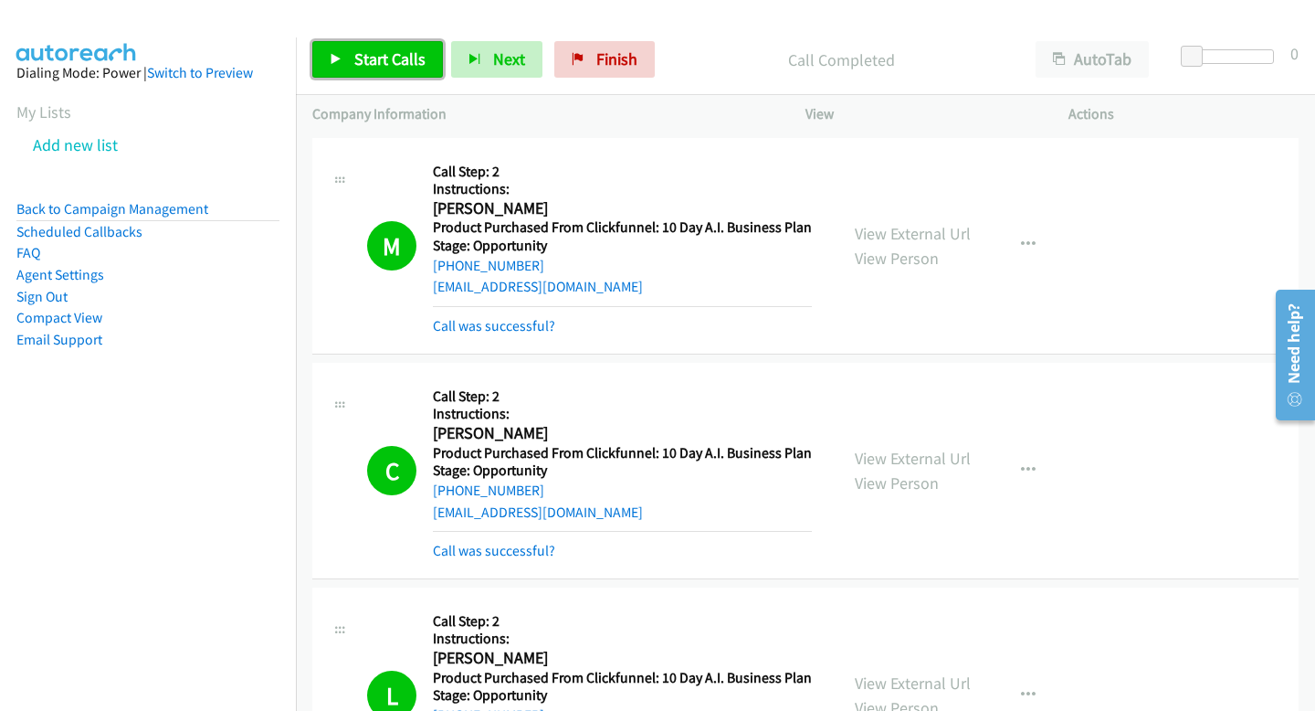
click at [377, 47] on link "Start Calls" at bounding box center [377, 59] width 131 height 37
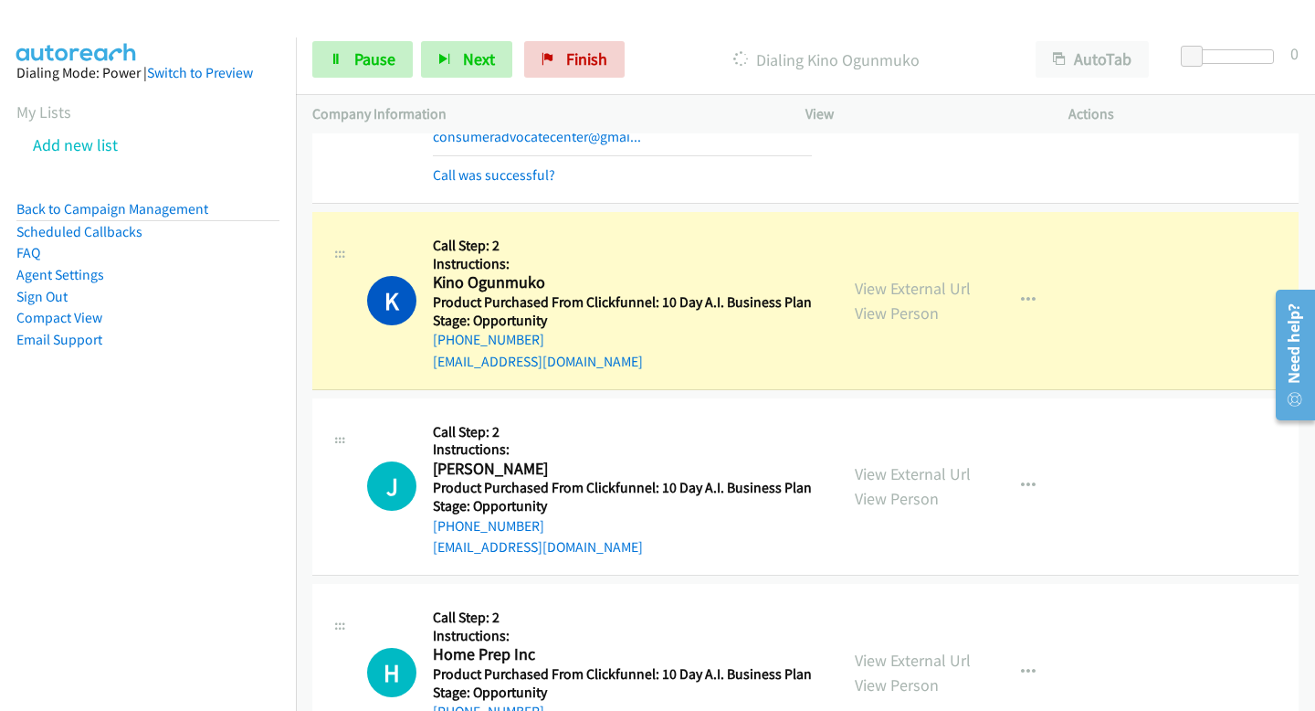
scroll to position [4415, 0]
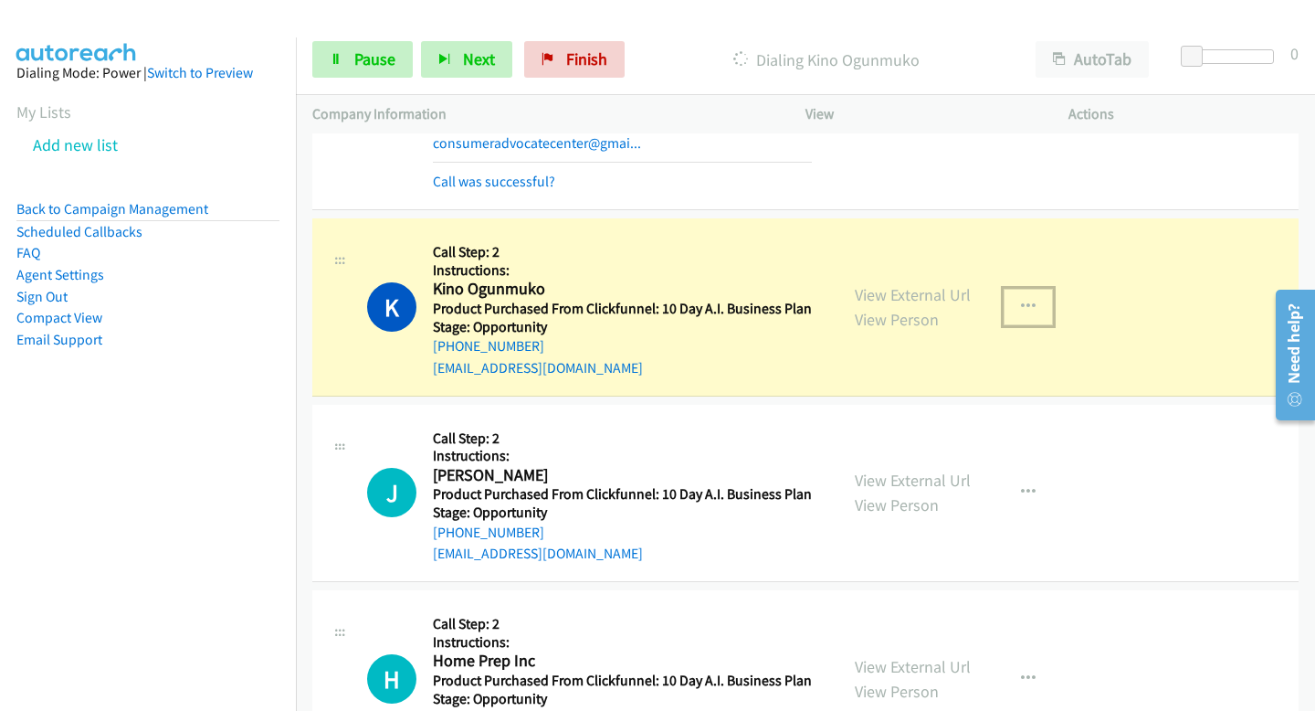
click at [1015, 299] on button "button" at bounding box center [1028, 307] width 49 height 37
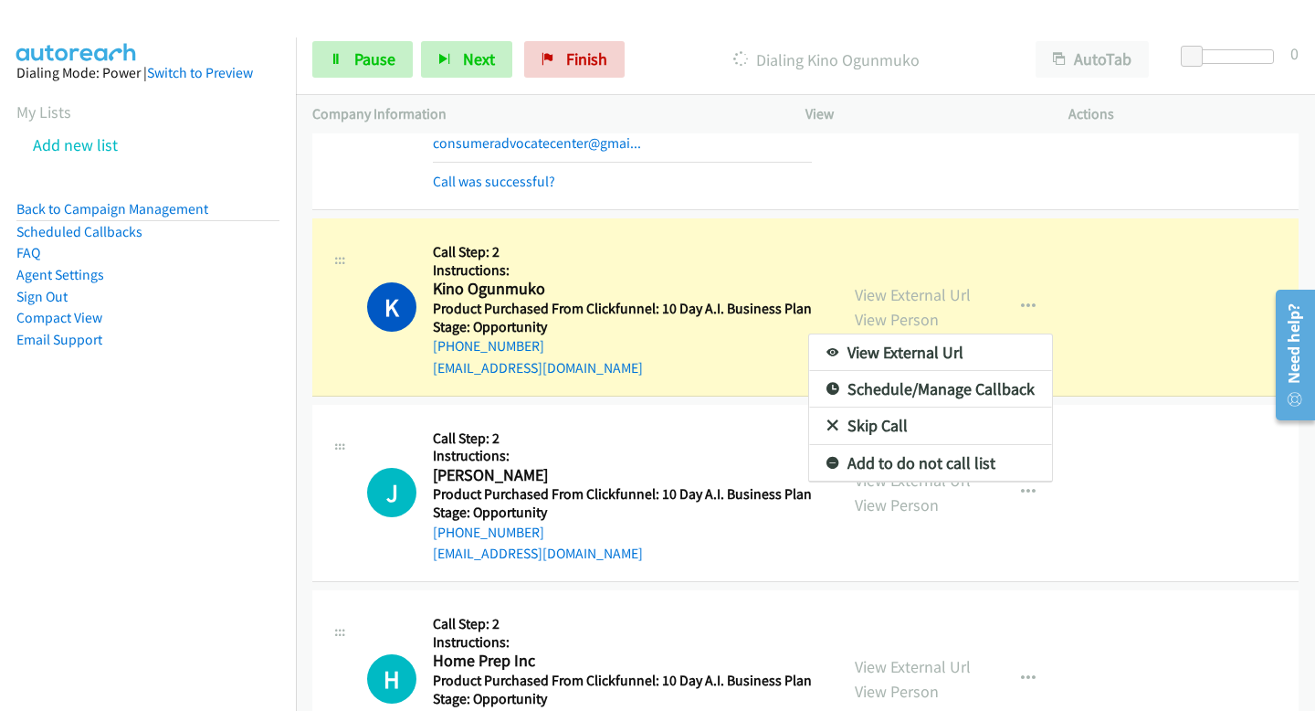
click at [881, 258] on div at bounding box center [657, 355] width 1315 height 711
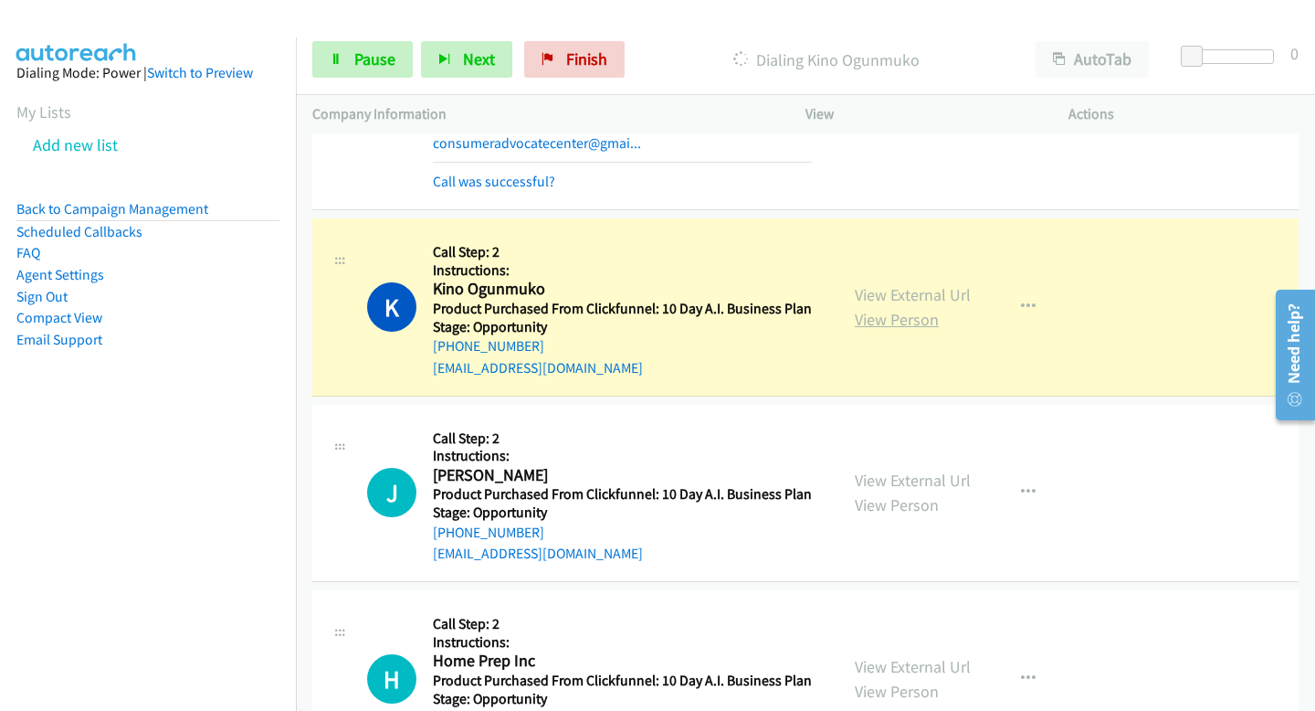
click at [889, 321] on link "View Person" at bounding box center [897, 319] width 84 height 21
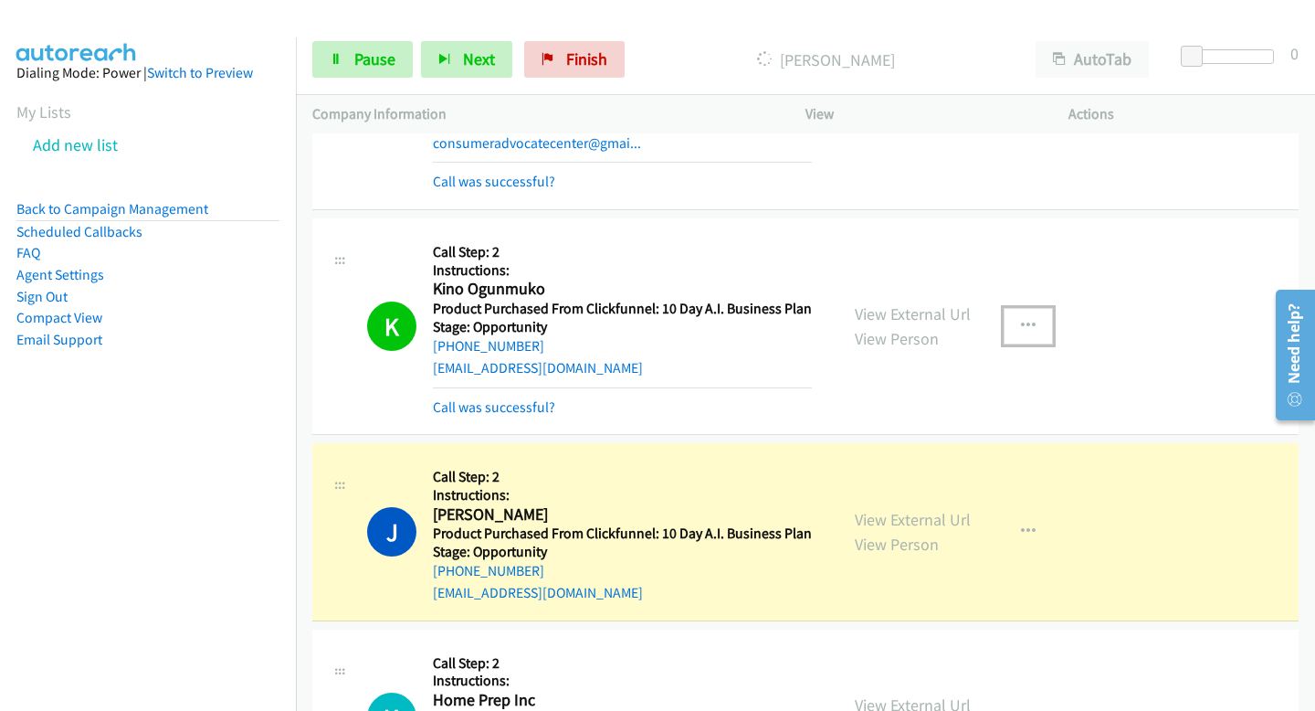
click at [1019, 318] on button "button" at bounding box center [1028, 326] width 49 height 37
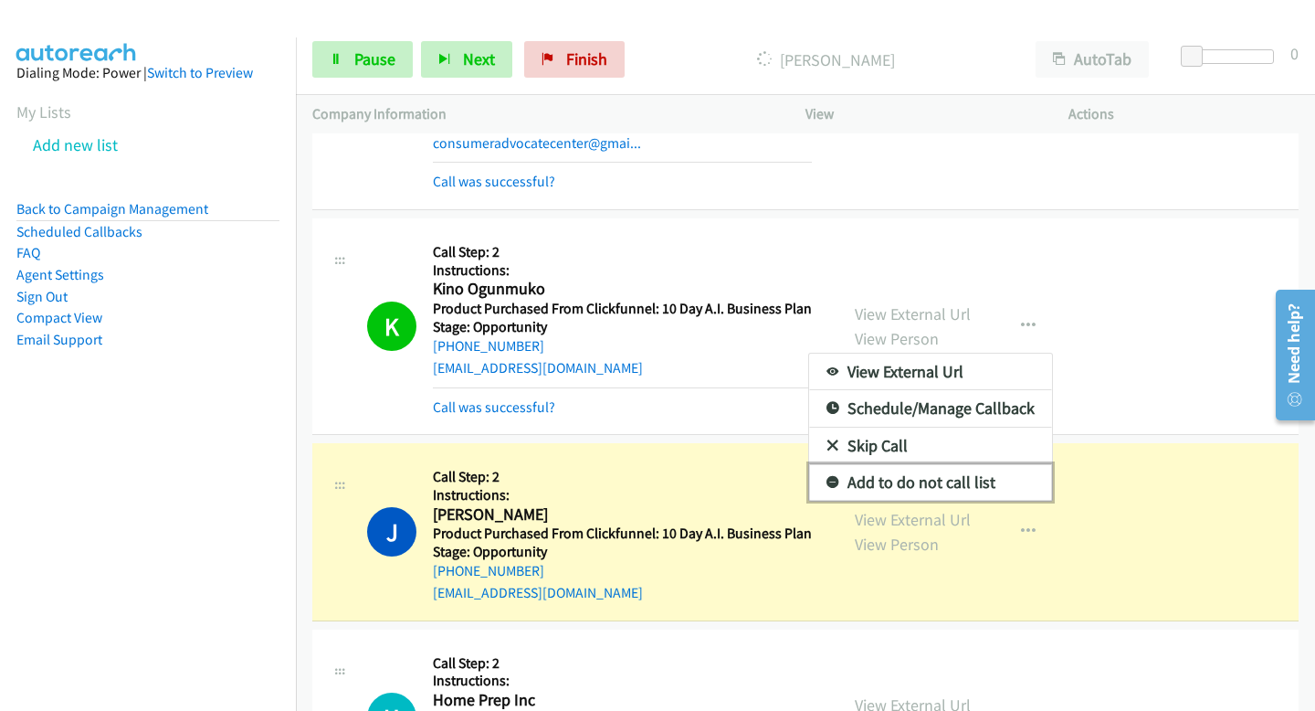
click at [876, 475] on link "Add to do not call list" at bounding box center [930, 482] width 243 height 37
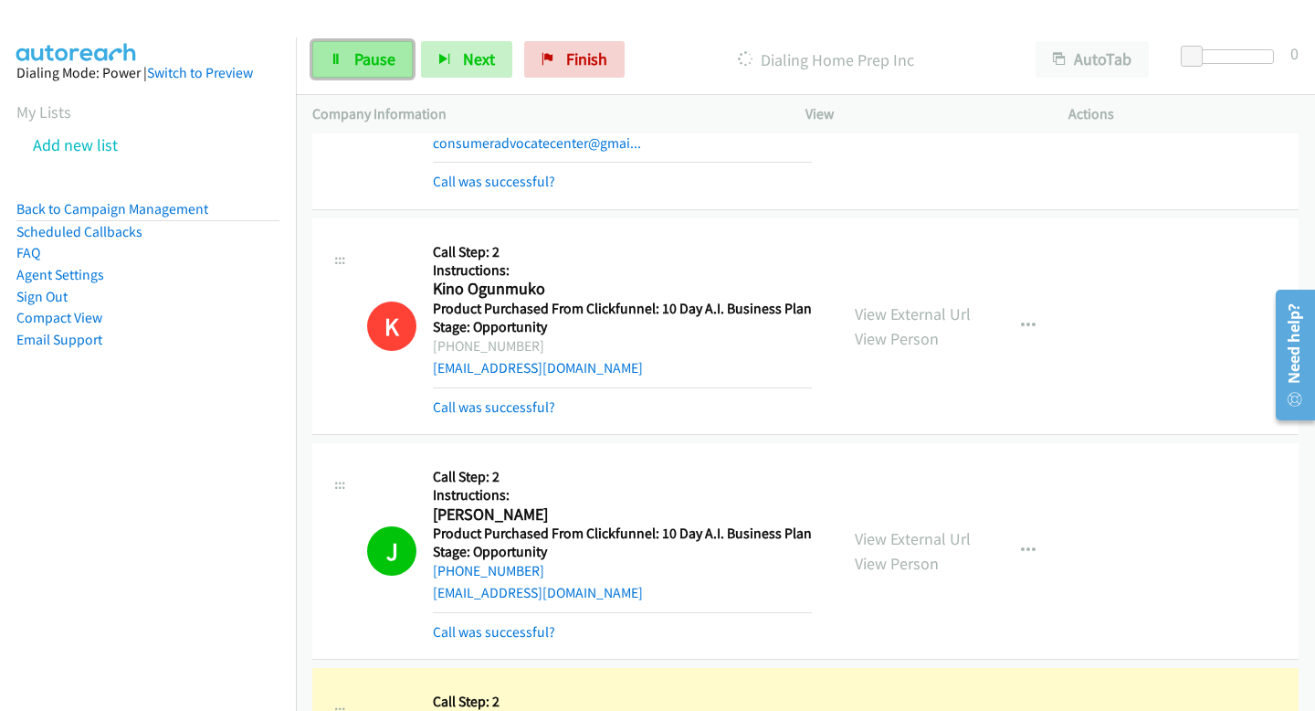
click at [353, 67] on link "Pause" at bounding box center [362, 59] width 100 height 37
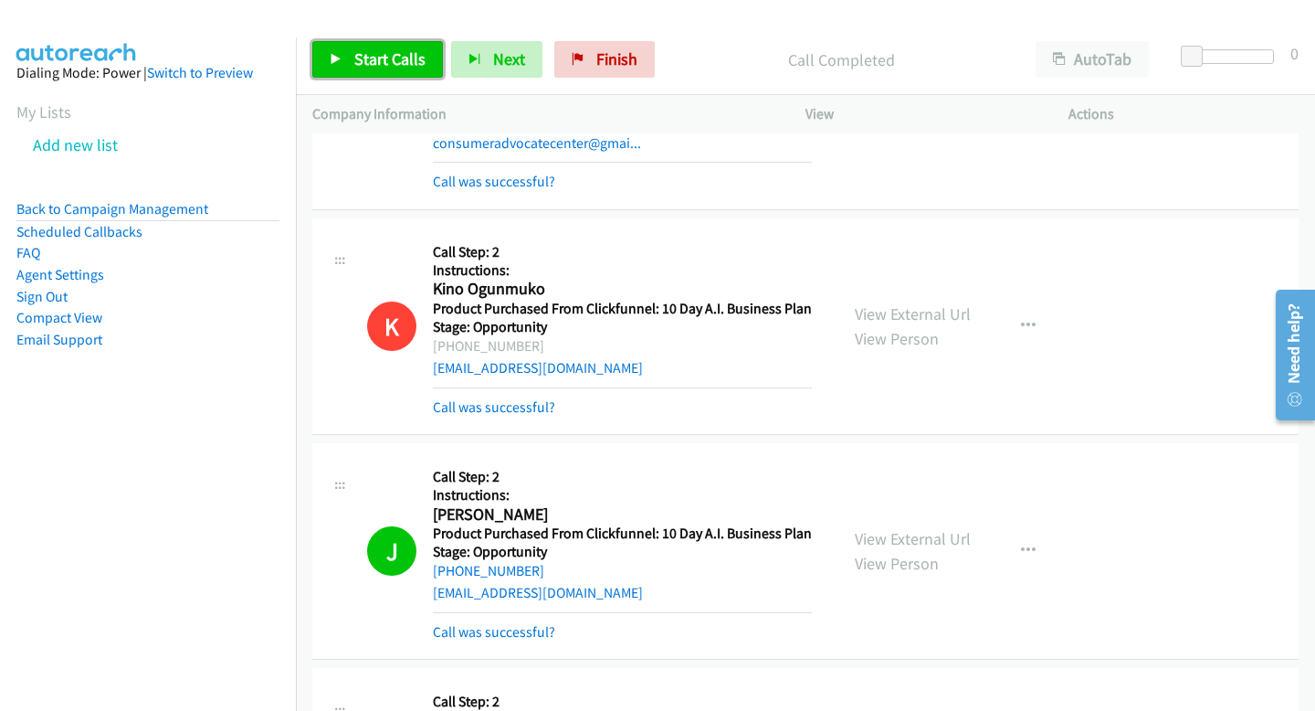
click at [428, 62] on link "Start Calls" at bounding box center [377, 59] width 131 height 37
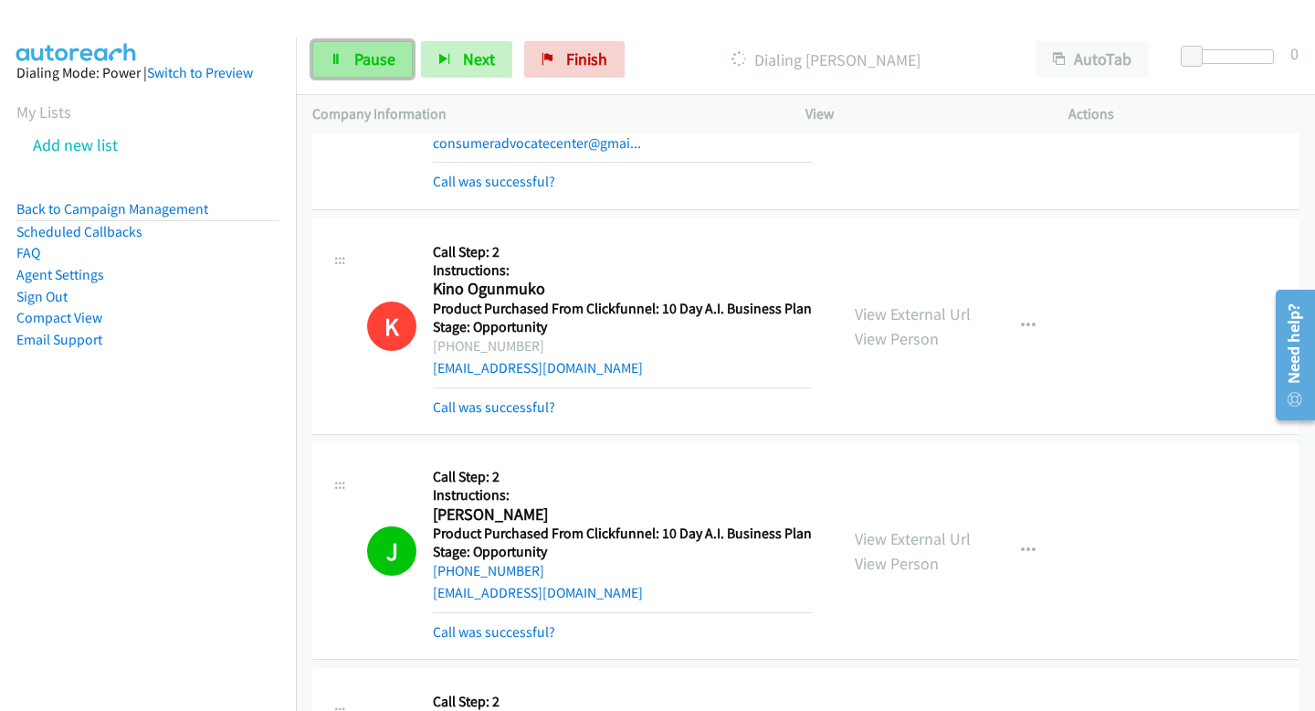
click at [385, 77] on link "Pause" at bounding box center [362, 59] width 100 height 37
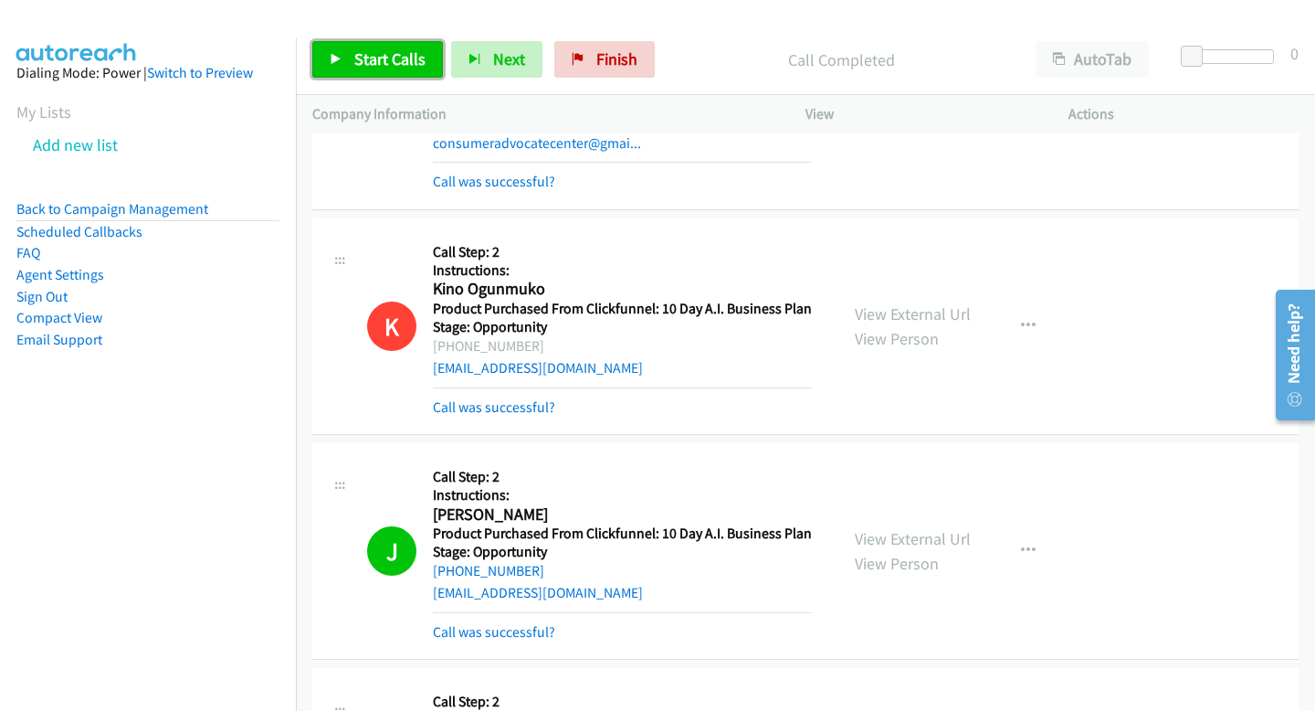
click at [401, 59] on span "Start Calls" at bounding box center [389, 58] width 71 height 21
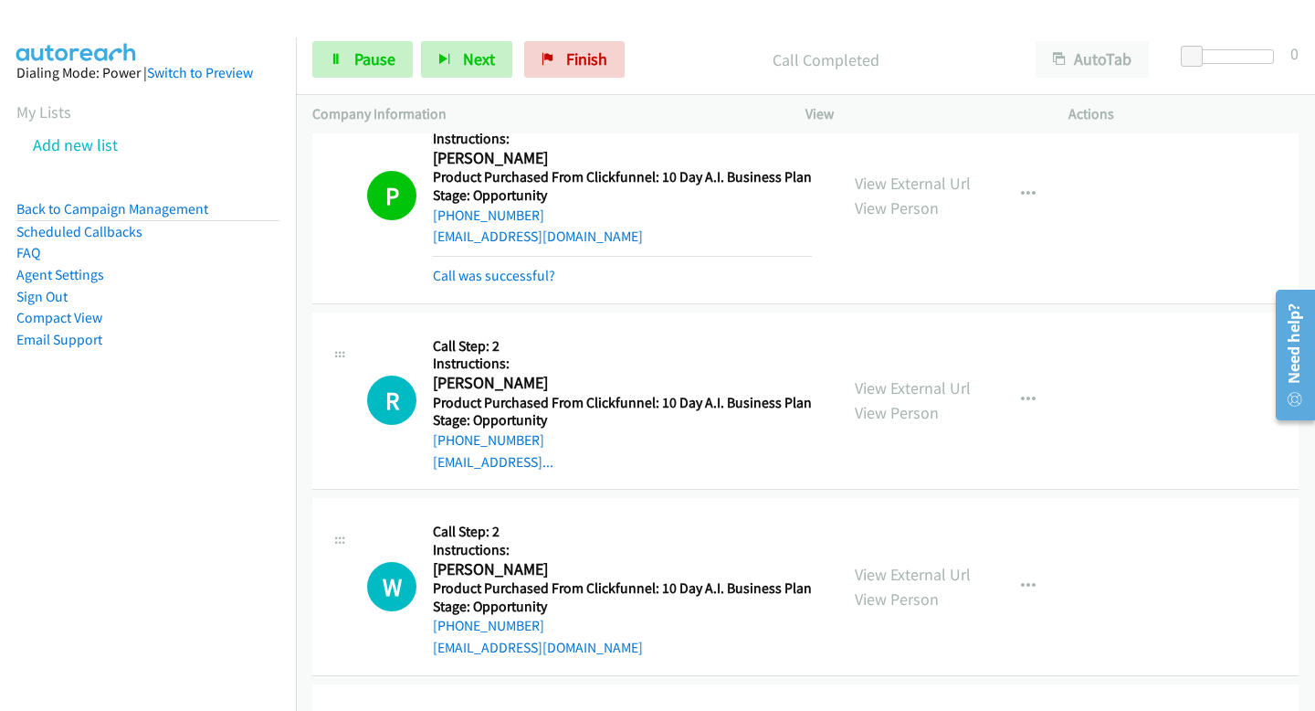
scroll to position [7351, 0]
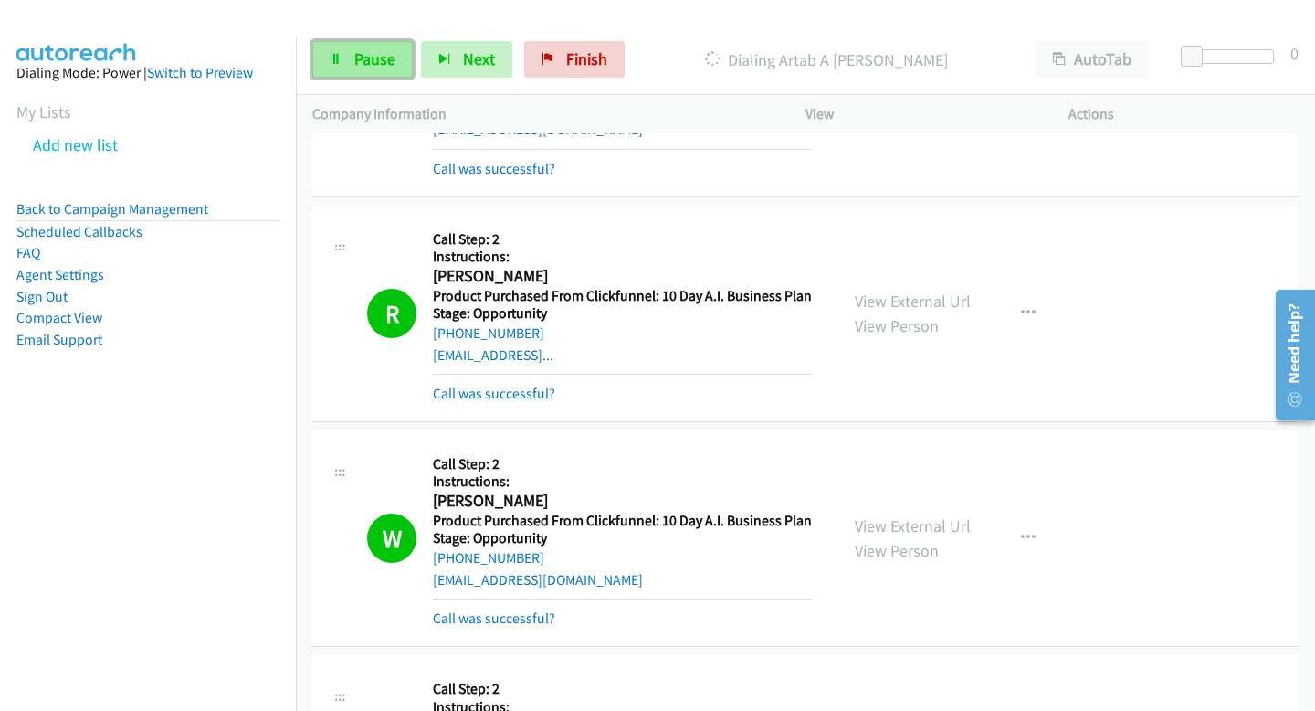
click at [354, 54] on span "Pause" at bounding box center [374, 58] width 41 height 21
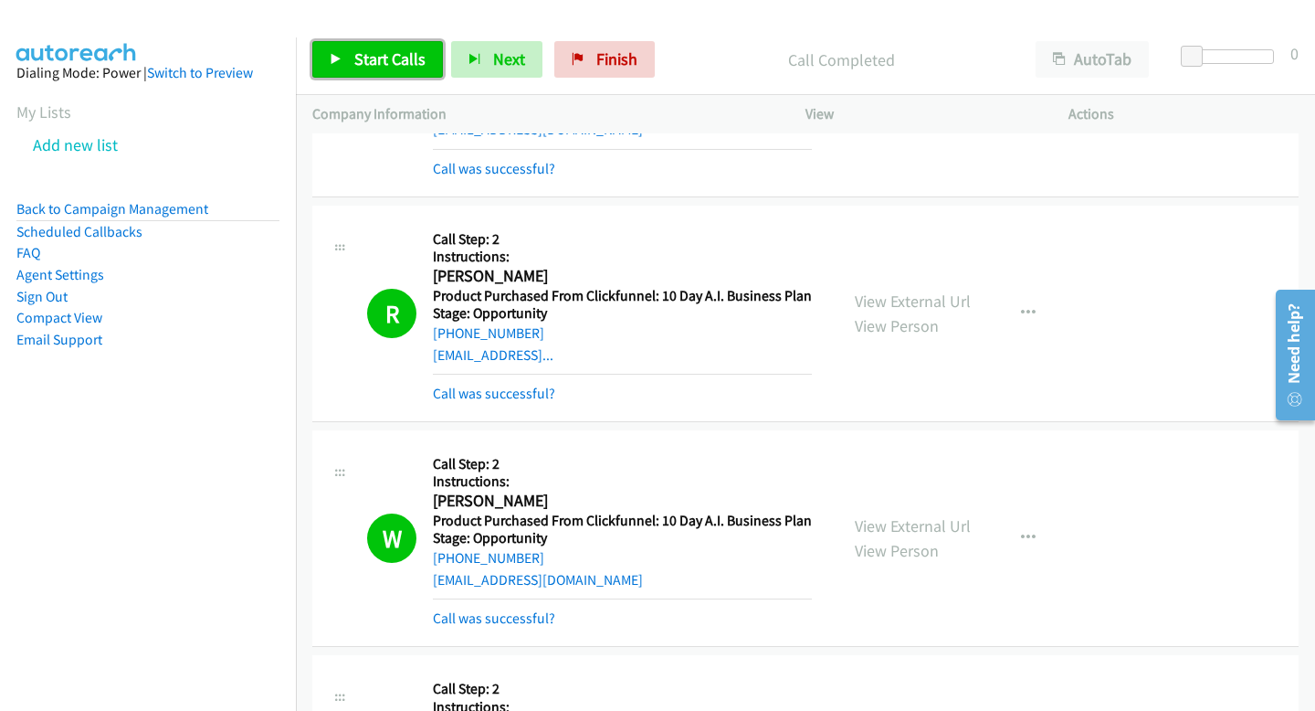
click at [373, 69] on span "Start Calls" at bounding box center [389, 58] width 71 height 21
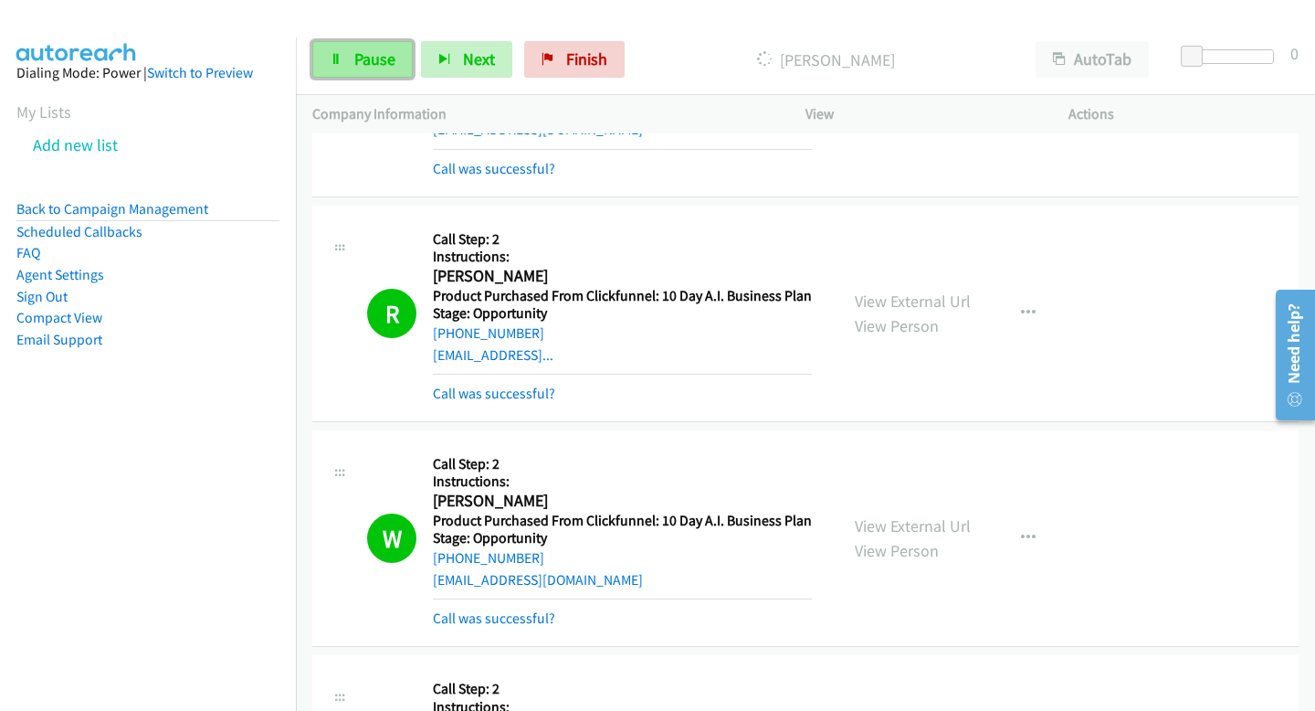
click at [388, 65] on span "Pause" at bounding box center [374, 58] width 41 height 21
